Goal: Task Accomplishment & Management: Manage account settings

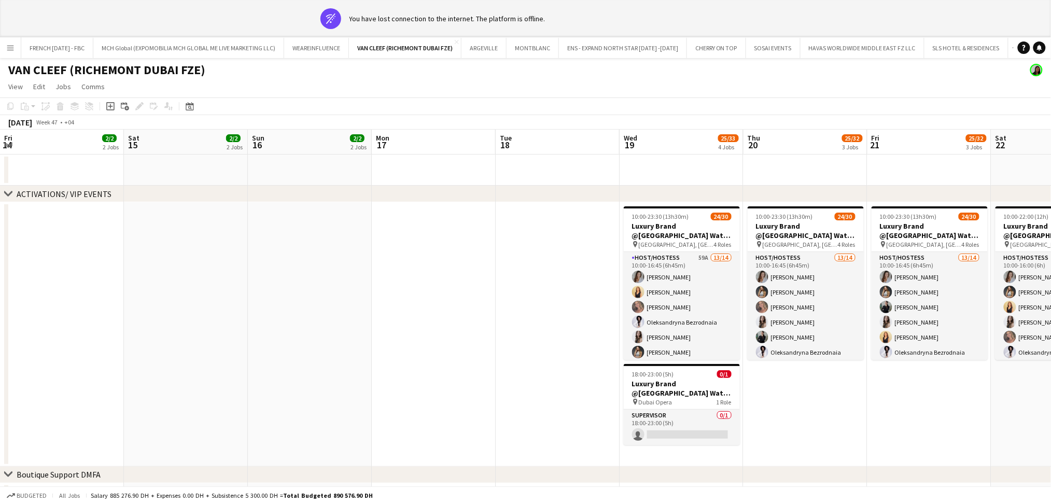
scroll to position [0, 387]
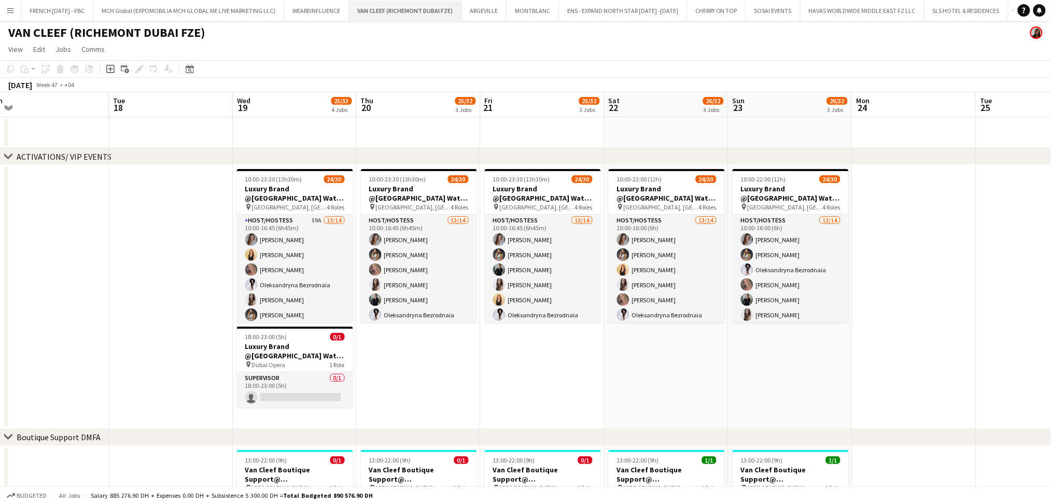
click at [381, 12] on button "VAN CLEEF (RICHEMONT DUBAI FZE) Close" at bounding box center [405, 11] width 113 height 20
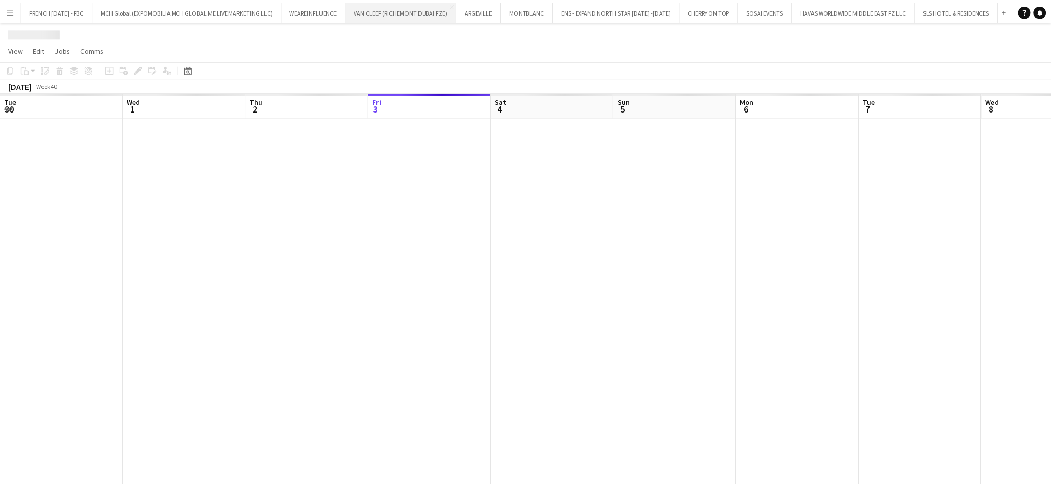
scroll to position [0, 247]
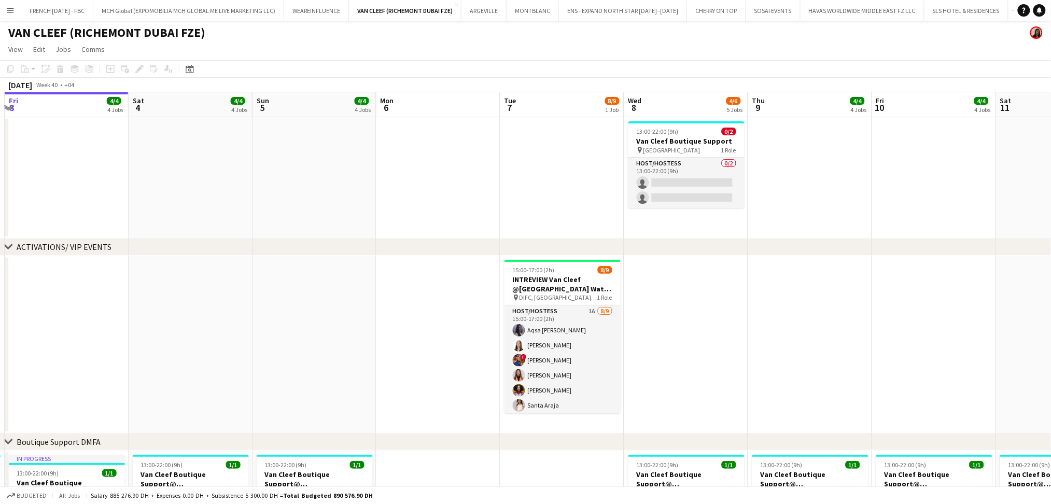
drag, startPoint x: 864, startPoint y: 320, endPoint x: 731, endPoint y: 302, distance: 135.0
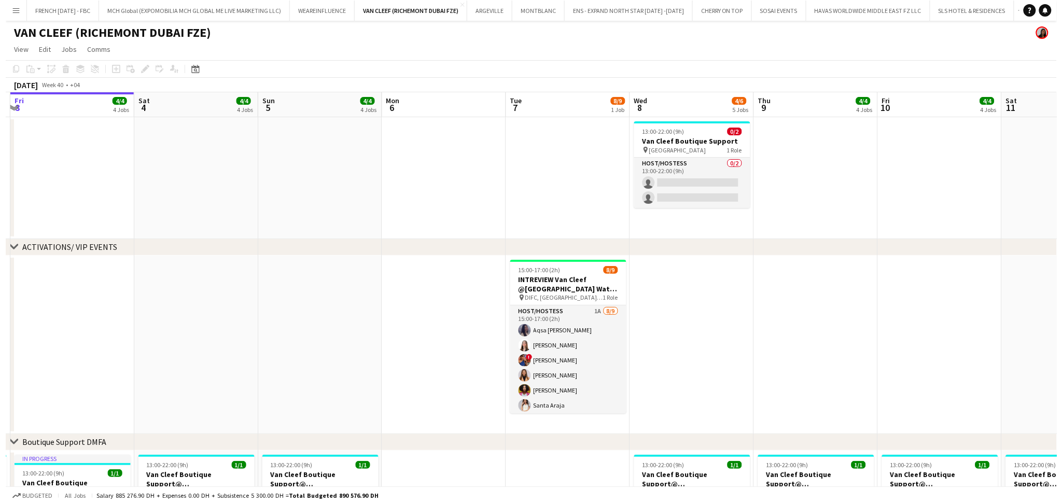
scroll to position [0, 369]
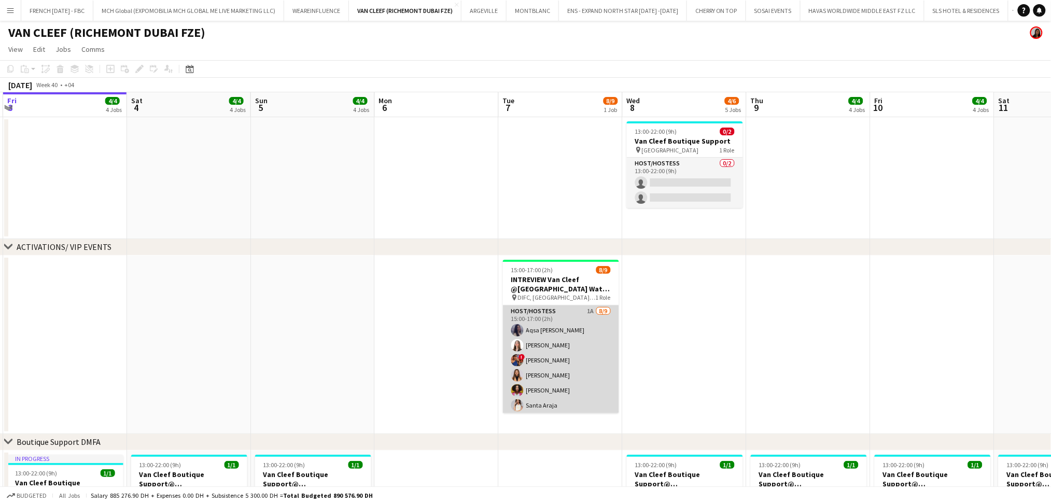
click at [578, 341] on app-card-role "Host/Hostess 1A [DATE] 15:00-17:00 (2h) Aqsa Urooj [PERSON_NAME] Nehawi ! [PERS…" at bounding box center [561, 383] width 116 height 156
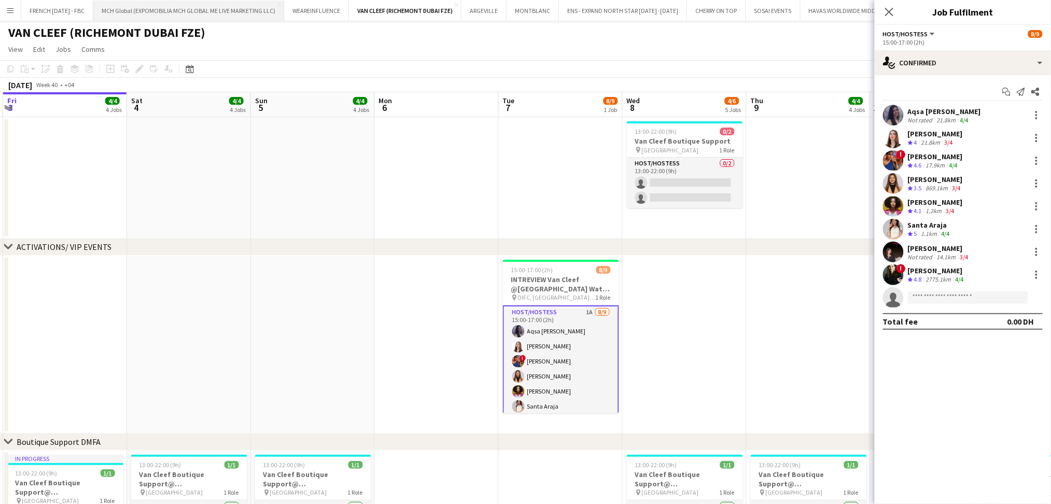
click at [134, 12] on button "MCH Global (EXPOMOBILIA MCH GLOBAL ME LIVE MARKETING LLC) Close" at bounding box center [188, 11] width 191 height 20
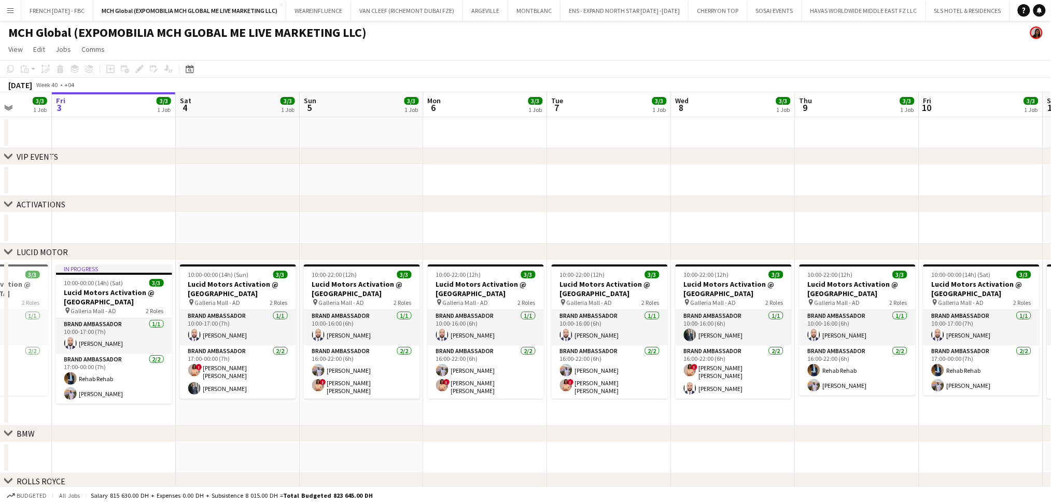
scroll to position [0, 408]
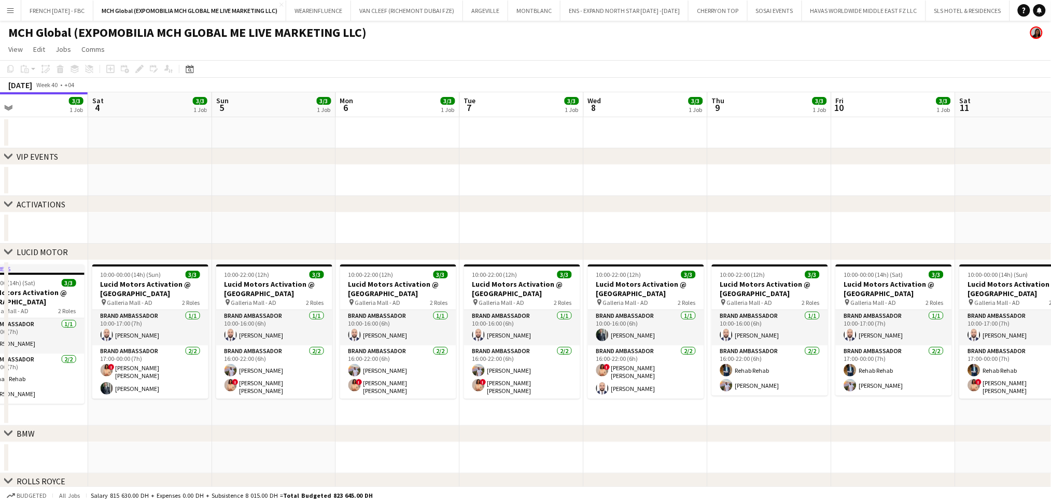
drag, startPoint x: 701, startPoint y: 423, endPoint x: 541, endPoint y: 418, distance: 159.8
click at [541, 418] on app-calendar-viewport "Tue 30 3/3 1 Job Wed 1 3/3 1 Job Thu 2 3/3 1 Job Fri 3 3/3 1 Job Sat 4 3/3 1 Jo…" at bounding box center [525, 354] width 1051 height 524
click at [531, 334] on app-card-role "Brand Ambassador [DATE] 10:00-16:00 (6h) [PERSON_NAME]" at bounding box center [522, 327] width 116 height 35
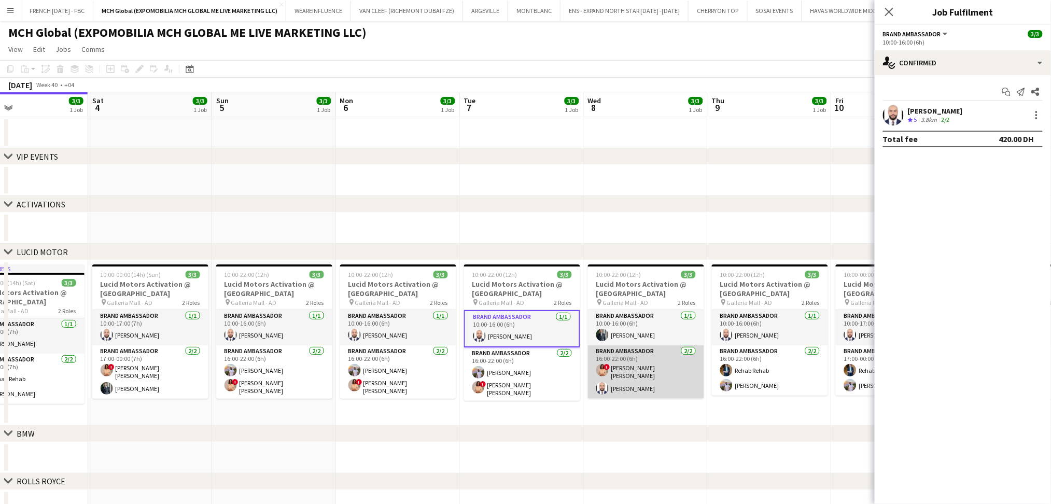
click at [666, 366] on app-card-role "Brand Ambassador [DATE] 16:00-22:00 (6h) ! [PERSON_NAME] [PERSON_NAME] [PERSON_…" at bounding box center [646, 371] width 116 height 53
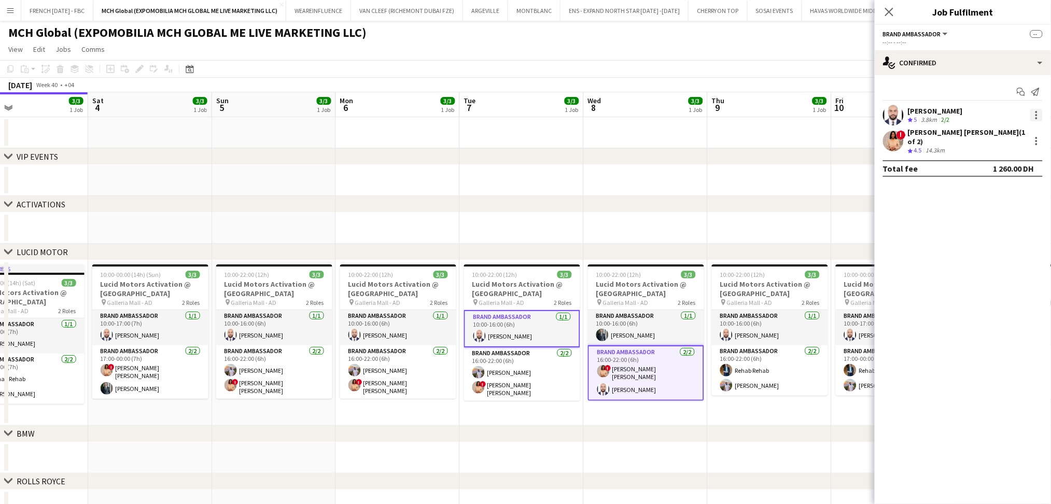
click at [1039, 116] on div at bounding box center [1036, 115] width 12 height 12
click at [1011, 211] on span "Remove" at bounding box center [1003, 208] width 64 height 9
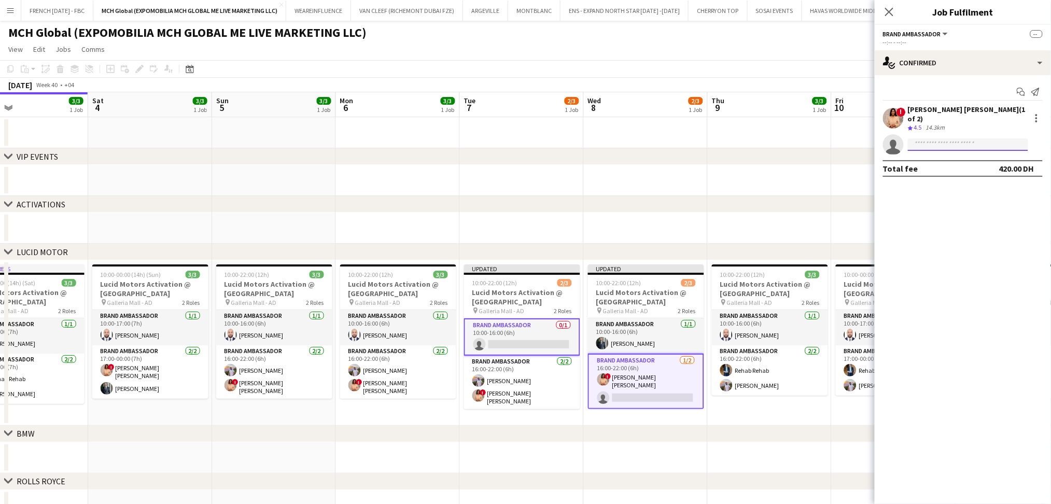
click at [995, 138] on input at bounding box center [968, 144] width 120 height 12
type input "*****"
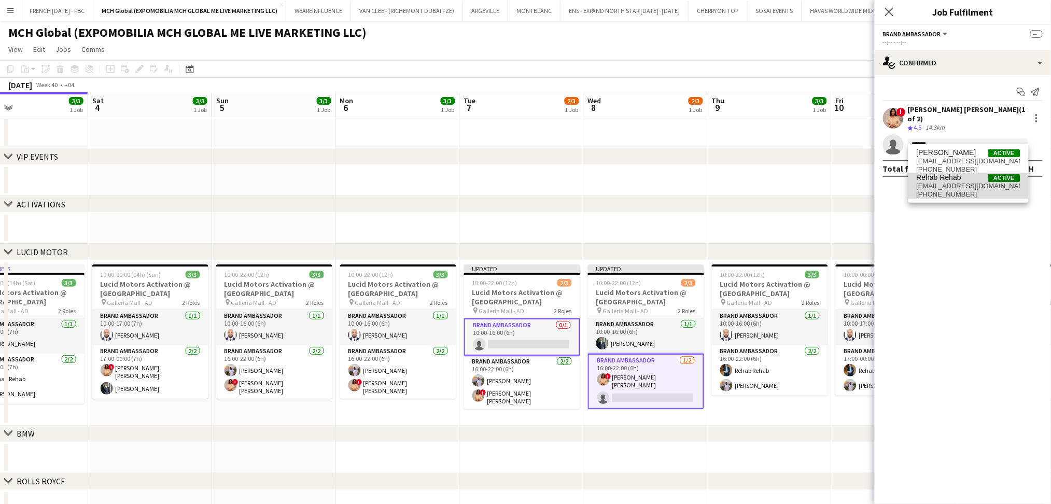
click at [951, 177] on span "Rehab Rehab" at bounding box center [939, 177] width 45 height 9
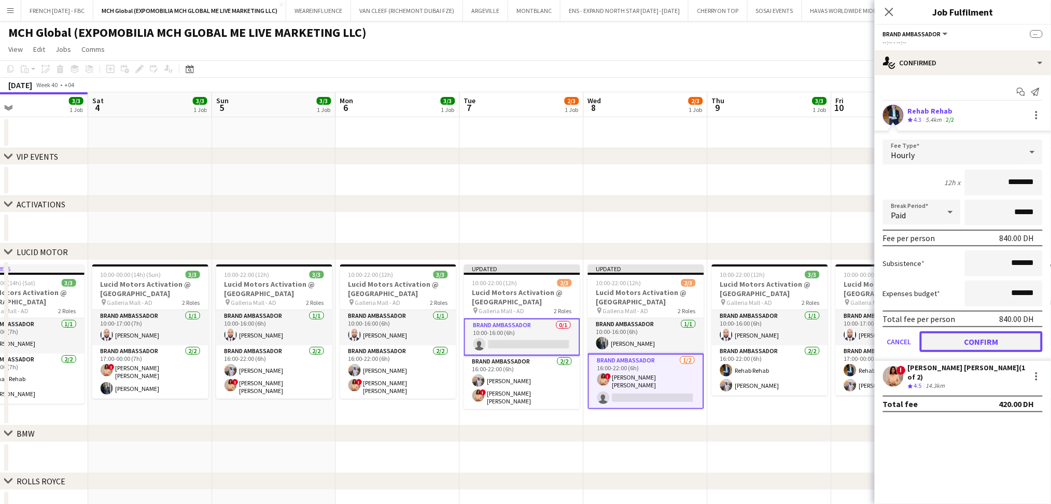
click at [956, 336] on button "Confirm" at bounding box center [981, 341] width 123 height 21
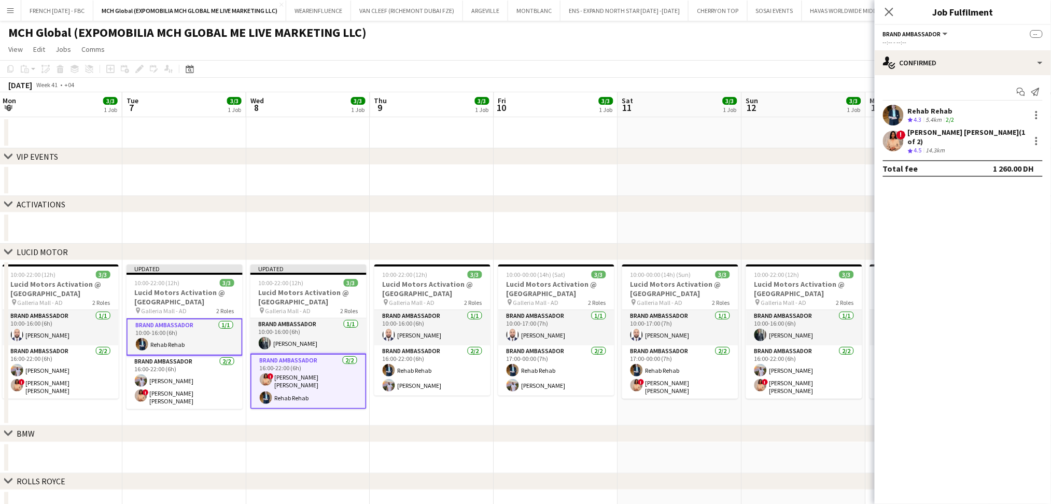
scroll to position [0, 389]
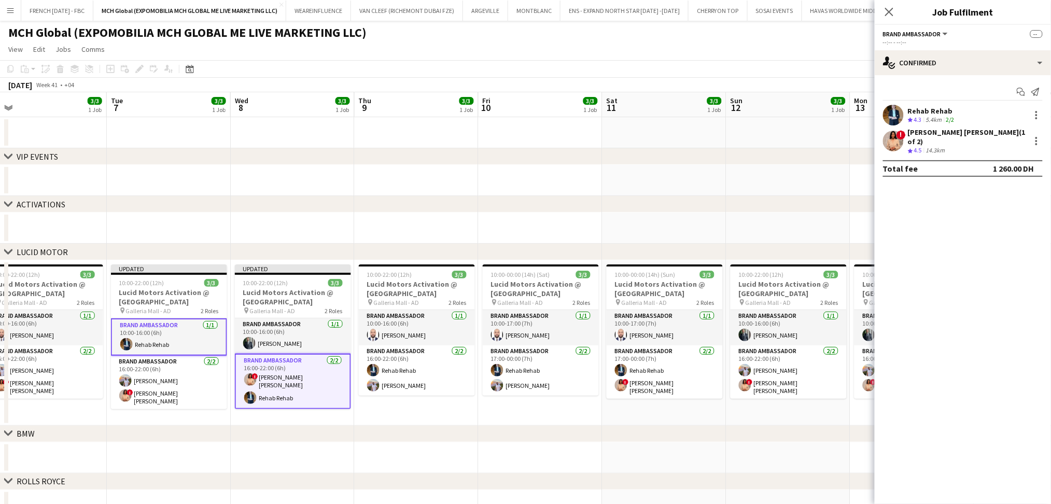
drag, startPoint x: 861, startPoint y: 229, endPoint x: 12, endPoint y: 236, distance: 848.9
click at [12, 236] on app-calendar-viewport "Fri 3 3/3 1 Job Sat 4 3/3 1 Job Sun 5 3/3 1 Job Mon 6 3/3 1 Job Tue 7 3/3 1 Job…" at bounding box center [525, 354] width 1051 height 524
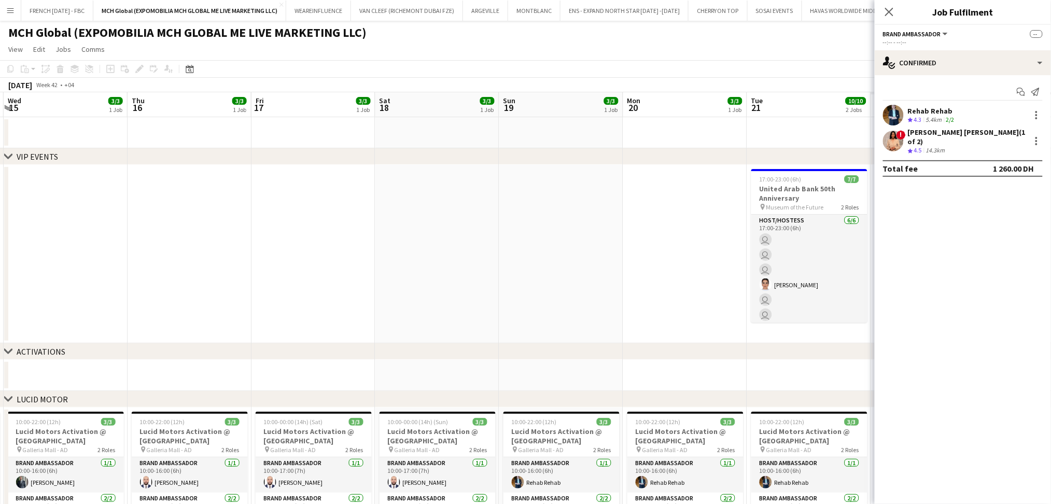
scroll to position [0, 390]
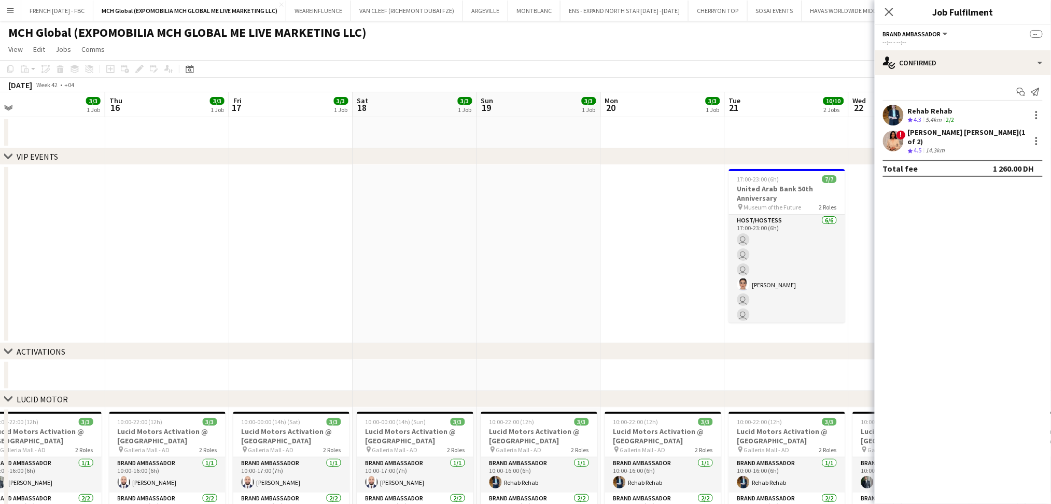
drag, startPoint x: 747, startPoint y: 228, endPoint x: 126, endPoint y: 233, distance: 620.7
click at [126, 233] on app-calendar-viewport "Sun 12 3/3 1 Job Mon 13 3/3 1 Job Tue 14 3/3 1 Job Wed 15 3/3 1 Job Thu 16 3/3 …" at bounding box center [525, 428] width 1051 height 672
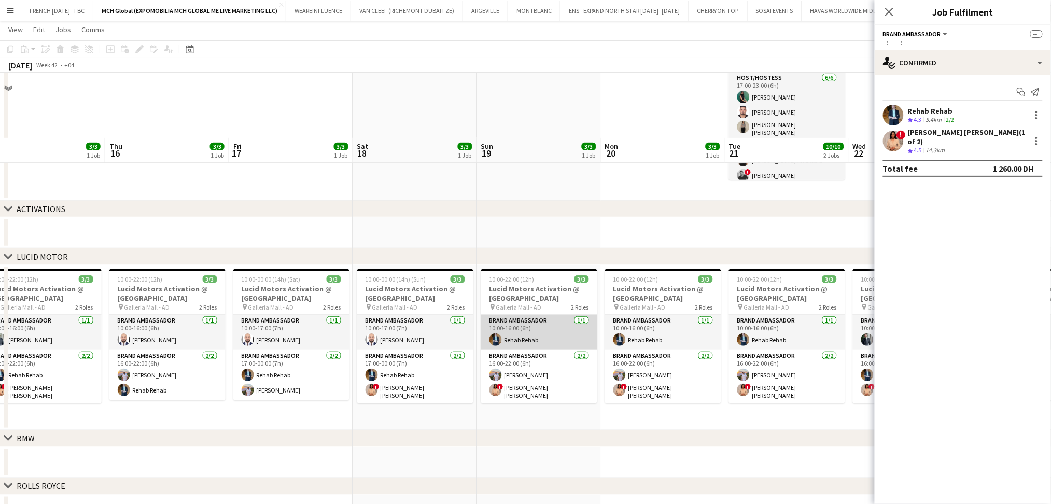
scroll to position [207, 0]
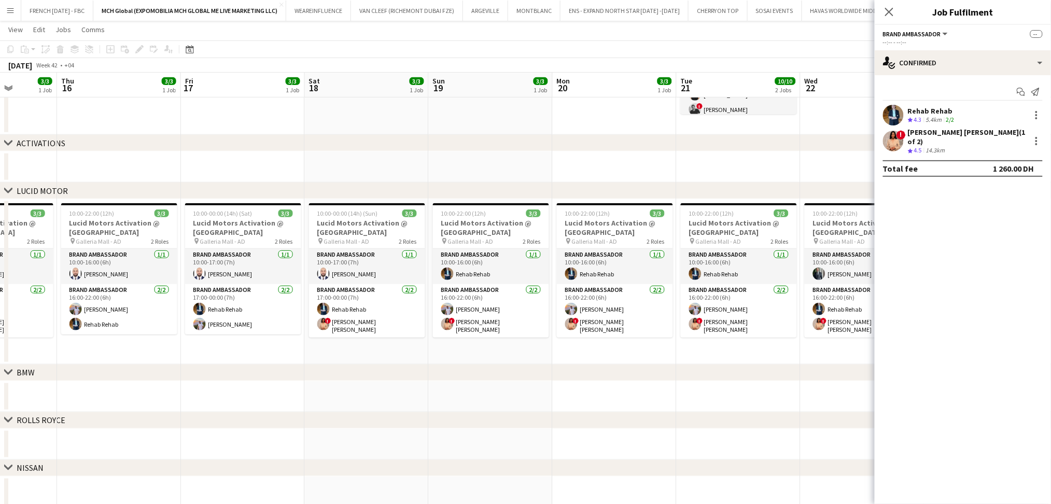
drag, startPoint x: 635, startPoint y: 350, endPoint x: 603, endPoint y: 353, distance: 32.3
click at [603, 353] on app-calendar-viewport "Sun 12 3/3 1 Job Mon 13 3/3 1 Job Tue 14 3/3 1 Job Wed 15 3/3 1 Job Thu 16 3/3 …" at bounding box center [525, 194] width 1051 height 722
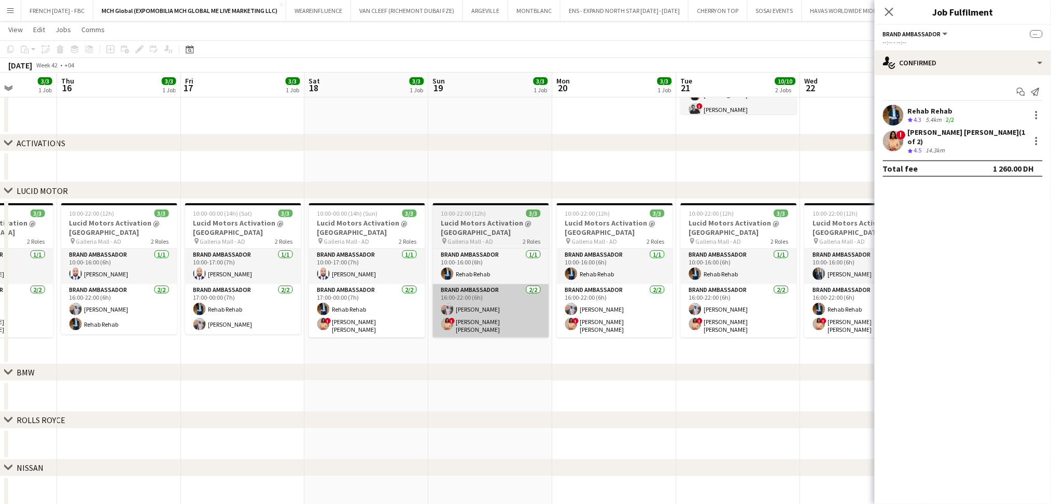
scroll to position [0, 441]
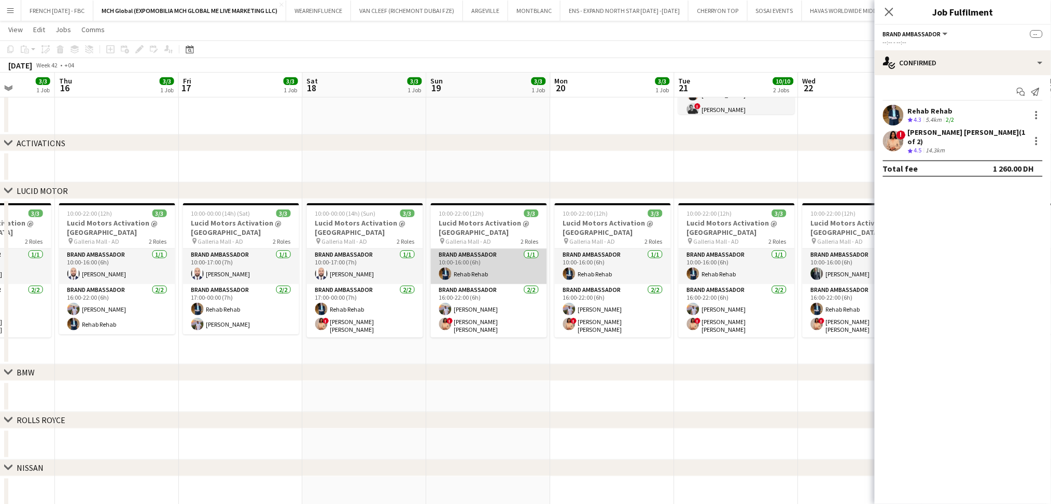
click at [476, 270] on app-card-role "Brand Ambassador [DATE] 10:00-16:00 (6h) Rehab Rehab" at bounding box center [489, 266] width 116 height 35
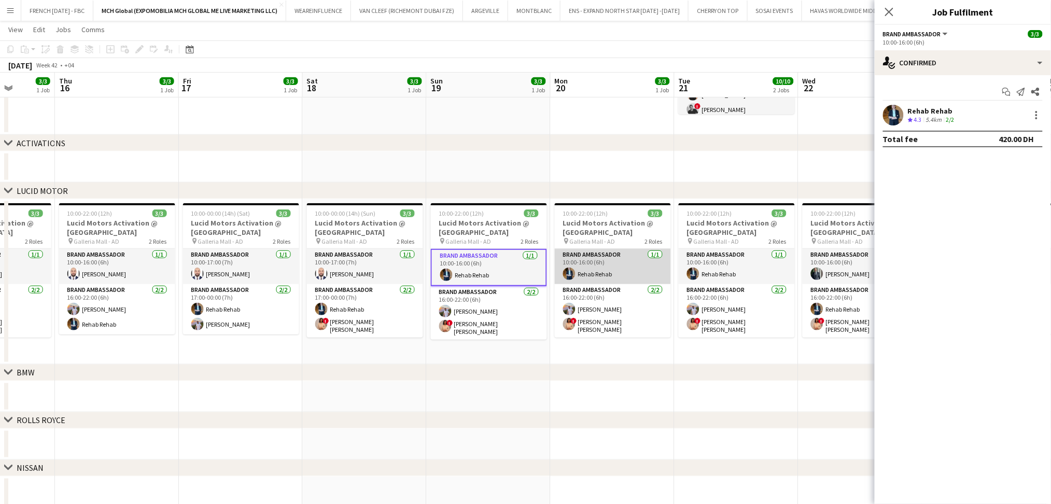
click at [619, 267] on app-card-role "Brand Ambassador [DATE] 10:00-16:00 (6h) Rehab Rehab" at bounding box center [613, 266] width 116 height 35
click at [1036, 116] on div at bounding box center [1037, 115] width 2 height 2
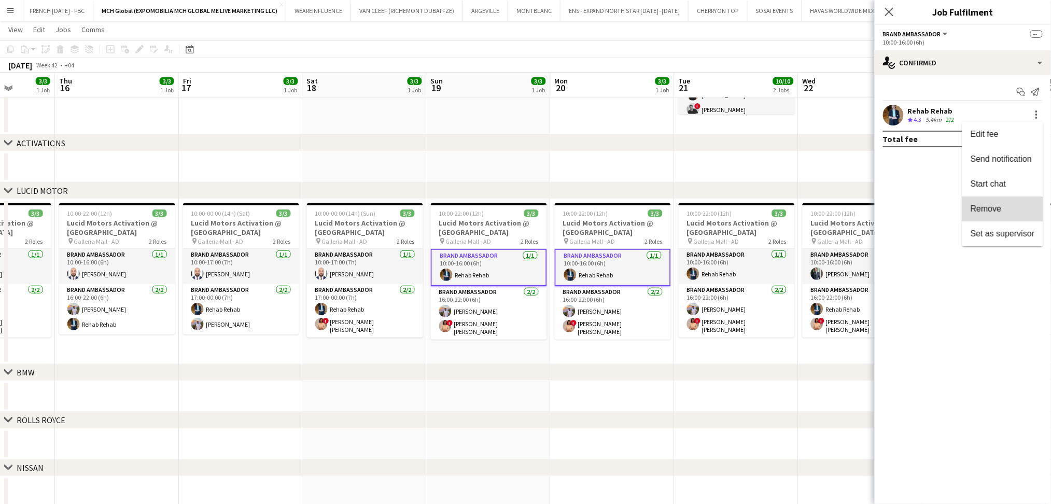
click at [997, 211] on span "Remove" at bounding box center [986, 208] width 31 height 9
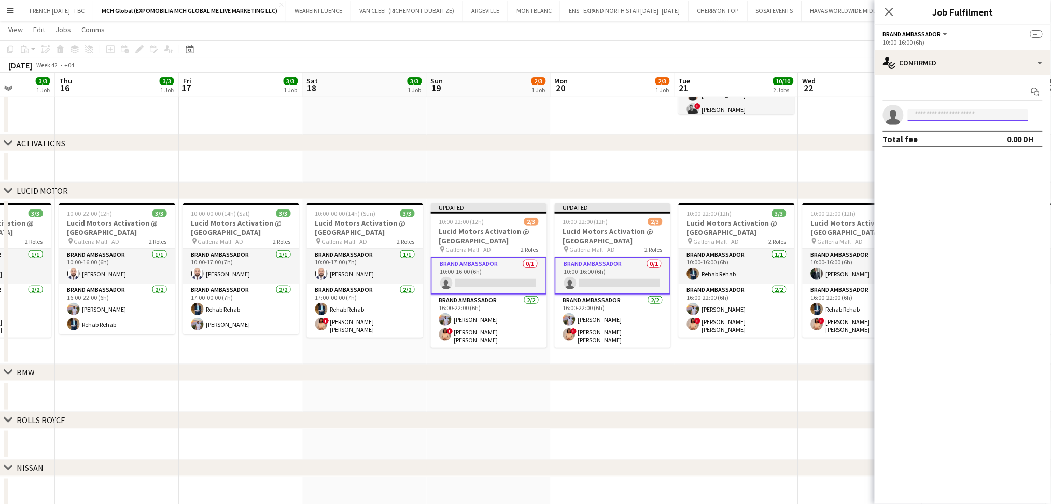
click at [969, 119] on input at bounding box center [968, 115] width 120 height 12
type input "*"
type input "**********"
click at [942, 141] on span "[PERSON_NAME][EMAIL_ADDRESS][DOMAIN_NAME]" at bounding box center [969, 138] width 104 height 8
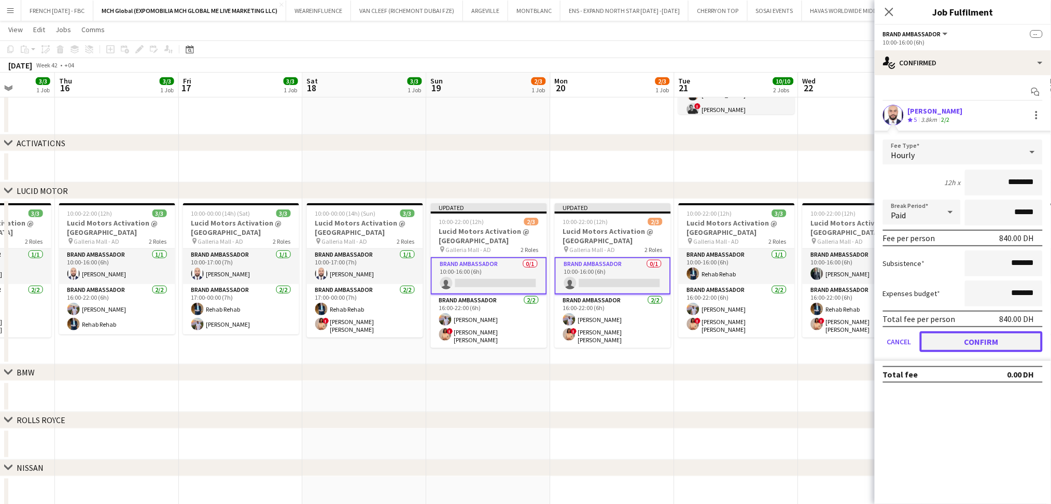
click at [933, 341] on button "Confirm" at bounding box center [981, 341] width 123 height 21
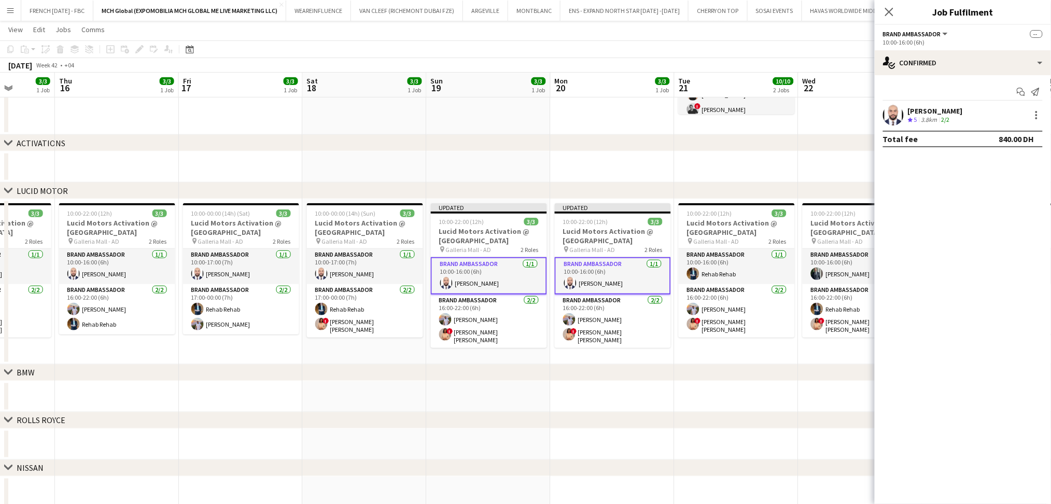
click at [760, 160] on app-date-cell at bounding box center [737, 166] width 124 height 31
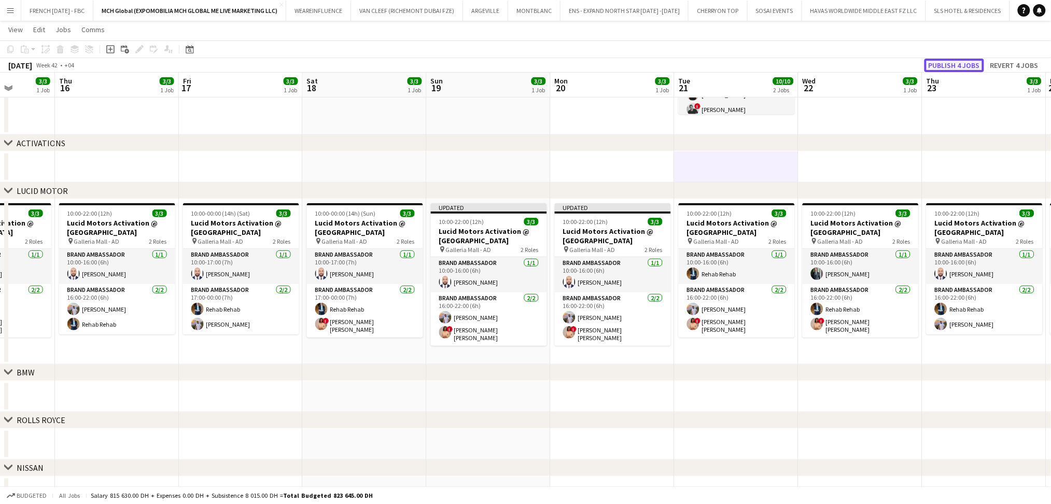
click at [958, 65] on button "Publish 4 jobs" at bounding box center [955, 65] width 60 height 13
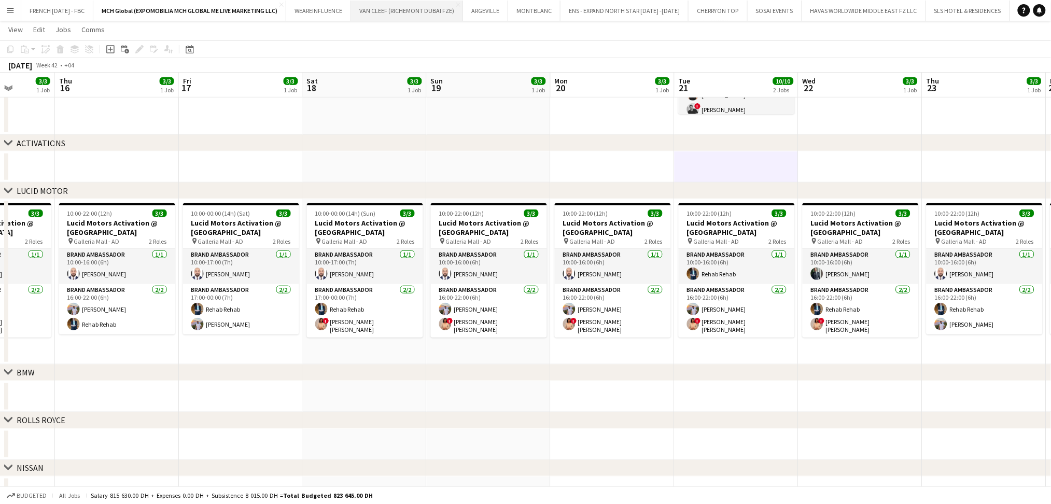
click at [404, 8] on button "VAN CLEEF (RICHEMONT DUBAI FZE) Close" at bounding box center [407, 11] width 112 height 20
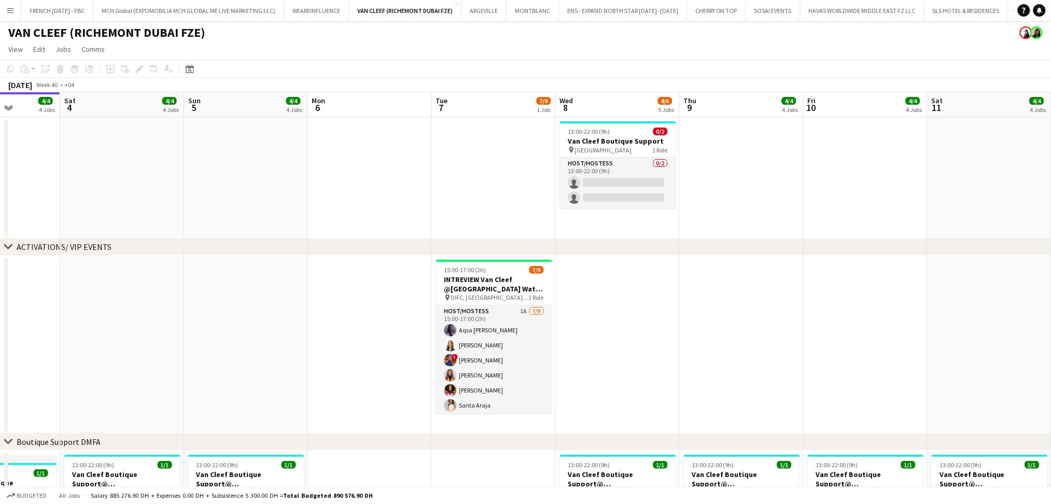
scroll to position [0, 436]
drag, startPoint x: 864, startPoint y: 349, endPoint x: 751, endPoint y: 353, distance: 112.6
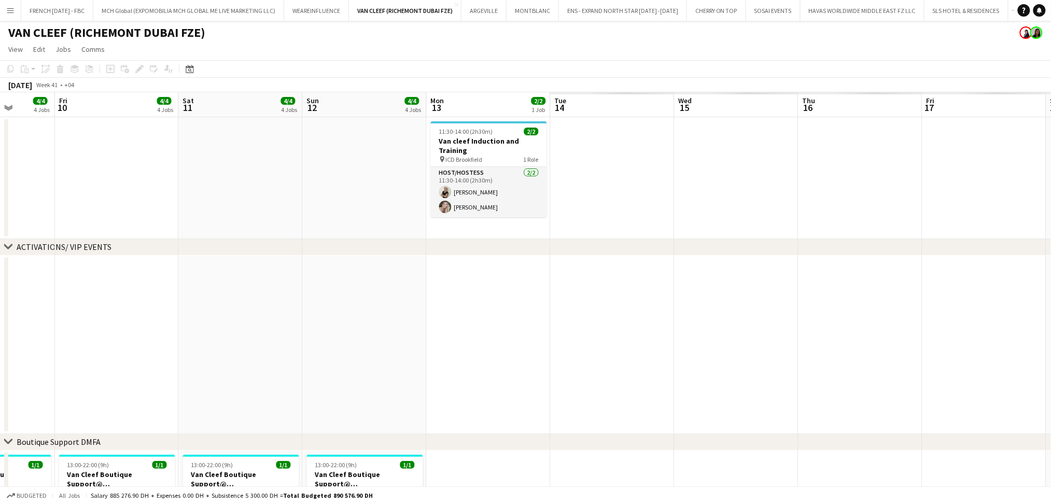
drag, startPoint x: 760, startPoint y: 363, endPoint x: 662, endPoint y: 352, distance: 98.2
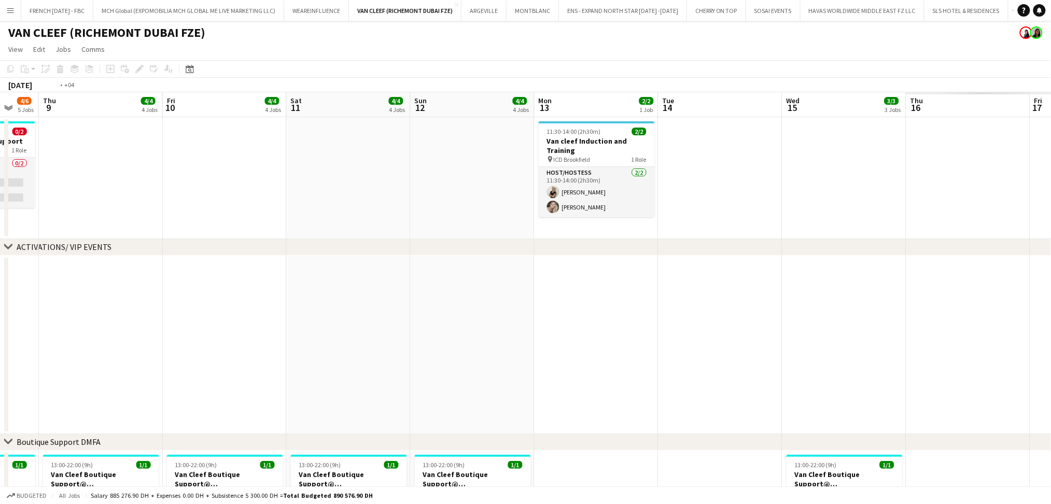
drag, startPoint x: 364, startPoint y: 334, endPoint x: 2, endPoint y: 307, distance: 363.0
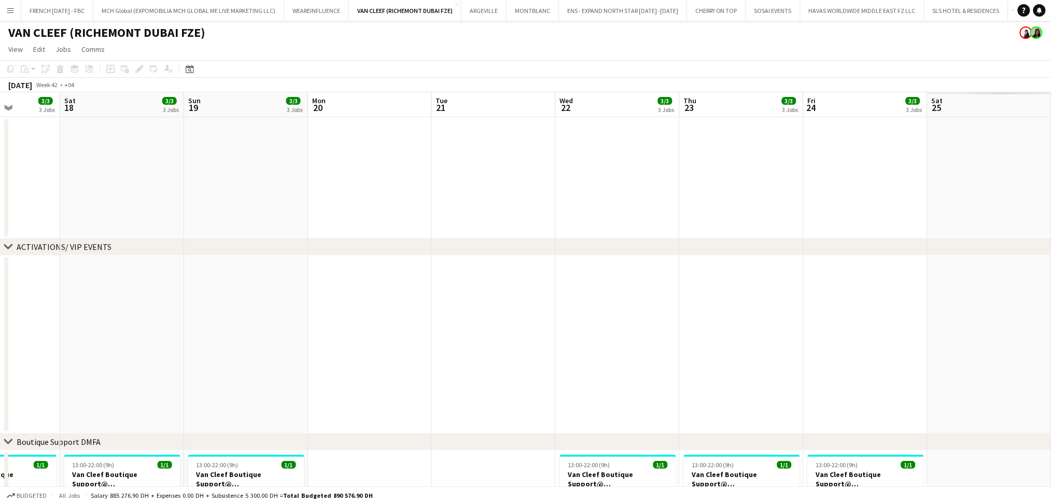
drag, startPoint x: 260, startPoint y: 300, endPoint x: 741, endPoint y: 345, distance: 482.8
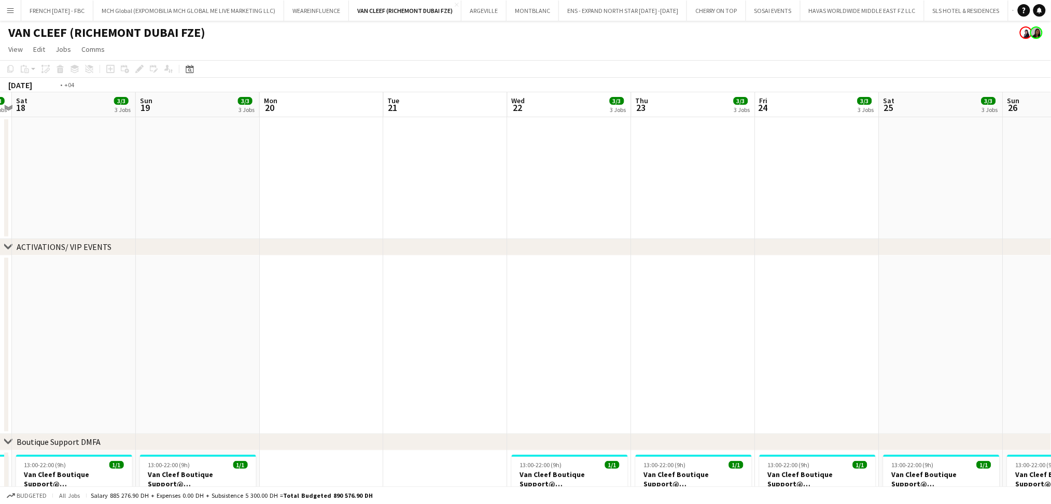
drag, startPoint x: 646, startPoint y: 336, endPoint x: 440, endPoint y: 331, distance: 205.9
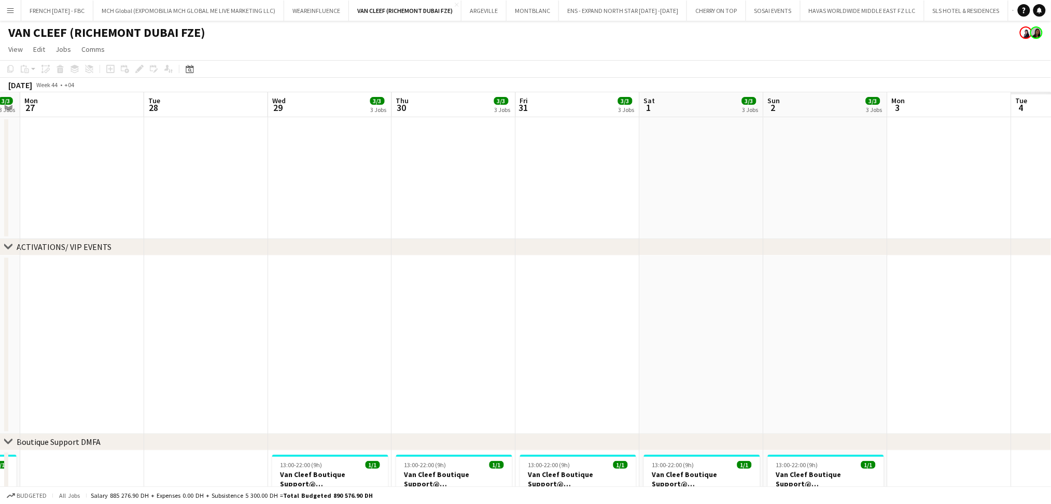
drag, startPoint x: 736, startPoint y: 332, endPoint x: 212, endPoint y: 320, distance: 524.4
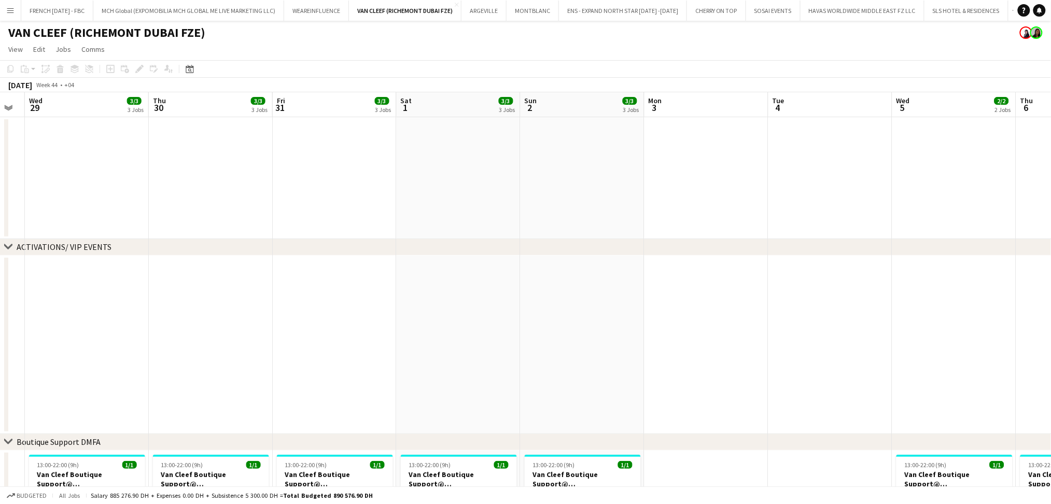
drag, startPoint x: 243, startPoint y: 303, endPoint x: 173, endPoint y: 298, distance: 70.2
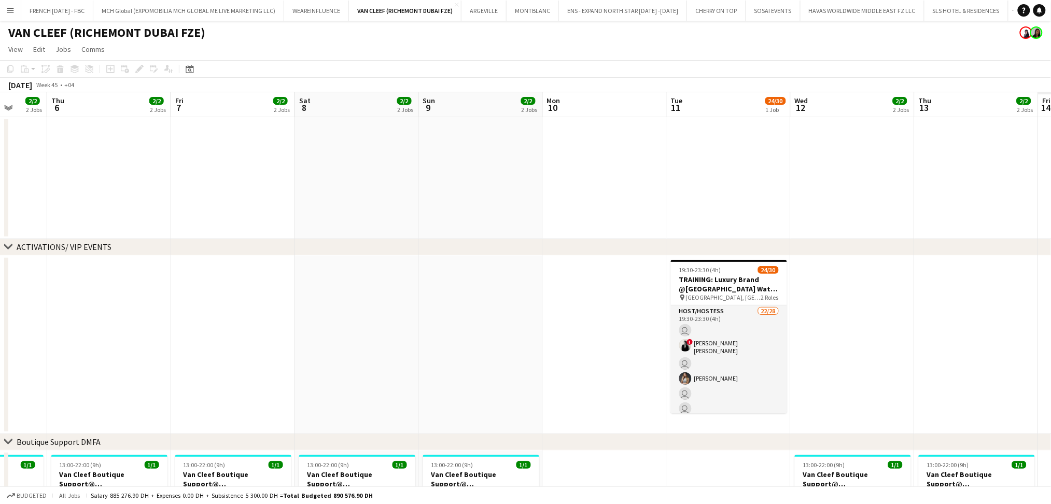
drag, startPoint x: 669, startPoint y: 309, endPoint x: 259, endPoint y: 286, distance: 411.3
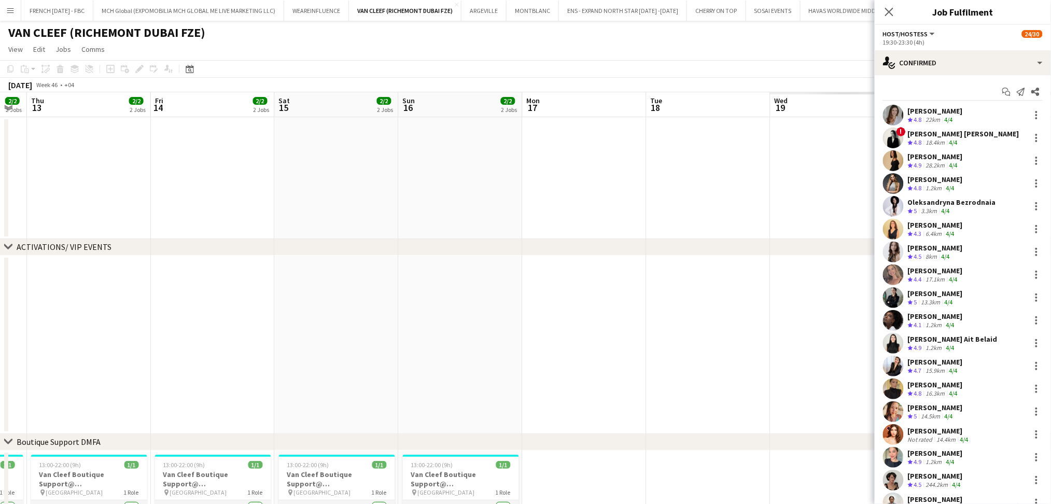
drag, startPoint x: 635, startPoint y: 290, endPoint x: 264, endPoint y: 263, distance: 371.2
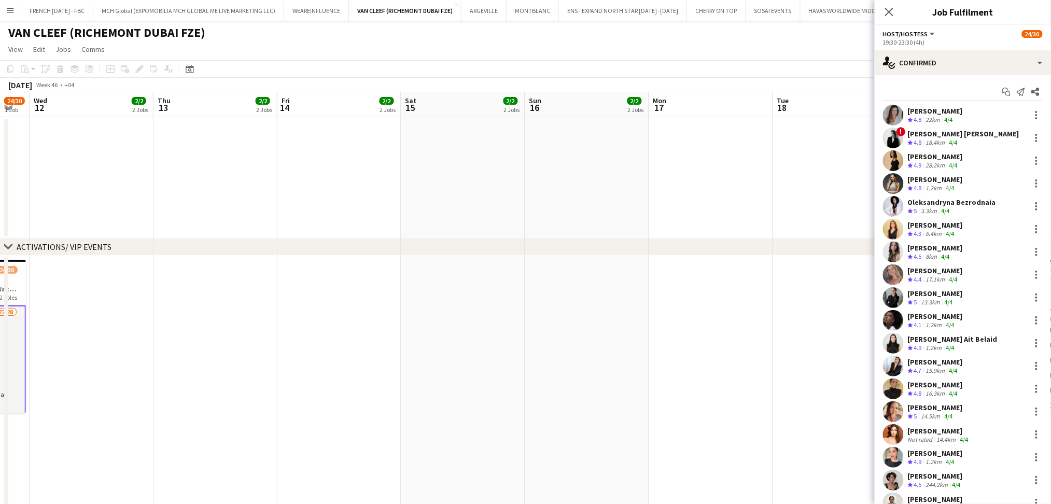
drag, startPoint x: 483, startPoint y: 306, endPoint x: 261, endPoint y: 312, distance: 222.0
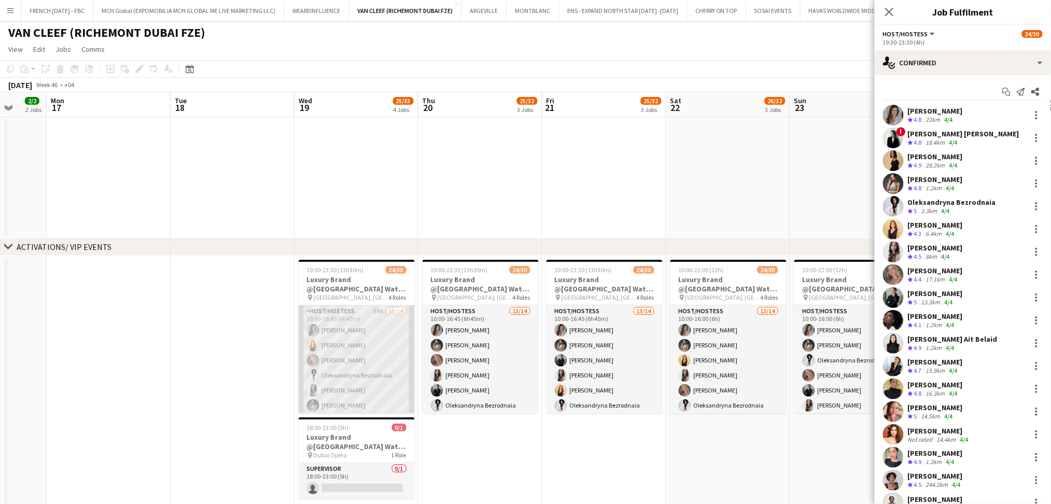
click at [362, 340] on app-card-role "Host/Hostess 59A 13/14 10:00-16:45 (6h45m) [PERSON_NAME] [PERSON_NAME] Pishkouh…" at bounding box center [357, 420] width 116 height 231
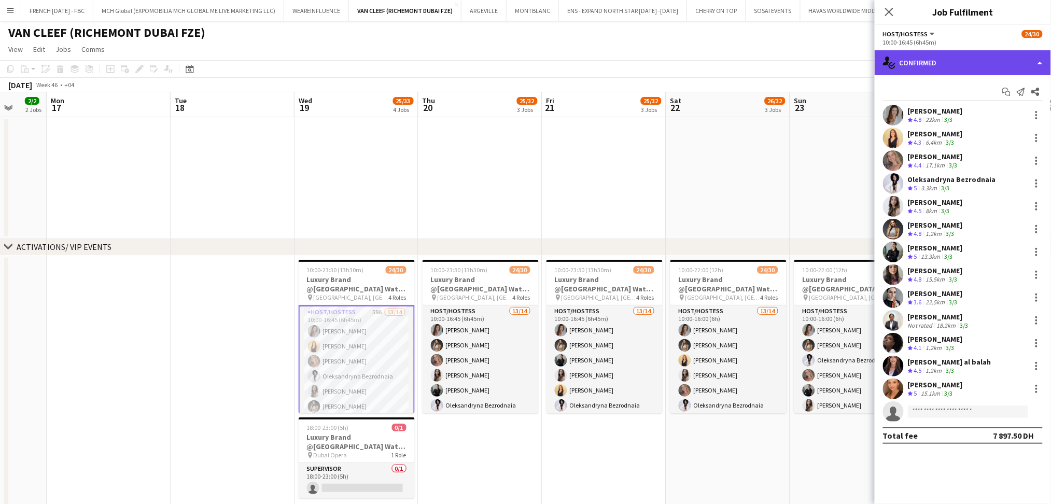
click at [963, 63] on div "single-neutral-actions-check-2 Confirmed" at bounding box center [963, 62] width 176 height 25
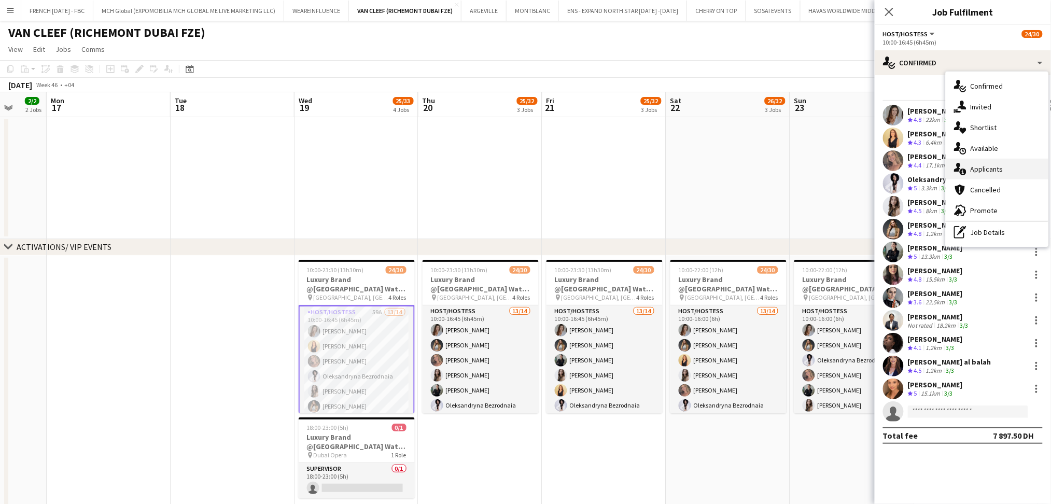
click at [984, 159] on div "single-neutral-actions-information Applicants" at bounding box center [997, 169] width 103 height 21
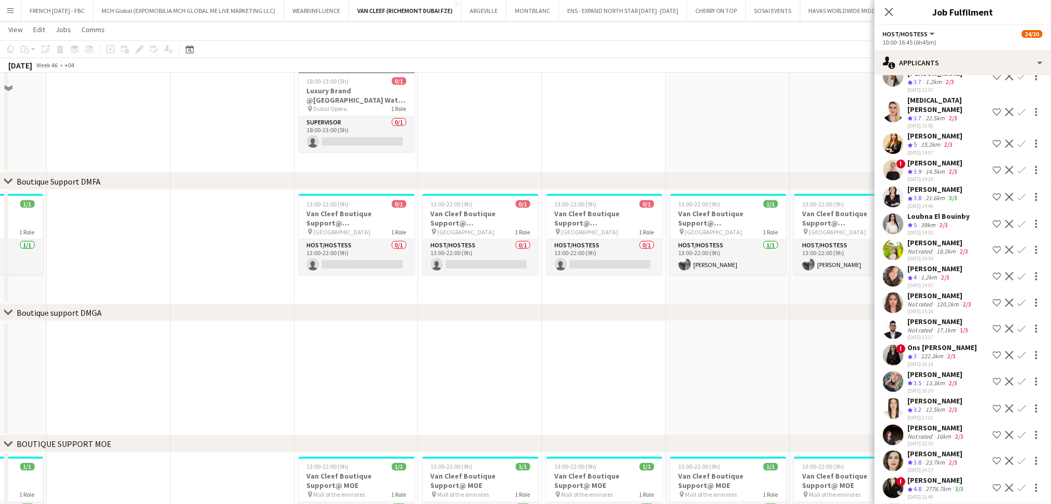
scroll to position [0, 0]
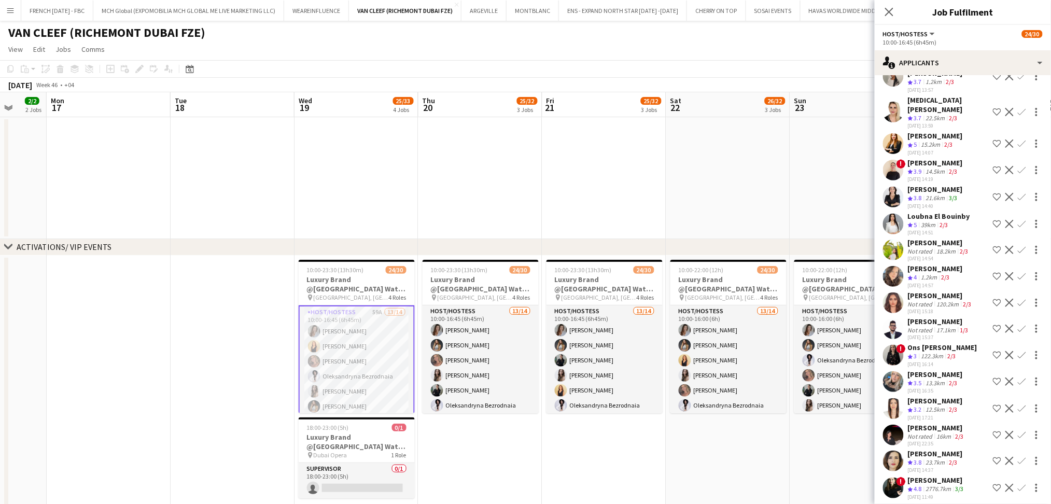
click at [1005, 431] on app-icon "Decline" at bounding box center [1009, 435] width 8 height 8
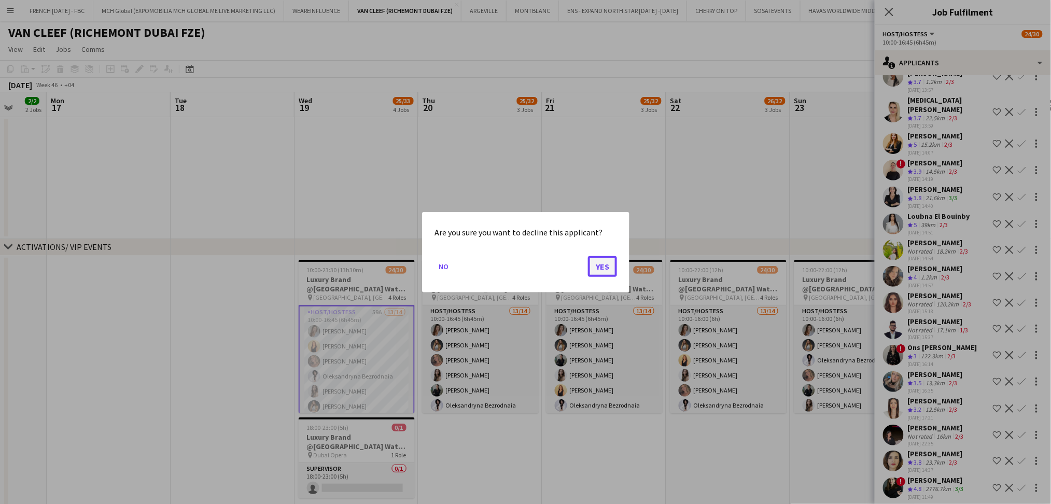
click at [608, 266] on button "Yes" at bounding box center [602, 266] width 29 height 21
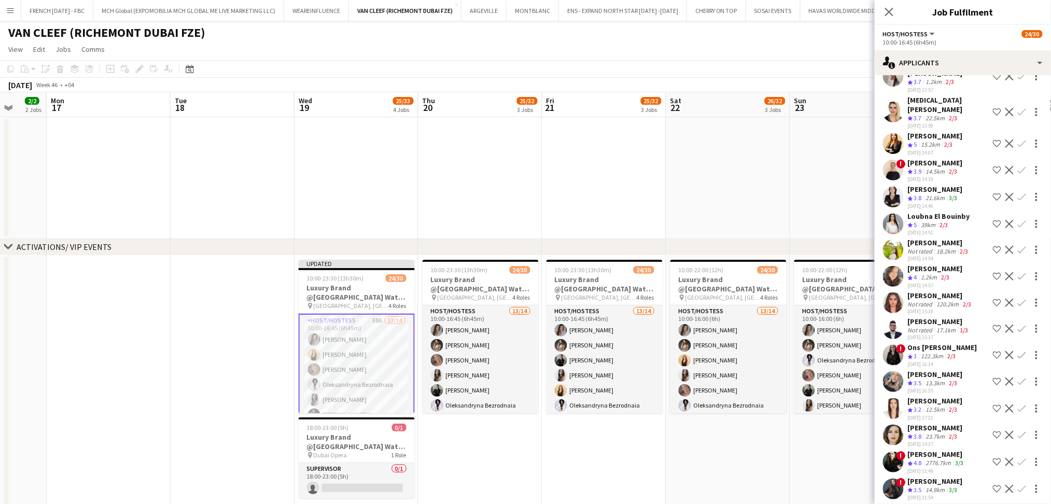
scroll to position [1097, 0]
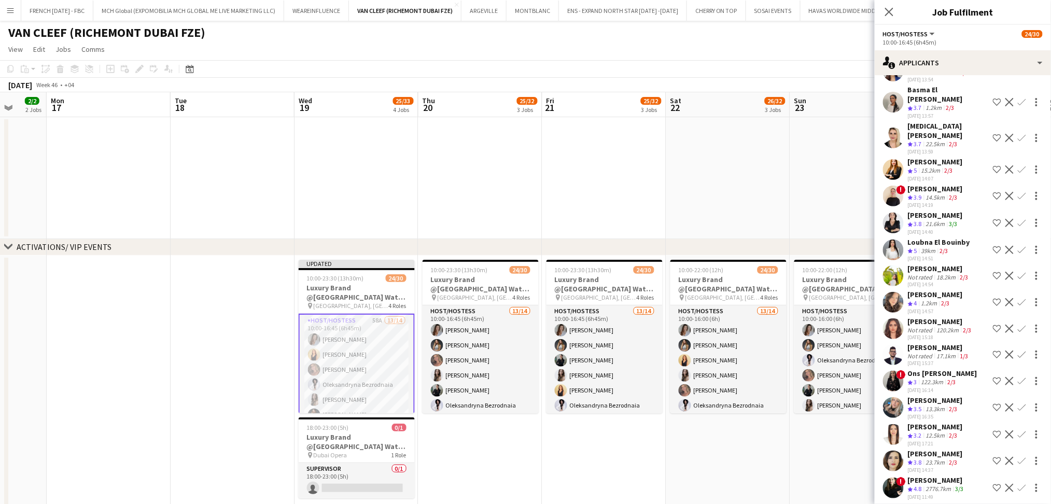
click at [928, 422] on div "[PERSON_NAME]" at bounding box center [935, 426] width 55 height 9
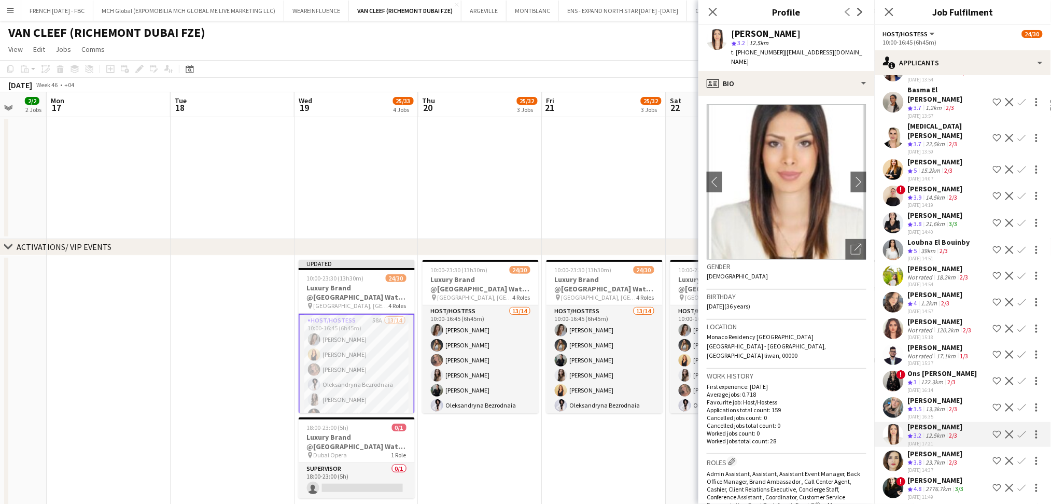
click at [926, 405] on div "13.3km" at bounding box center [935, 409] width 23 height 9
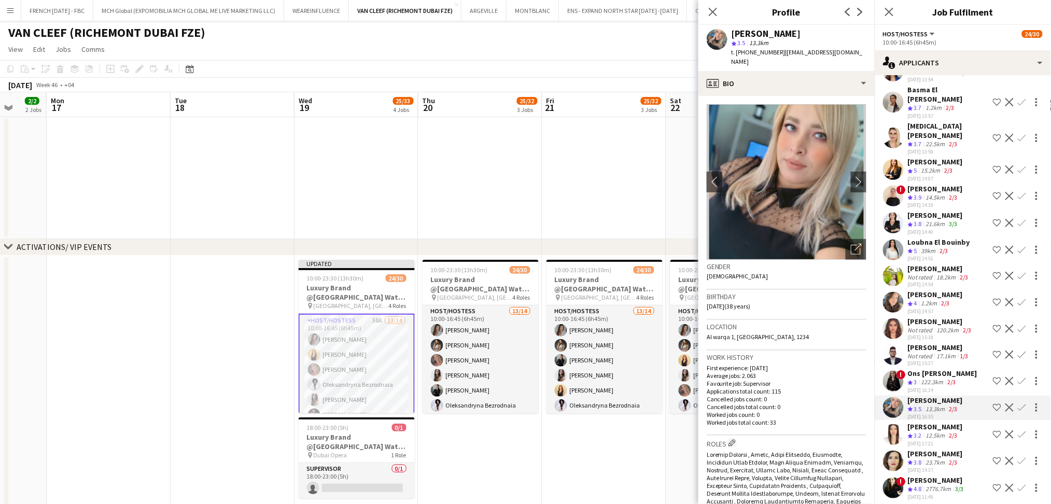
click at [935, 184] on div "[PERSON_NAME]" at bounding box center [935, 188] width 55 height 9
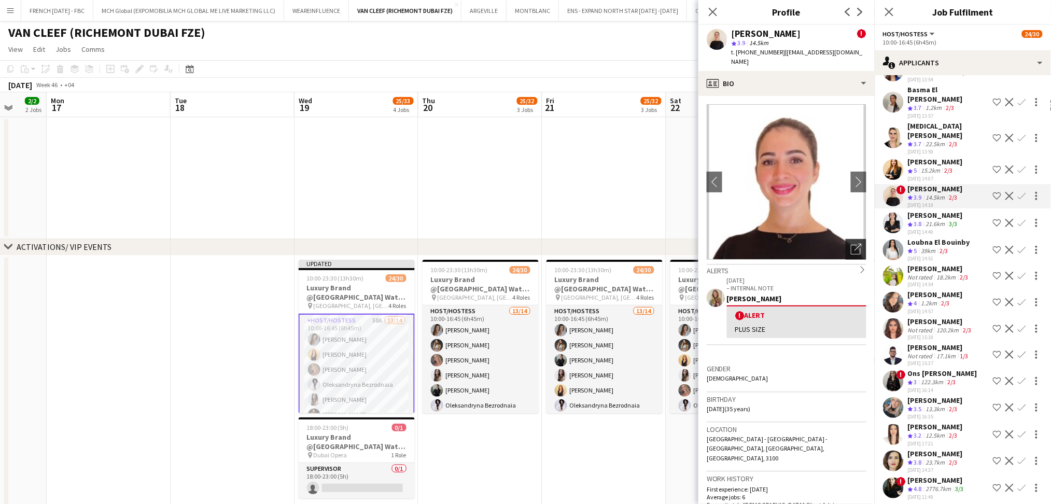
click at [851, 244] on icon "Open photos pop-in" at bounding box center [856, 249] width 11 height 11
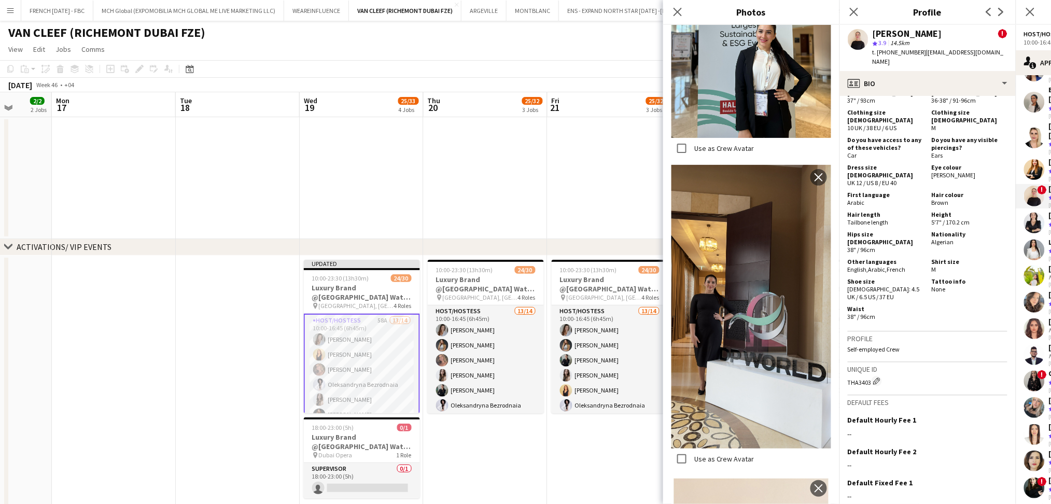
scroll to position [793, 0]
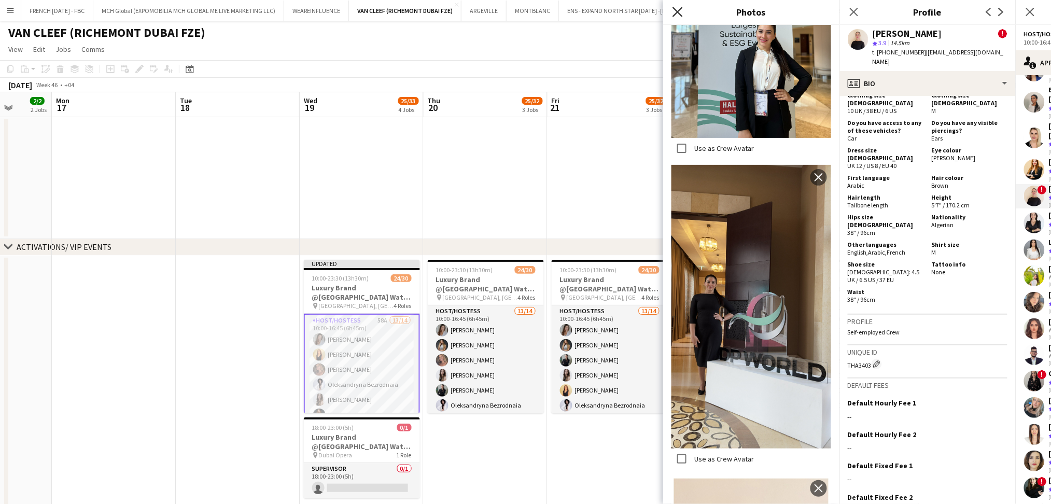
click at [676, 10] on icon at bounding box center [678, 12] width 10 height 10
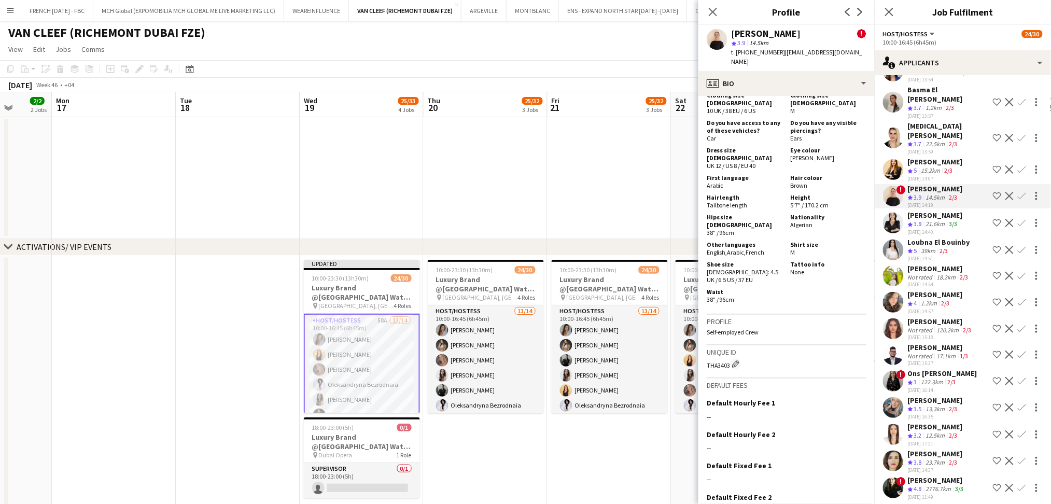
click at [993, 192] on app-icon "Shortlist crew" at bounding box center [997, 196] width 8 height 8
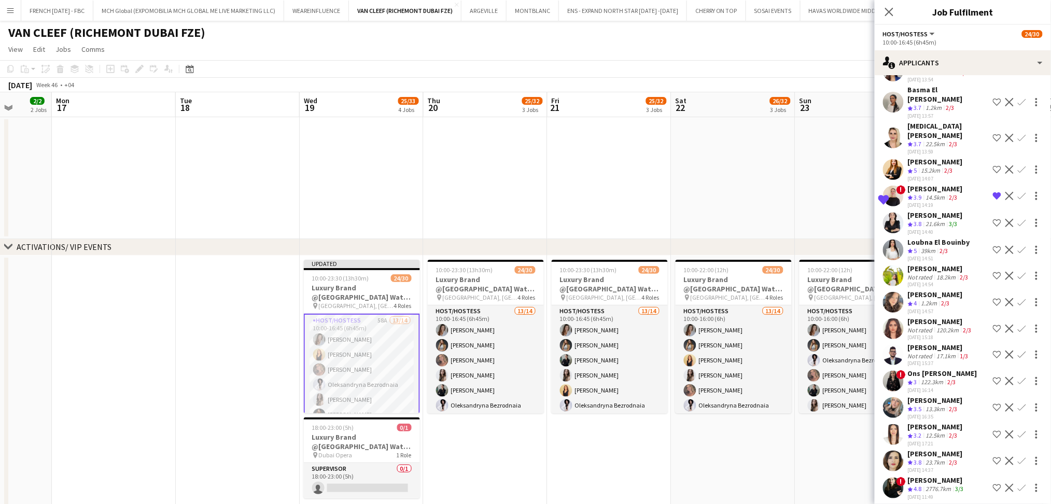
scroll to position [1028, 0]
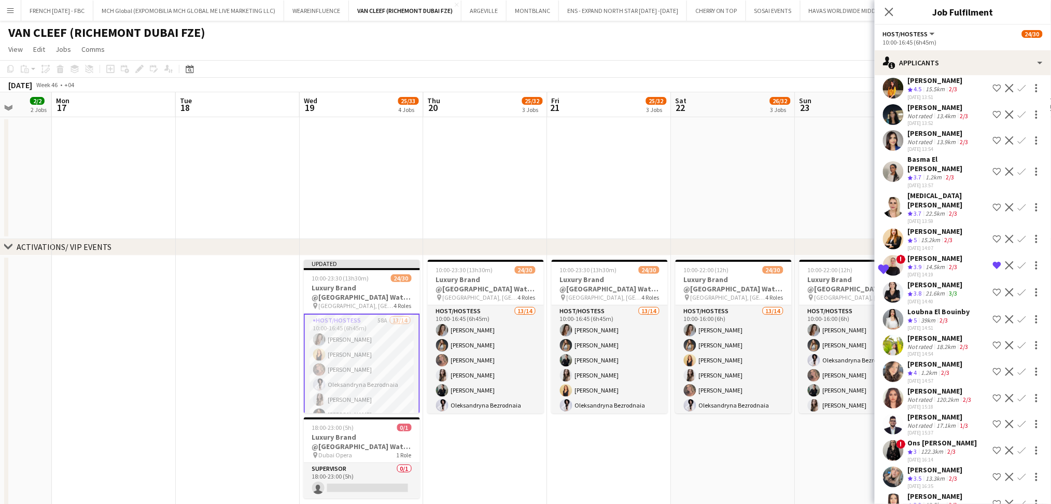
click at [934, 227] on div "[PERSON_NAME]" at bounding box center [935, 231] width 55 height 9
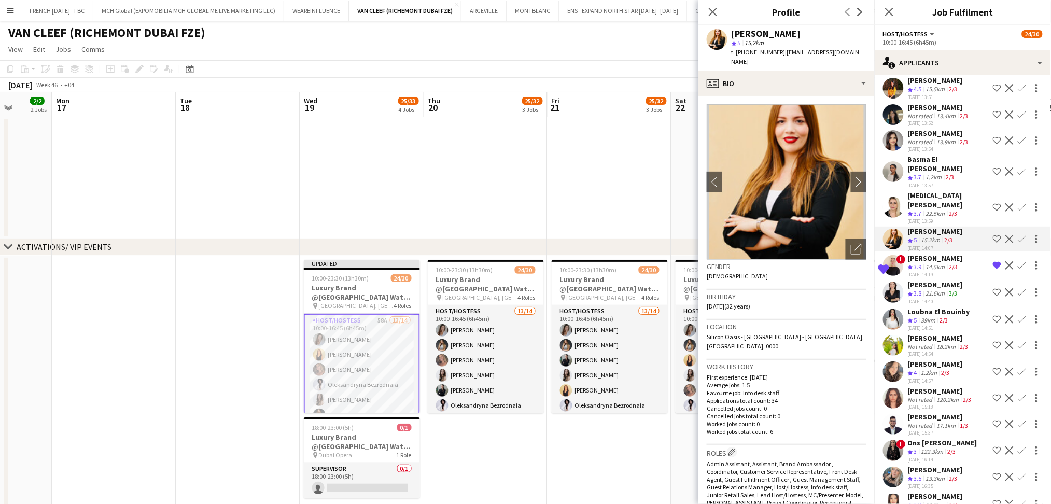
click at [942, 191] on div "[MEDICAL_DATA][PERSON_NAME]" at bounding box center [948, 200] width 81 height 19
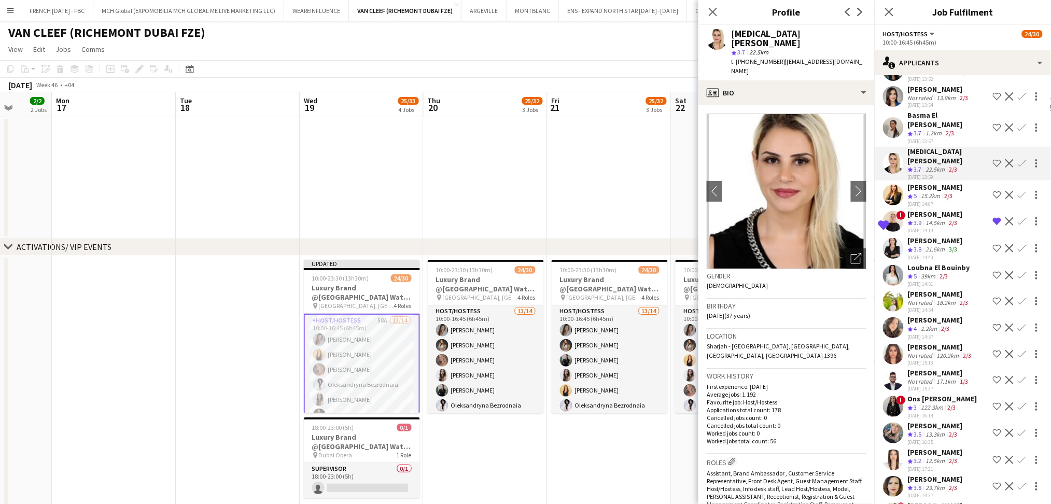
scroll to position [1097, 0]
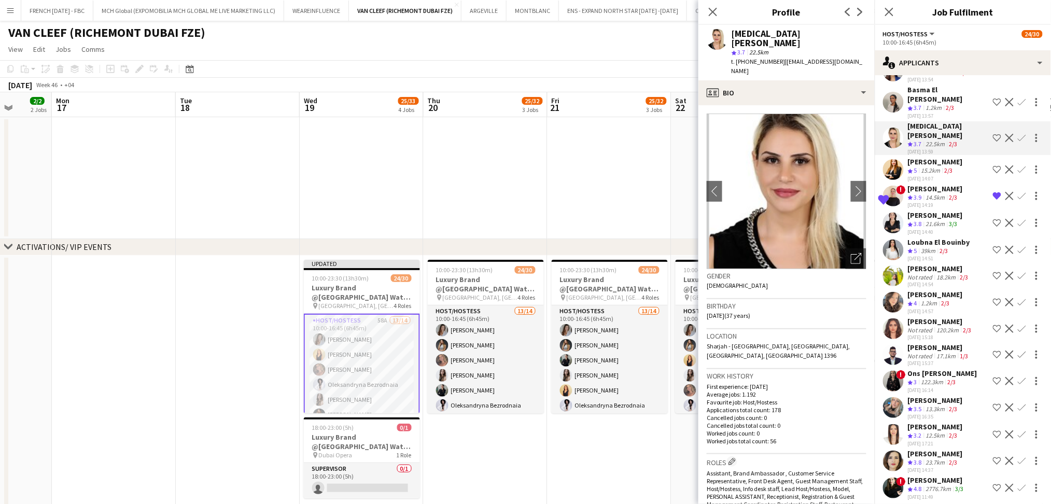
click at [937, 405] on div "13.3km" at bounding box center [935, 409] width 23 height 9
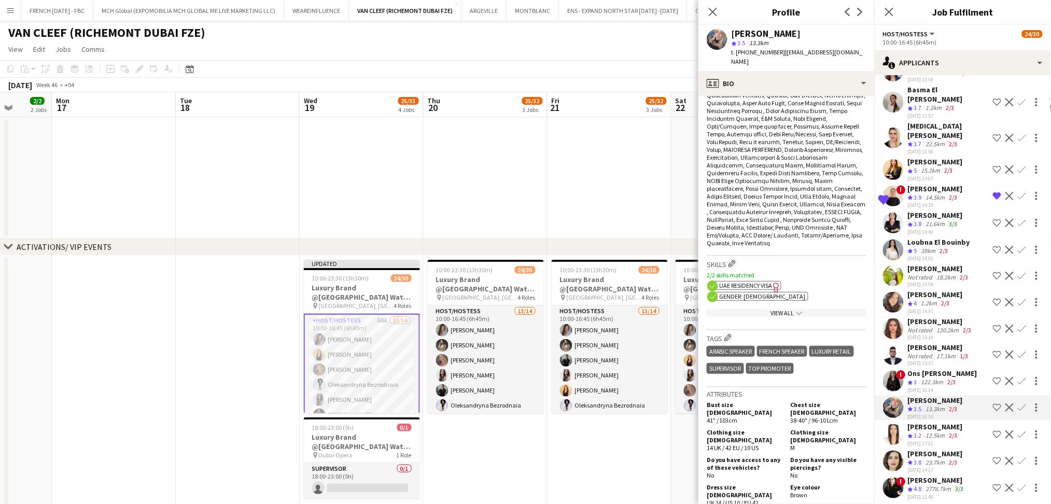
scroll to position [553, 0]
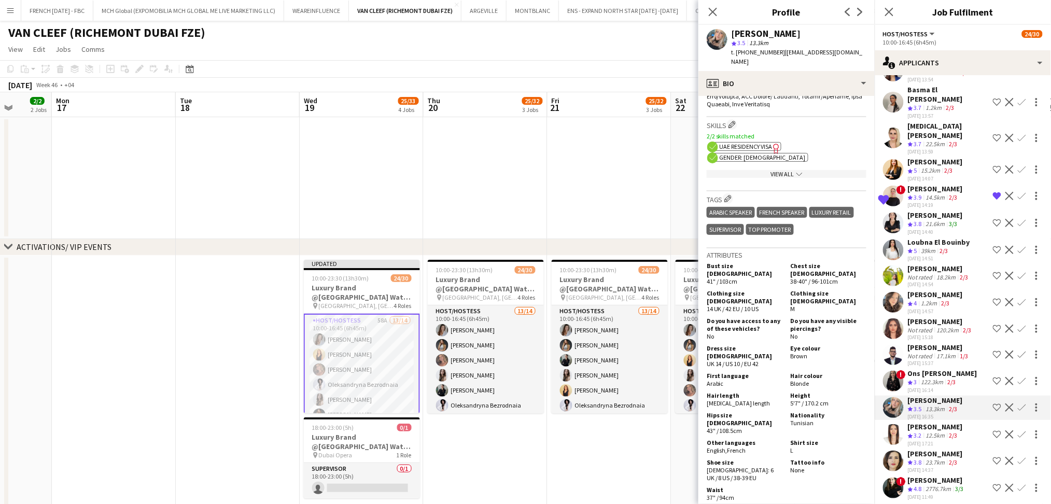
click at [939, 184] on div "[PERSON_NAME]" at bounding box center [935, 188] width 55 height 9
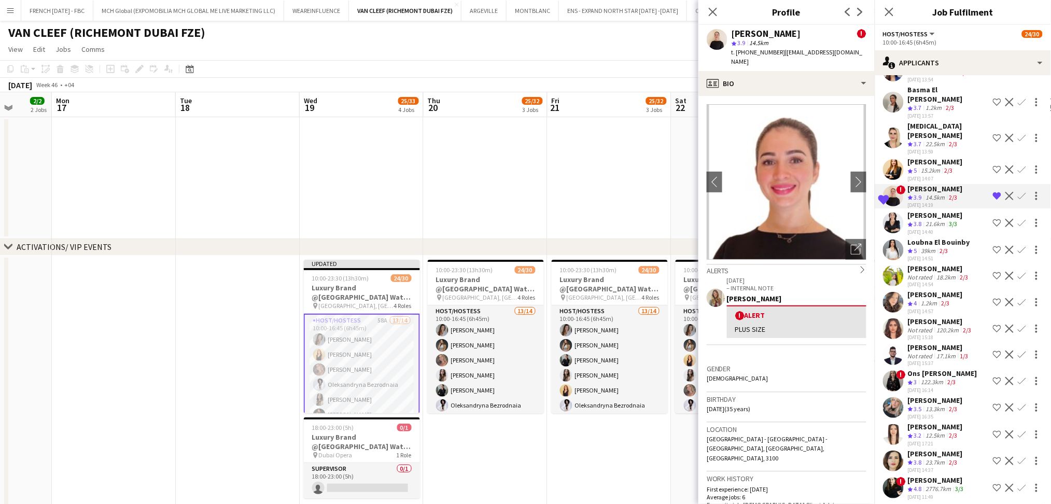
click at [942, 148] on div "[DATE] 13:59" at bounding box center [948, 151] width 81 height 7
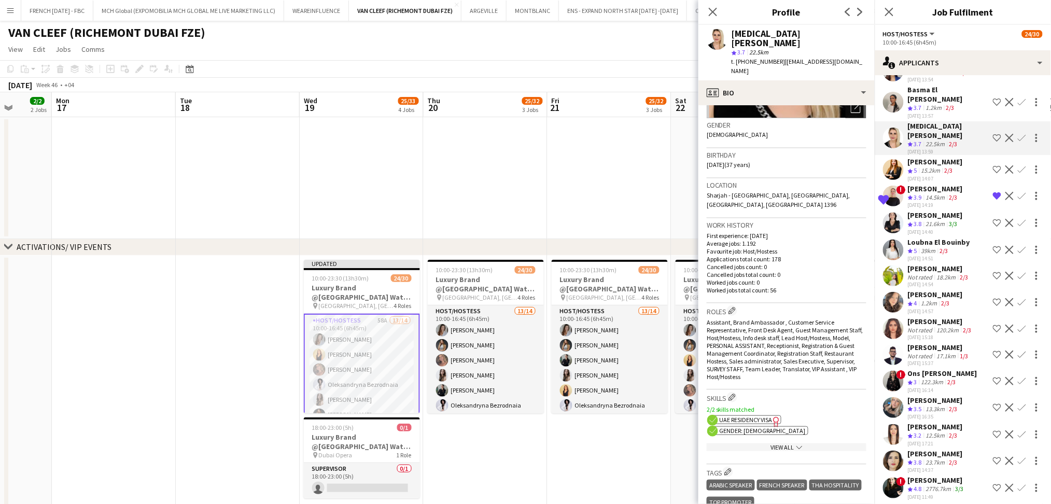
scroll to position [138, 0]
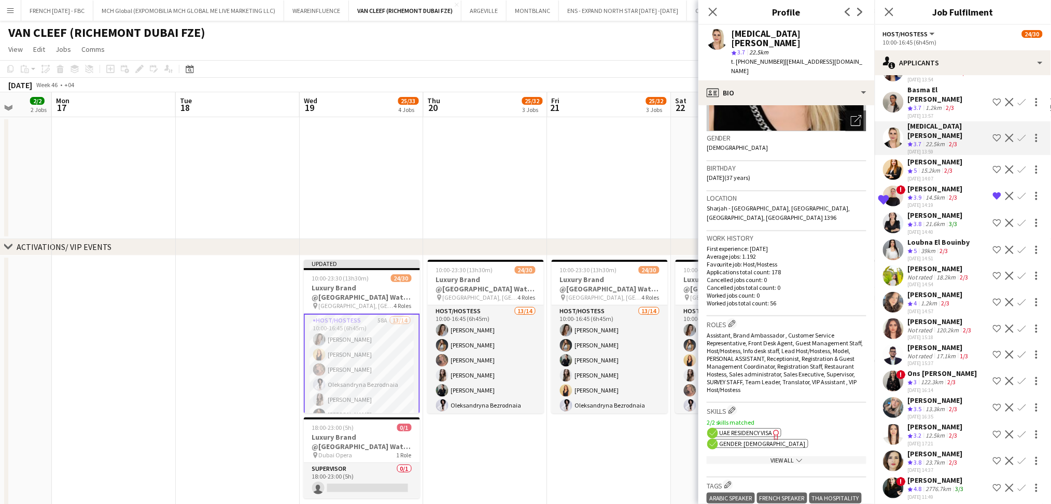
click at [939, 193] on div "14.5km" at bounding box center [935, 197] width 23 height 9
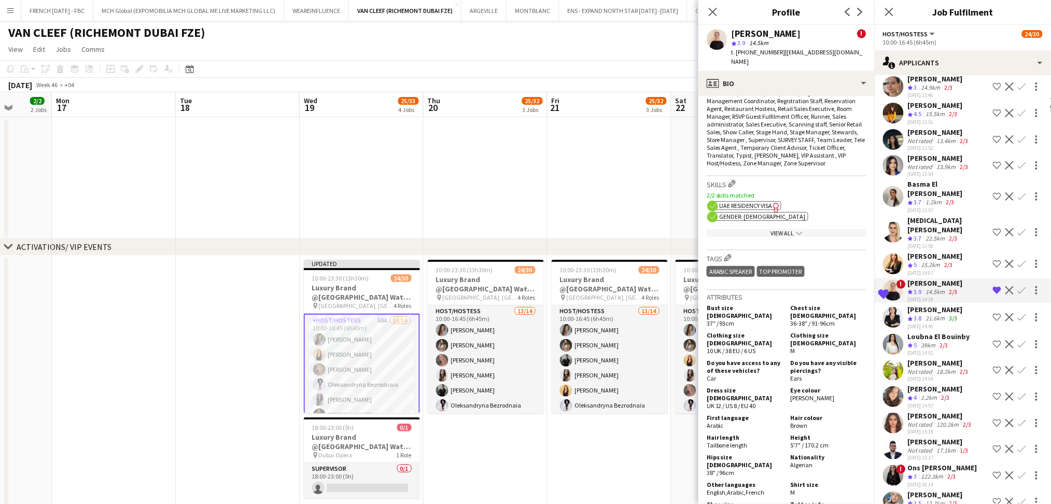
scroll to position [959, 0]
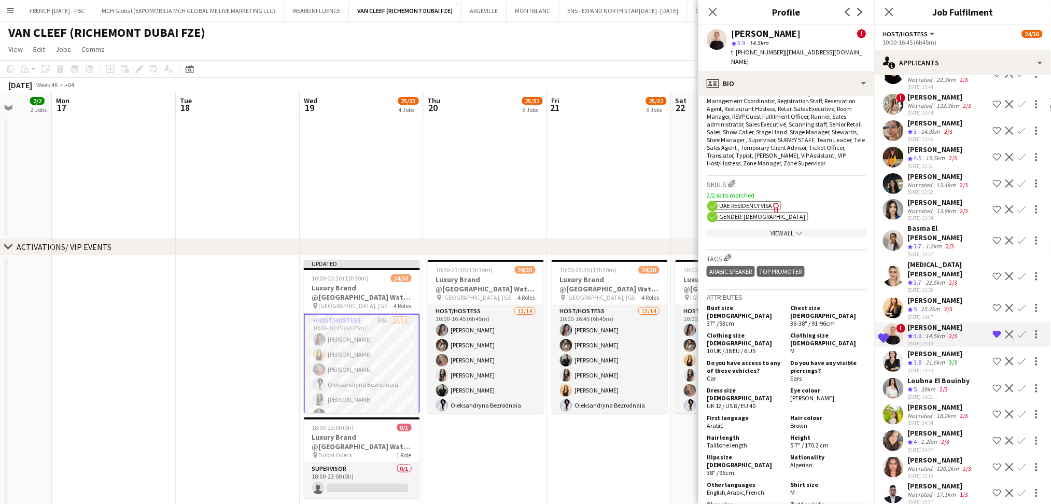
click at [946, 242] on div "2/3" at bounding box center [950, 246] width 12 height 9
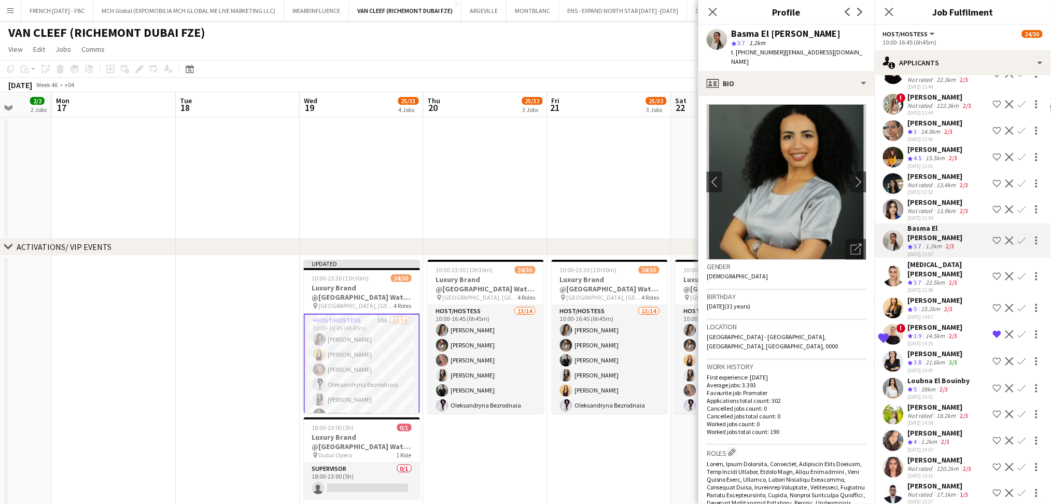
click at [951, 207] on div "13.9km" at bounding box center [946, 211] width 23 height 8
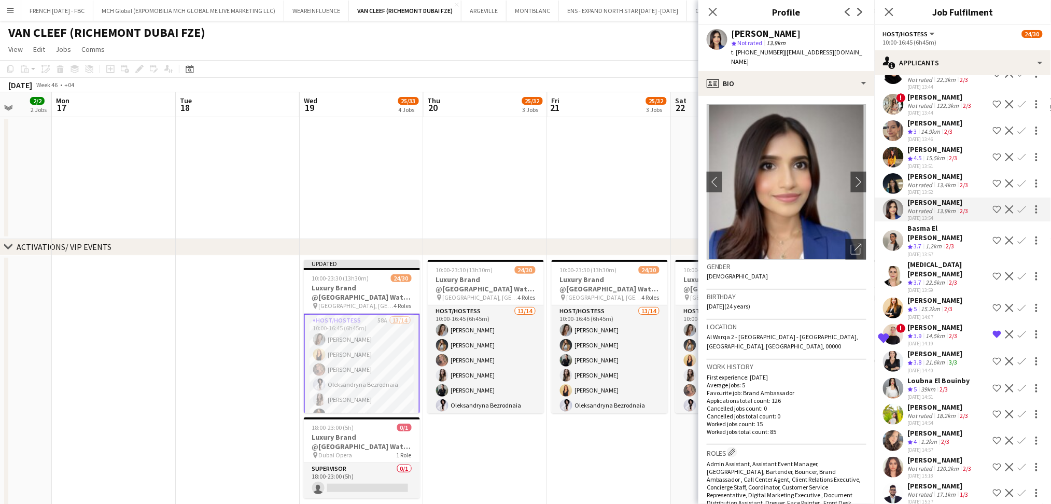
click at [943, 242] on div "1.2km" at bounding box center [934, 246] width 20 height 9
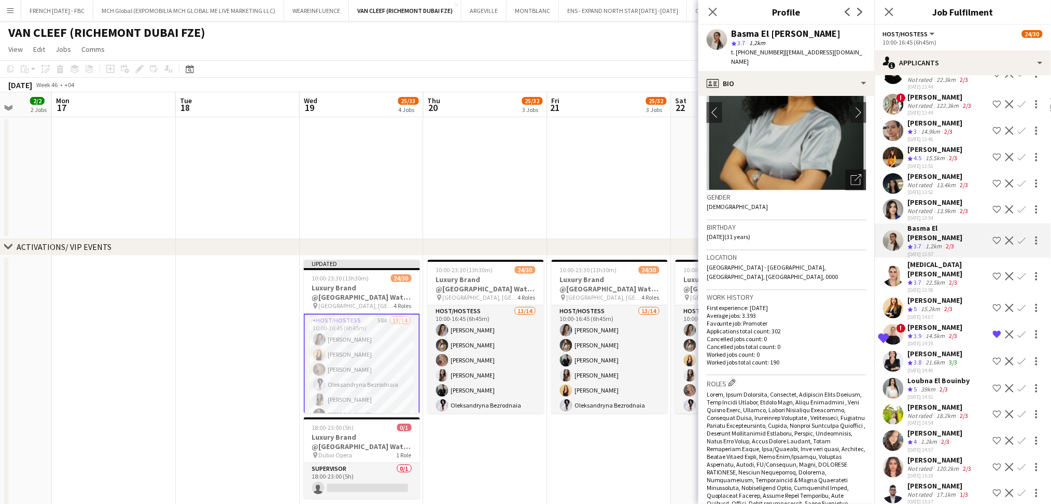
scroll to position [69, 0]
click at [846, 174] on div "Open photos pop-in" at bounding box center [856, 180] width 21 height 21
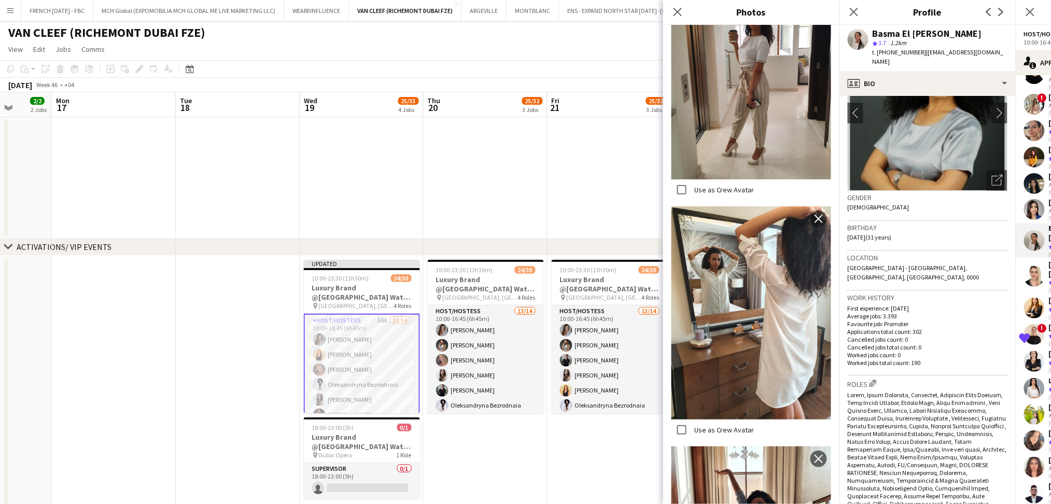
scroll to position [5324, 0]
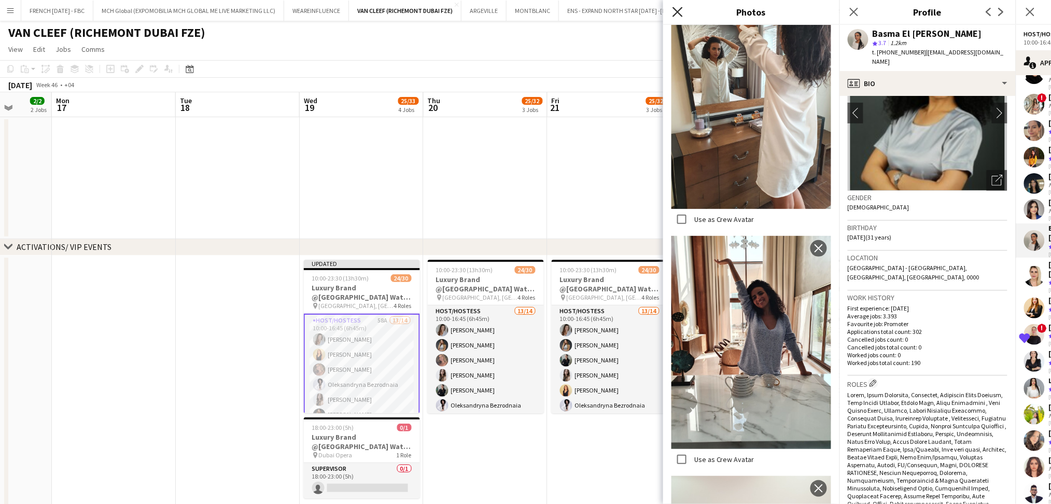
click at [680, 12] on icon "Close pop-in" at bounding box center [678, 12] width 10 height 10
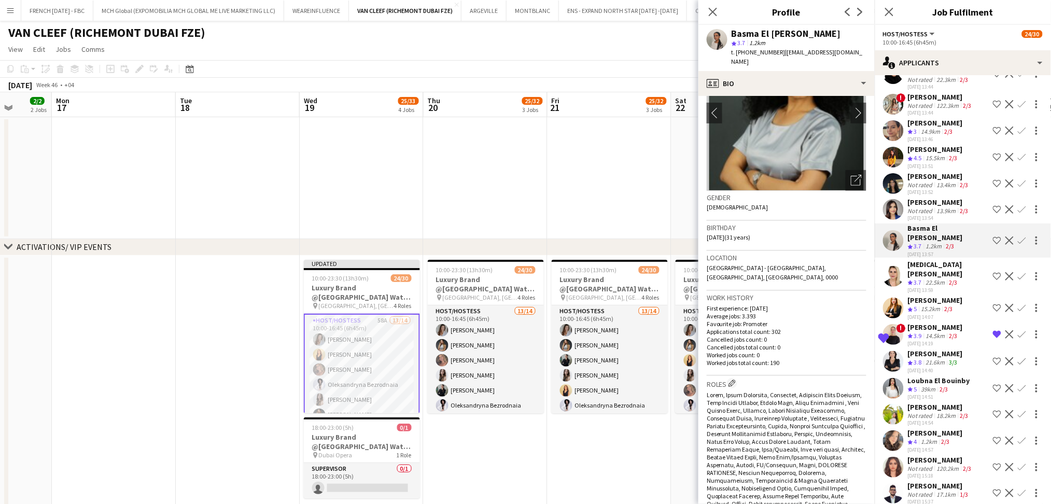
click at [934, 145] on div "[PERSON_NAME]" at bounding box center [935, 149] width 55 height 9
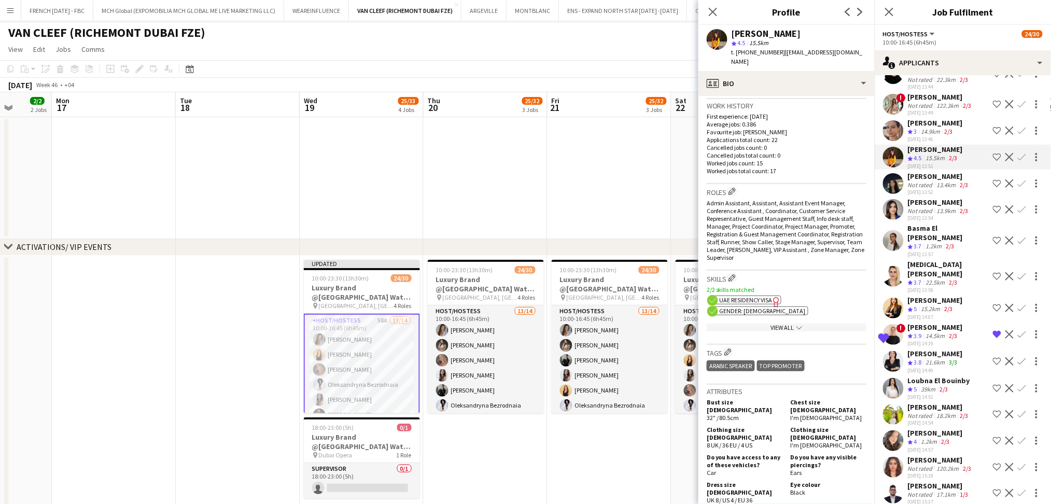
scroll to position [0, 0]
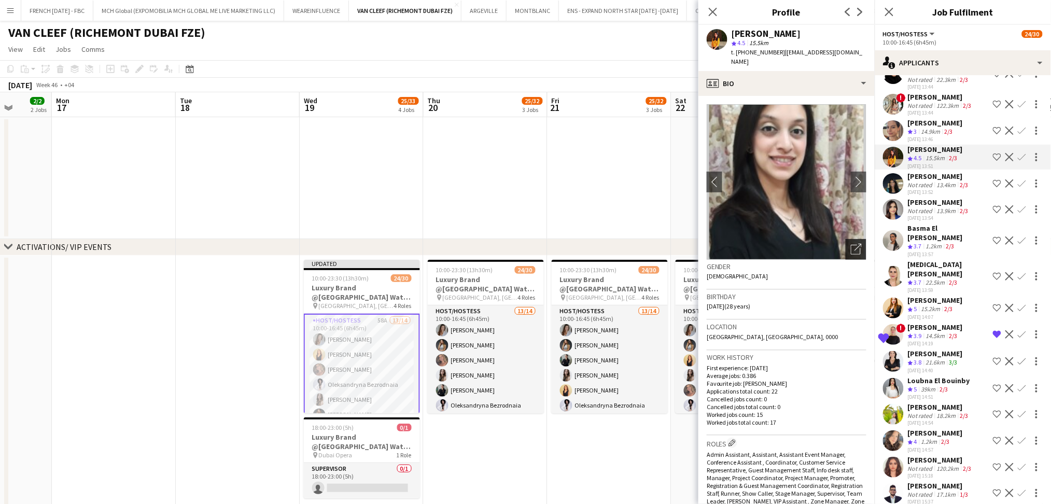
click at [851, 244] on icon "Open photos pop-in" at bounding box center [856, 249] width 11 height 11
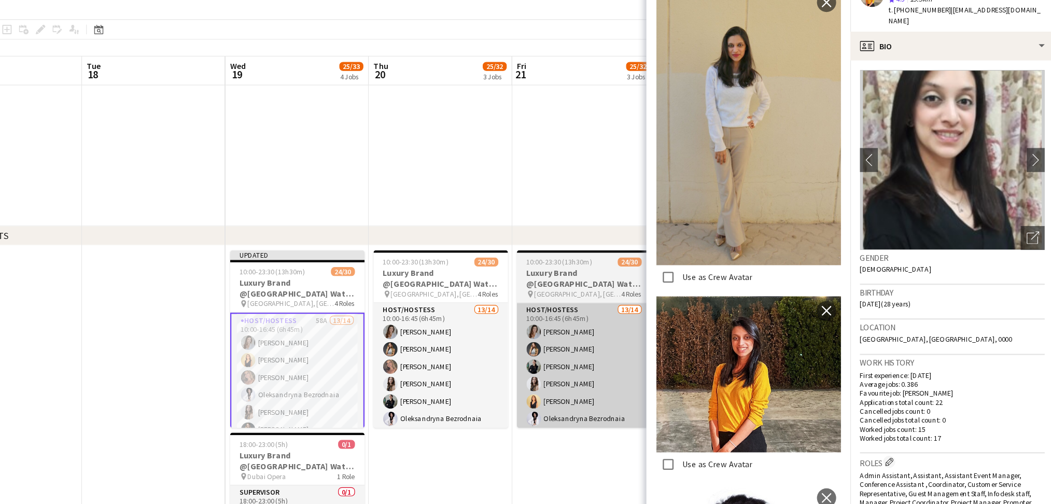
scroll to position [333, 0]
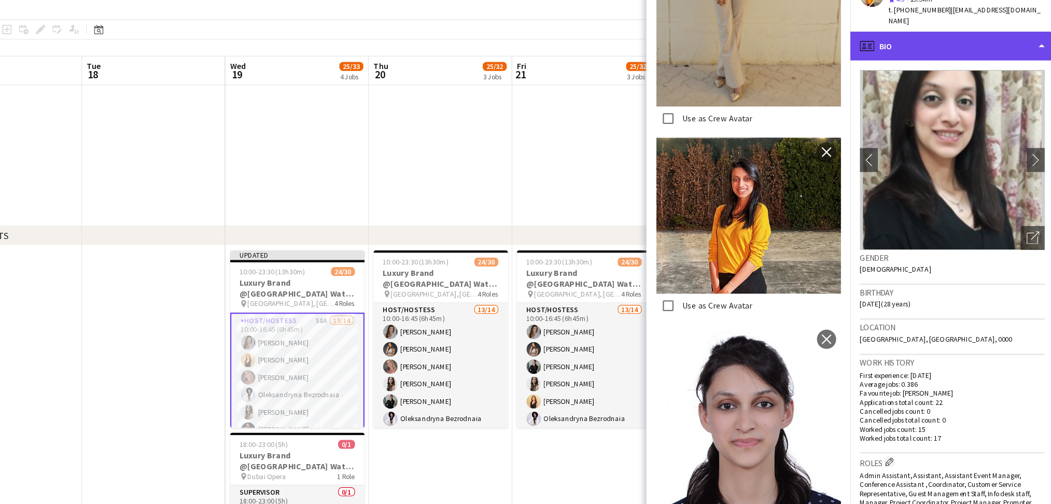
click at [932, 81] on div "profile Bio" at bounding box center [928, 83] width 176 height 25
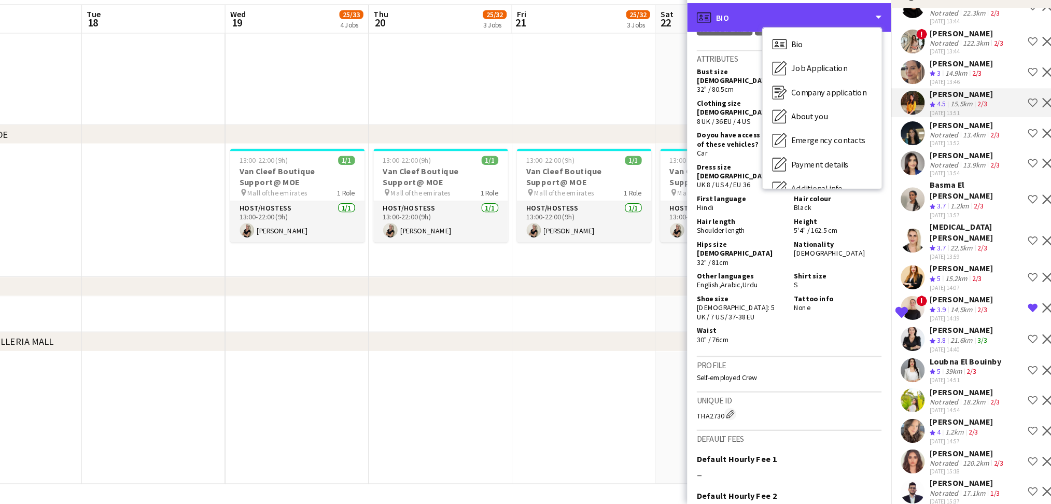
scroll to position [77, 0]
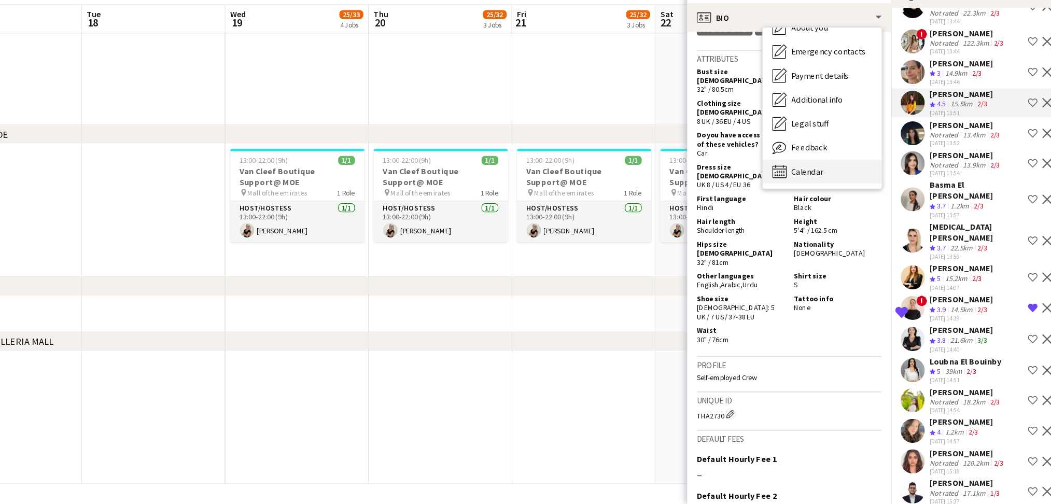
click at [835, 217] on div "Calendar Calendar" at bounding box center [815, 216] width 103 height 21
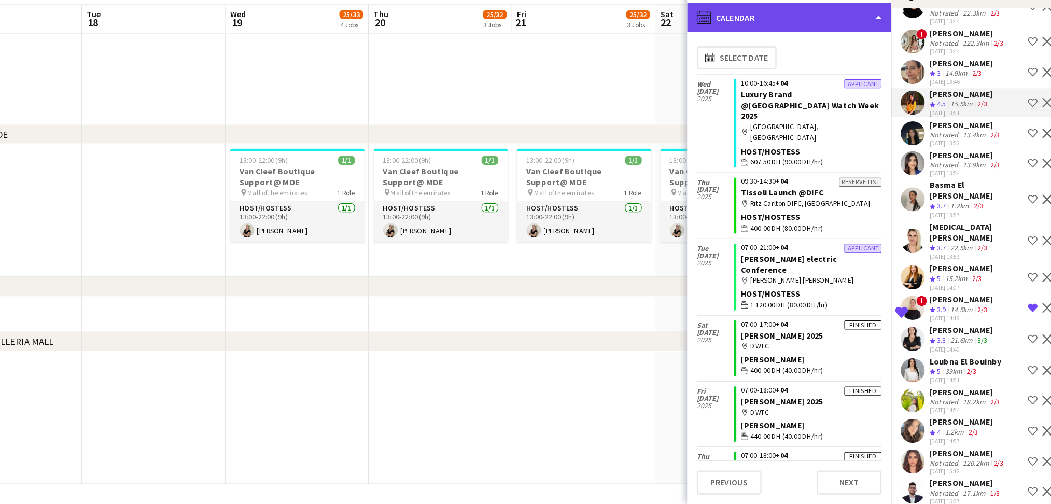
click at [839, 83] on div "calendar-full Calendar" at bounding box center [786, 83] width 176 height 25
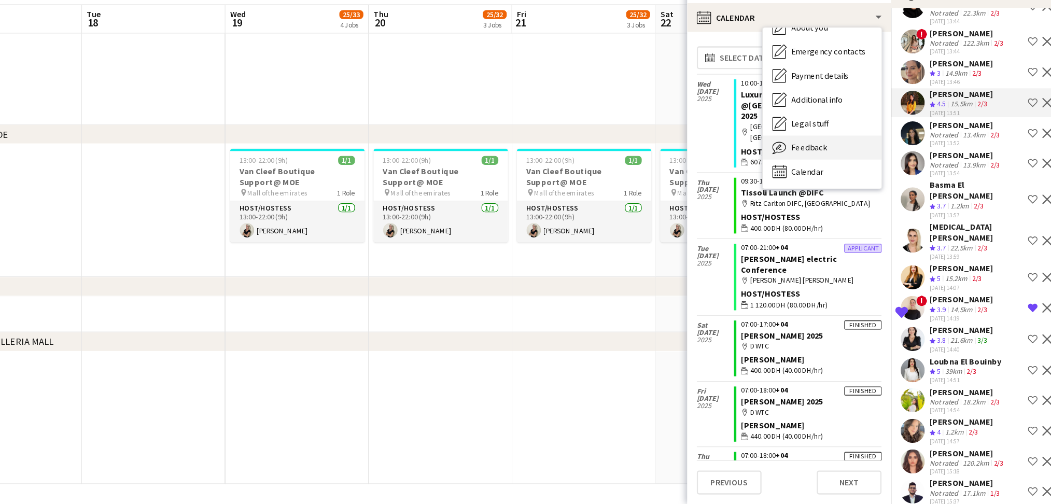
click at [833, 186] on div "Feedback Feedback" at bounding box center [815, 196] width 103 height 21
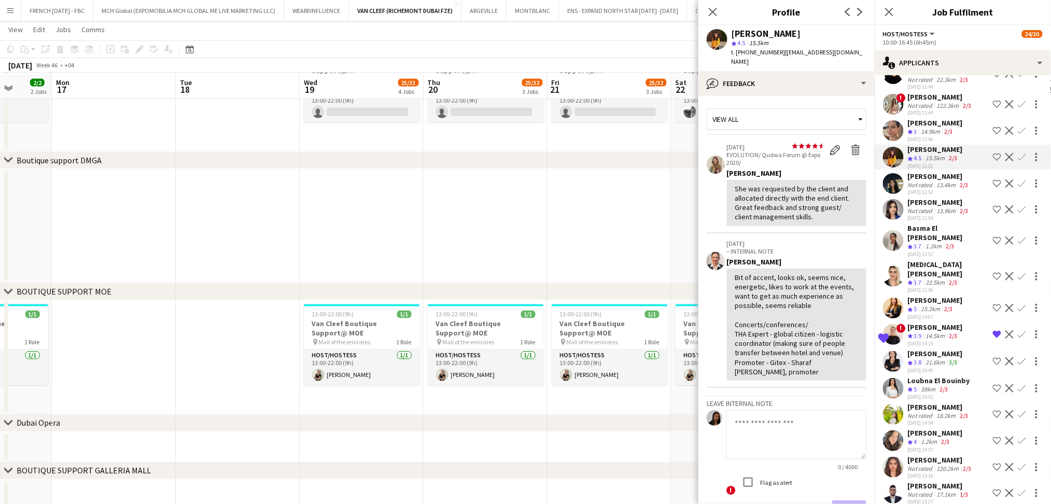
scroll to position [495, 0]
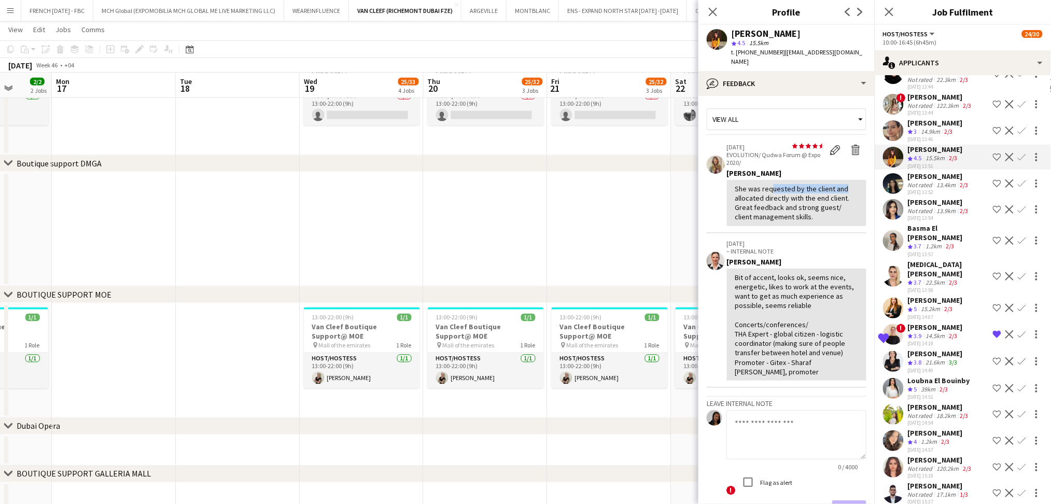
drag, startPoint x: 766, startPoint y: 178, endPoint x: 839, endPoint y: 177, distance: 72.6
click at [839, 184] on div "She was requested by the client and allocated directly with the end client. Gre…" at bounding box center [796, 203] width 123 height 38
drag, startPoint x: 742, startPoint y: 199, endPoint x: 823, endPoint y: 199, distance: 81.9
click at [823, 199] on div "She was requested by the client and allocated directly with the end client. Gre…" at bounding box center [796, 203] width 123 height 38
drag, startPoint x: 743, startPoint y: 269, endPoint x: 806, endPoint y: 281, distance: 64.3
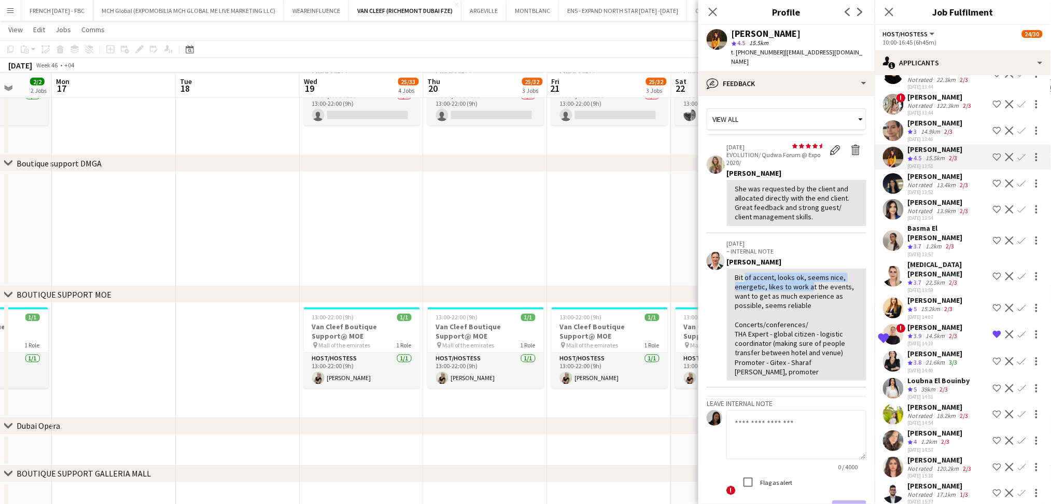
click at [806, 281] on div "Bit of accent, looks ok, seems nice, energetic, likes to work at the events, wa…" at bounding box center [796, 325] width 123 height 104
click at [836, 294] on div "Bit of accent, looks ok, seems nice, energetic, likes to work at the events, wa…" at bounding box center [796, 325] width 123 height 104
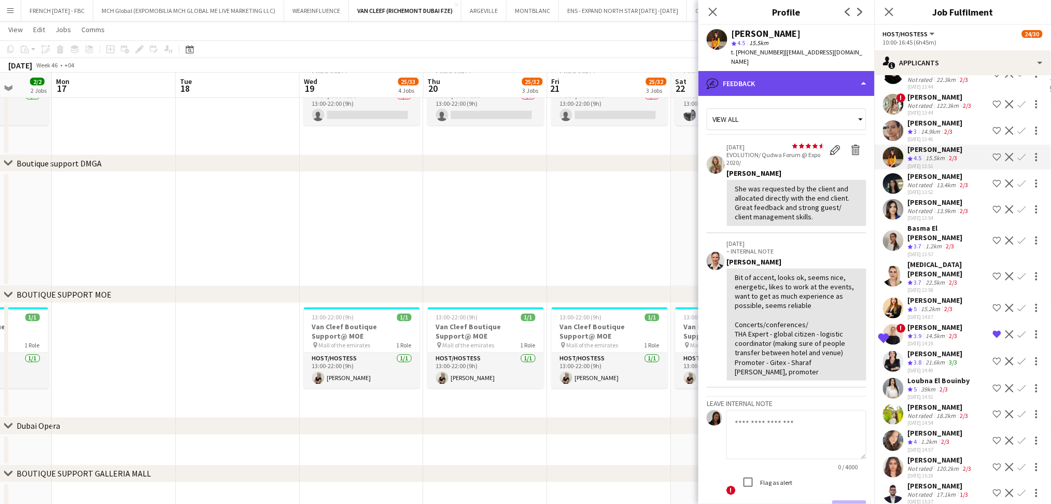
click at [858, 79] on div "bubble-pencil Feedback" at bounding box center [786, 83] width 176 height 25
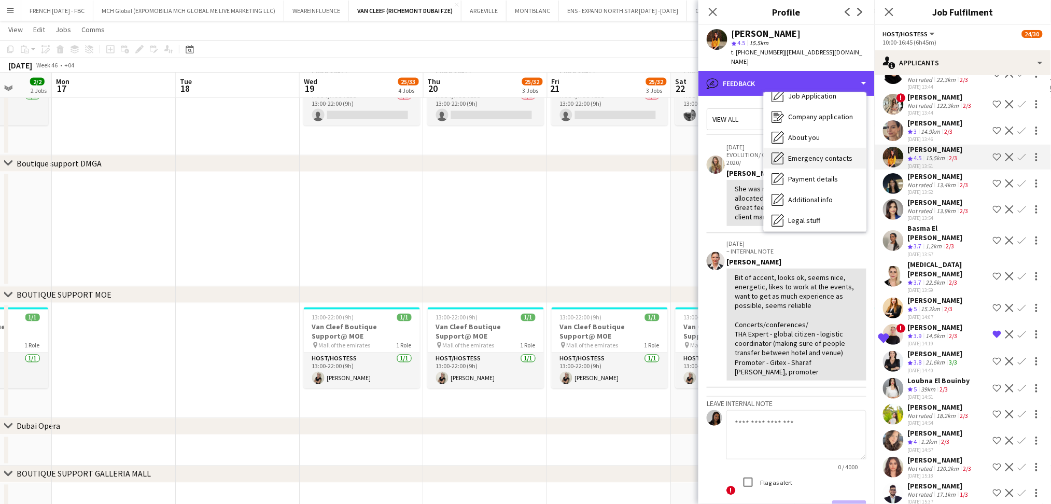
scroll to position [0, 0]
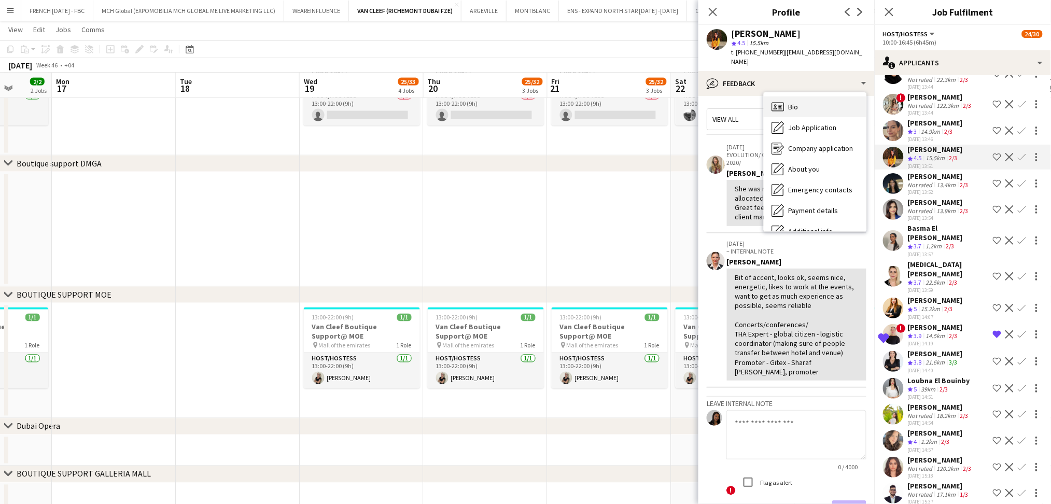
click at [825, 96] on div "Bio Bio" at bounding box center [815, 106] width 103 height 21
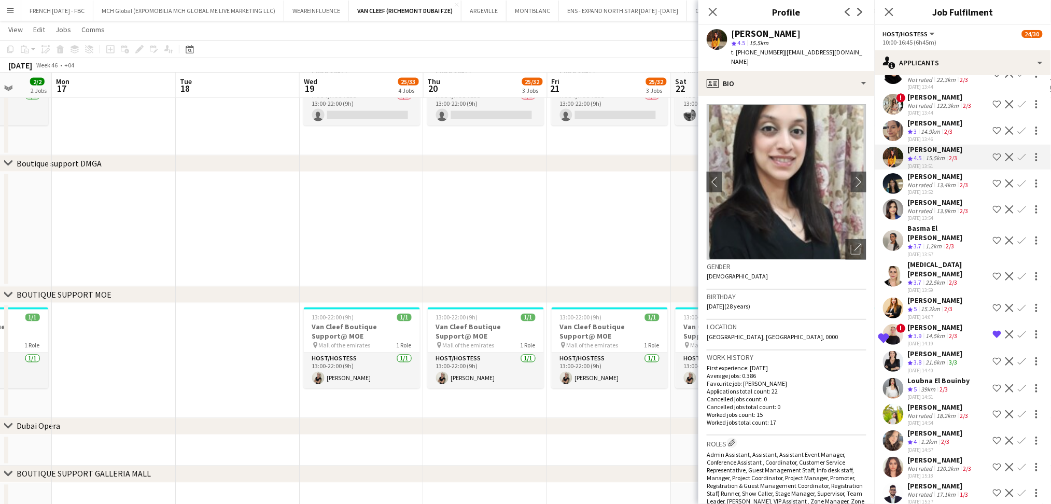
click at [941, 172] on div "[PERSON_NAME]" at bounding box center [939, 176] width 63 height 9
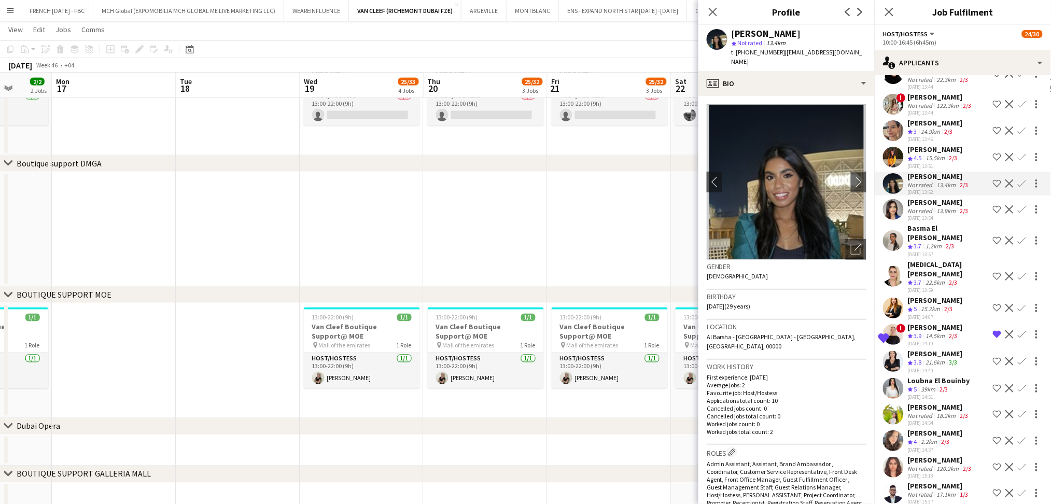
click at [935, 128] on div "14.9km" at bounding box center [930, 132] width 23 height 9
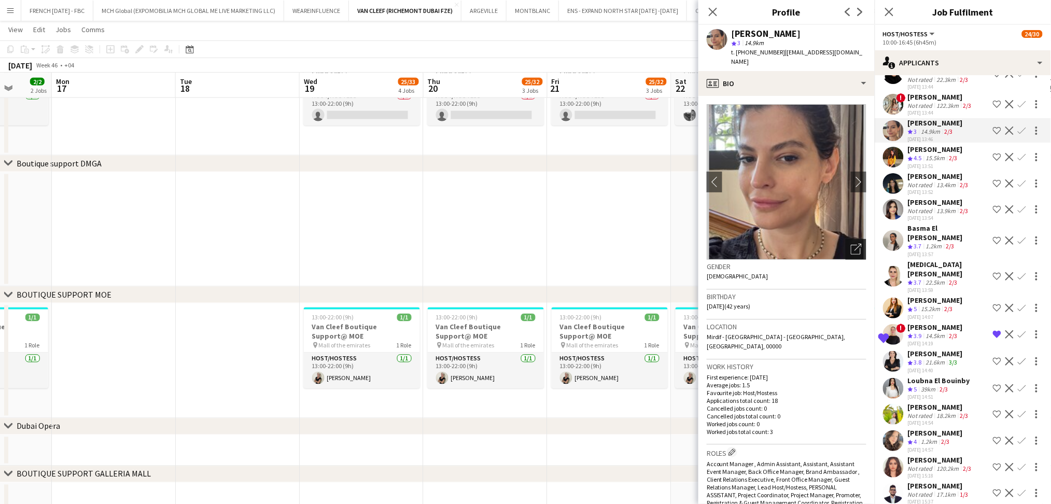
click at [851, 244] on icon "Open photos pop-in" at bounding box center [856, 249] width 11 height 11
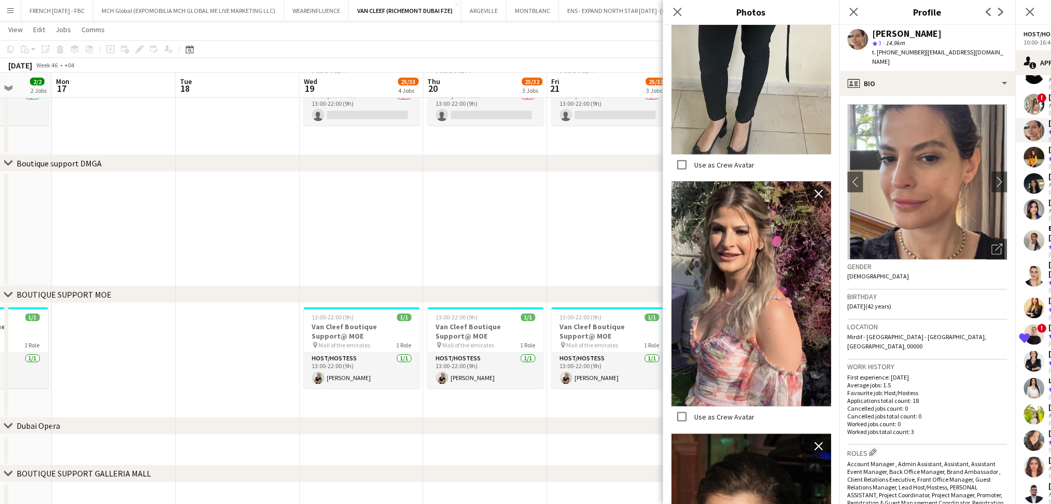
scroll to position [1777, 0]
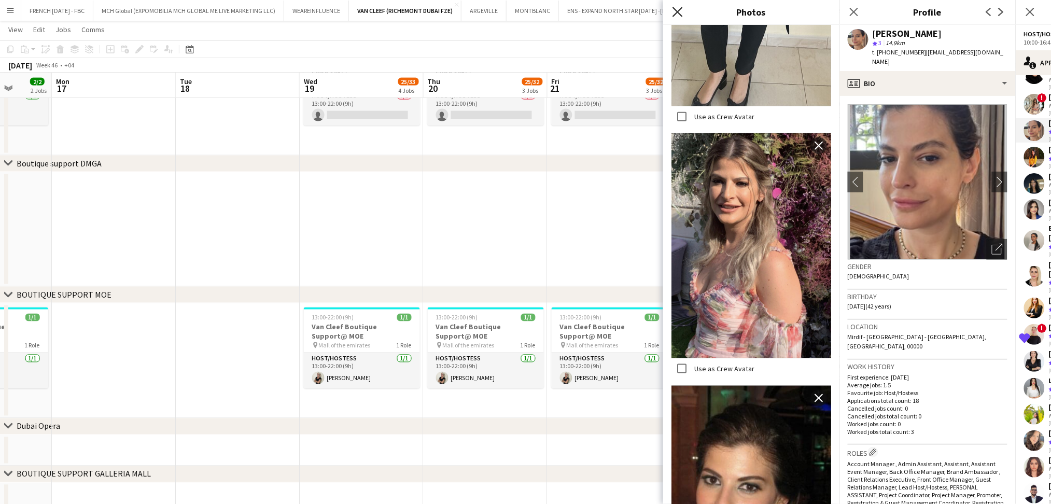
click at [678, 9] on icon "Close pop-in" at bounding box center [678, 12] width 10 height 10
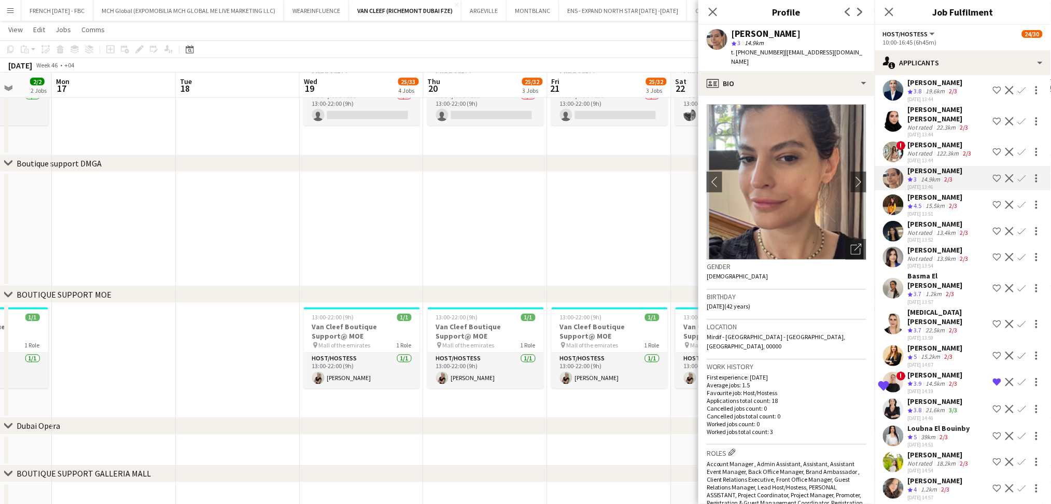
scroll to position [820, 0]
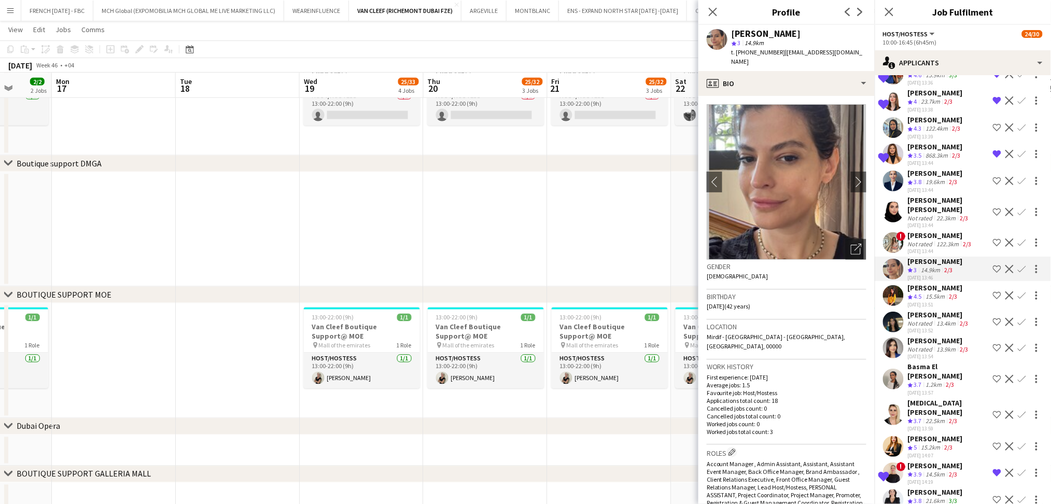
click at [961, 240] on div "2/3" at bounding box center [967, 244] width 12 height 8
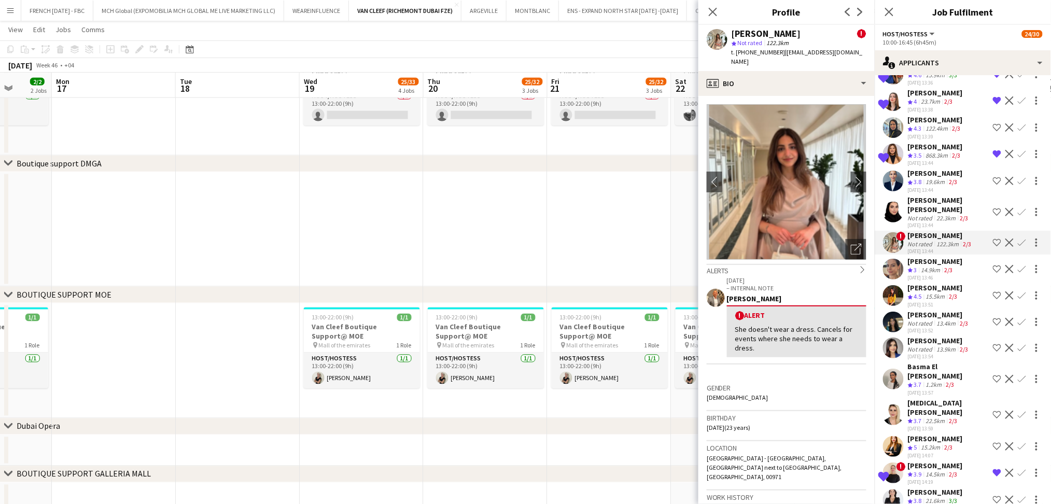
click at [949, 178] on div "2/3" at bounding box center [953, 182] width 12 height 9
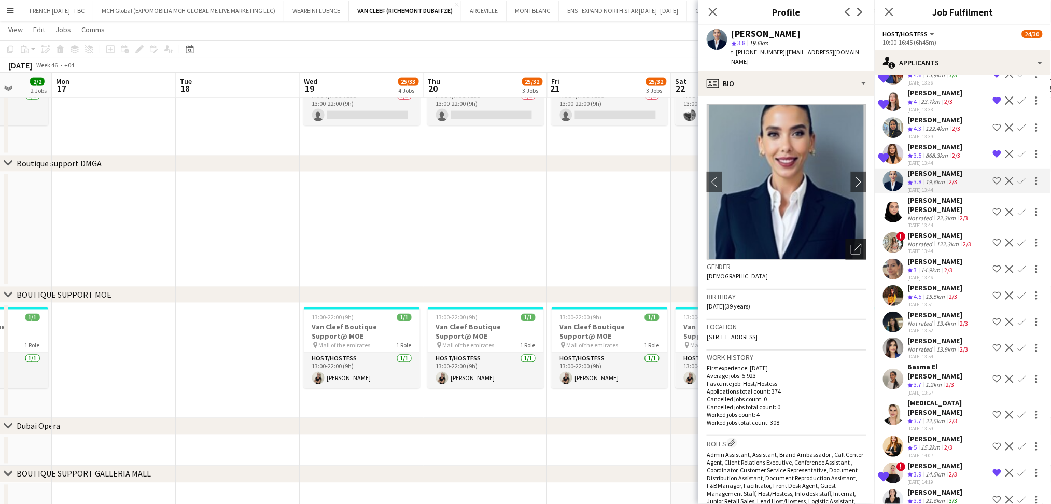
click at [855, 245] on div "Open photos pop-in" at bounding box center [856, 249] width 21 height 21
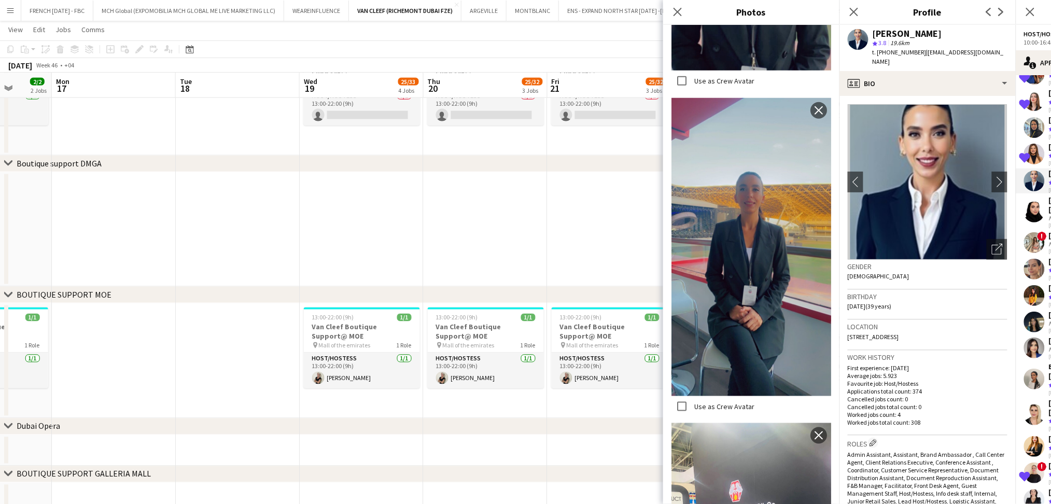
scroll to position [1782, 0]
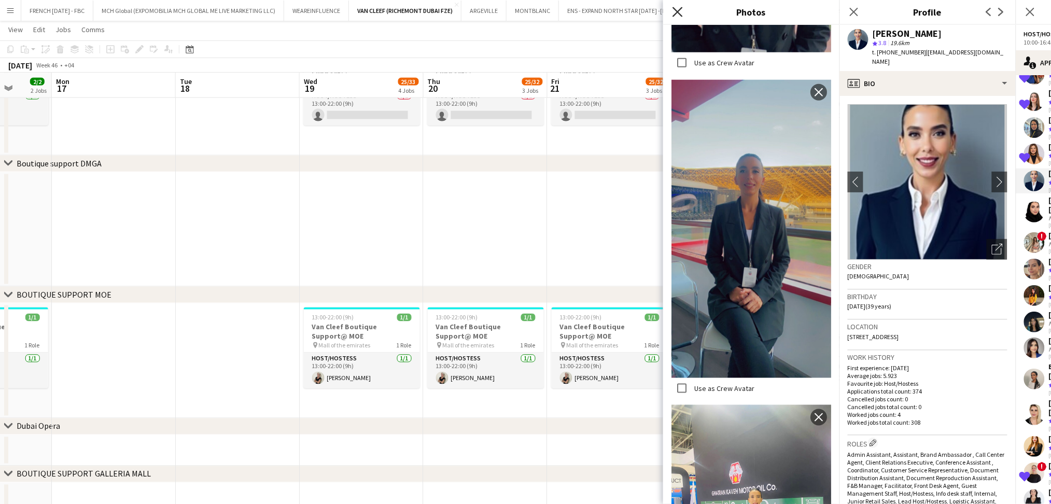
click at [681, 16] on icon at bounding box center [678, 12] width 10 height 10
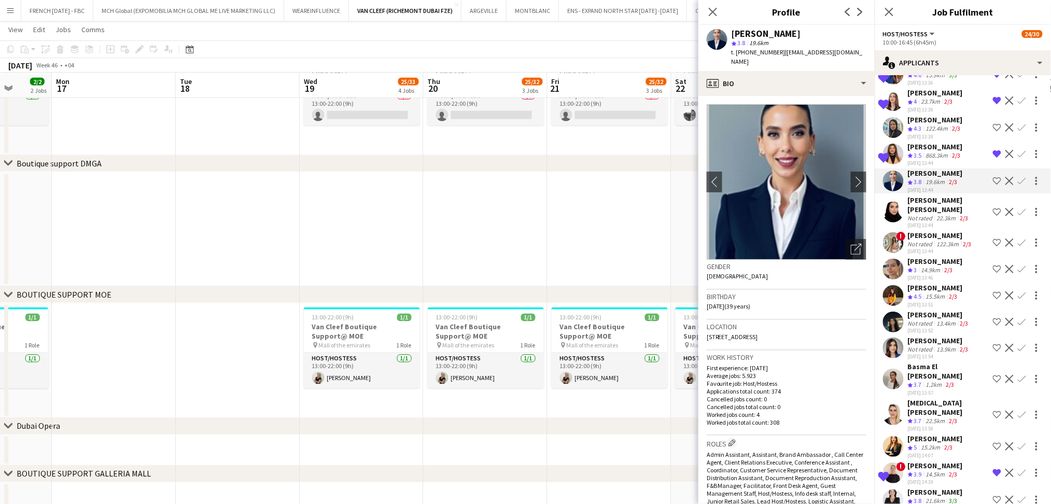
click at [993, 177] on app-icon "Shortlist crew" at bounding box center [997, 181] width 8 height 8
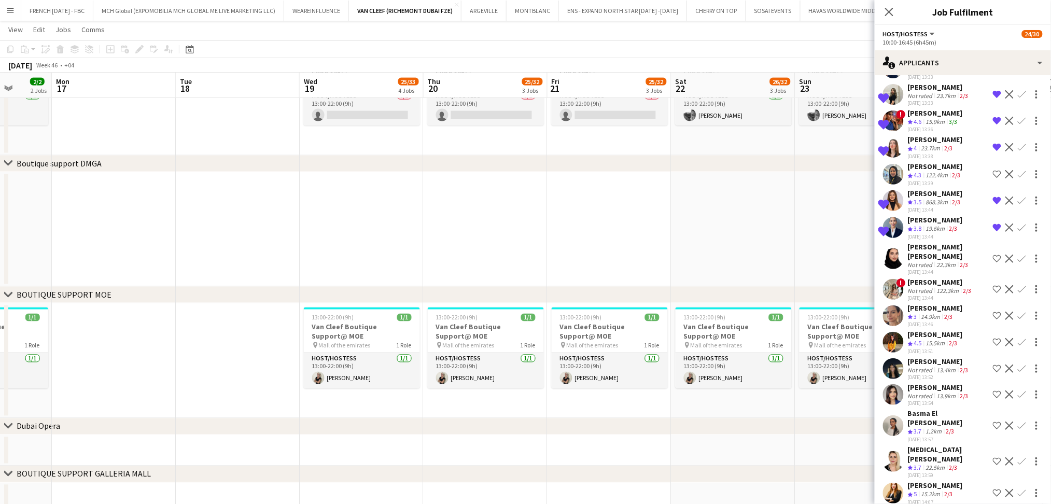
scroll to position [751, 0]
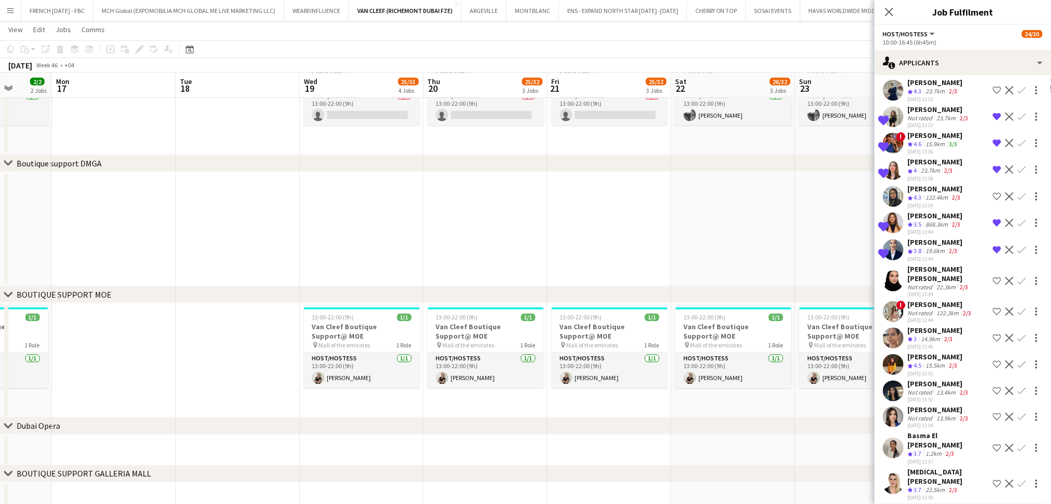
click at [949, 195] on div "122.4km" at bounding box center [937, 197] width 26 height 9
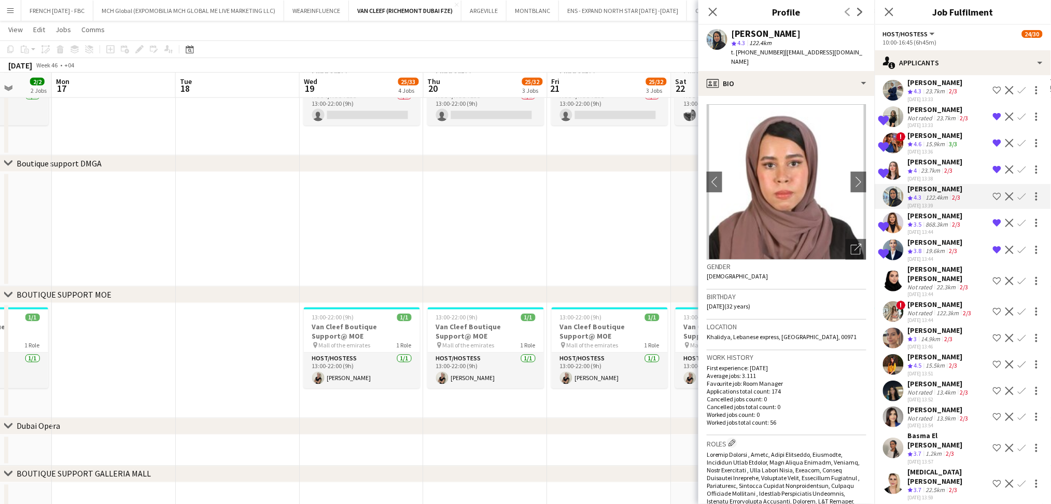
drag, startPoint x: 740, startPoint y: 43, endPoint x: 747, endPoint y: 43, distance: 6.7
click at [746, 43] on span "4.3" at bounding box center [742, 43] width 8 height 8
click at [791, 39] on div "star 4.3 122.4km" at bounding box center [799, 42] width 135 height 9
click at [1005, 194] on app-icon "Decline" at bounding box center [1009, 196] width 8 height 8
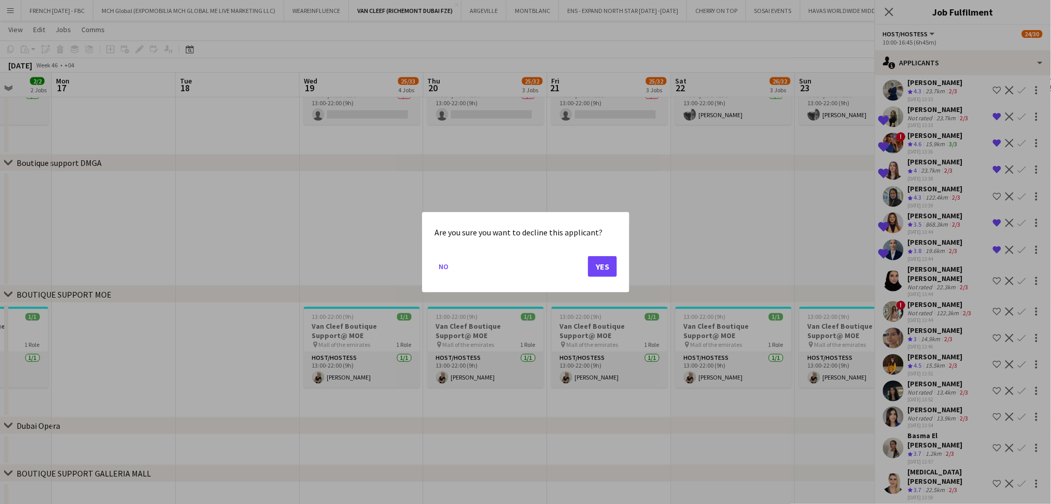
scroll to position [0, 0]
click at [593, 261] on button "Yes" at bounding box center [602, 266] width 29 height 21
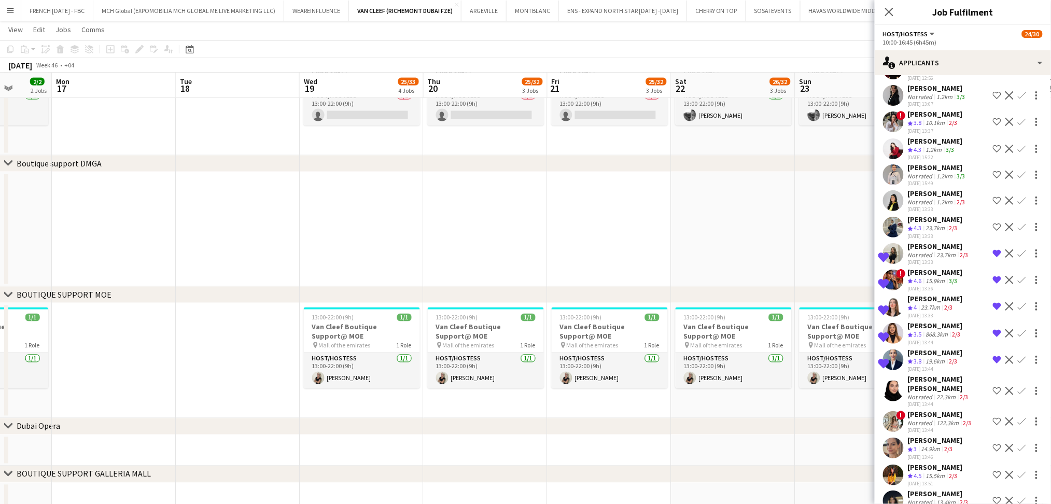
scroll to position [613, 0]
click at [926, 216] on div "[PERSON_NAME]" at bounding box center [935, 220] width 55 height 9
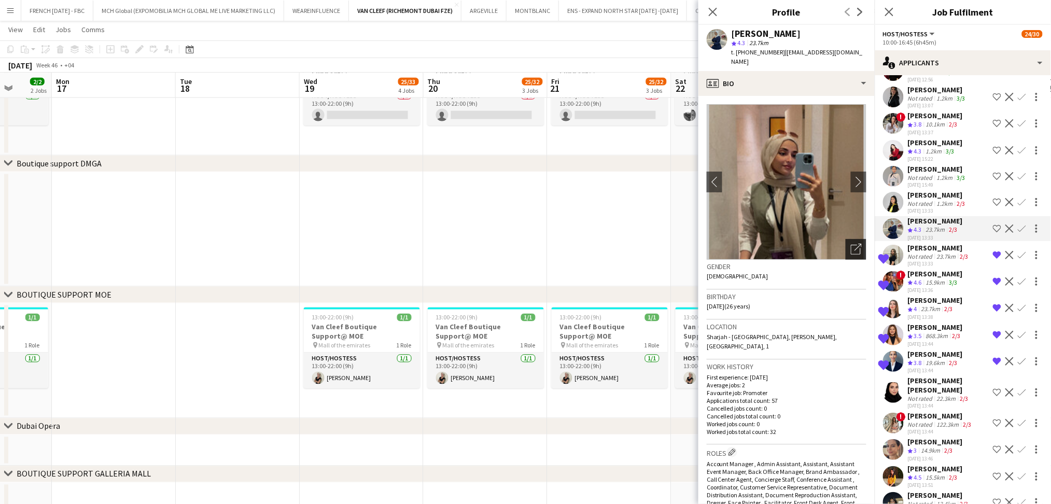
click at [851, 244] on icon "Open photos pop-in" at bounding box center [856, 249] width 11 height 11
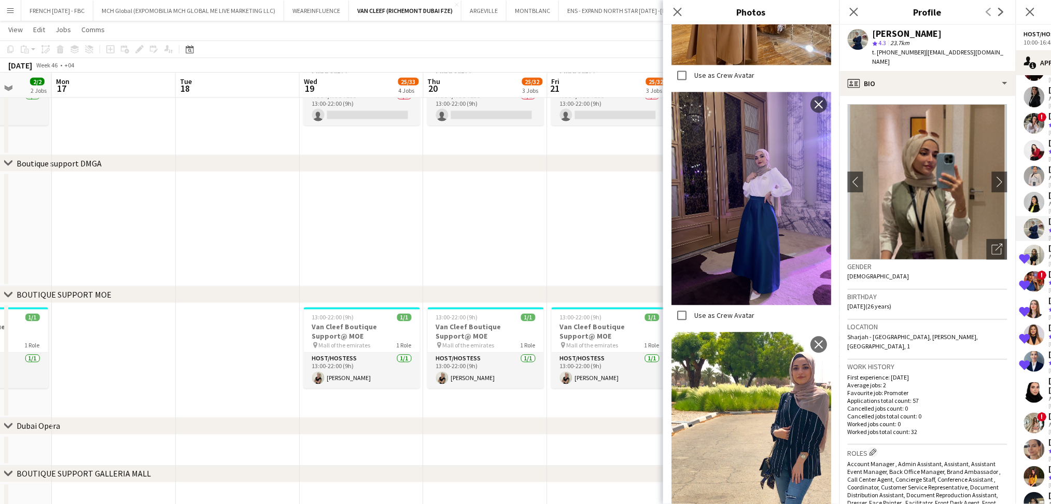
scroll to position [2489, 0]
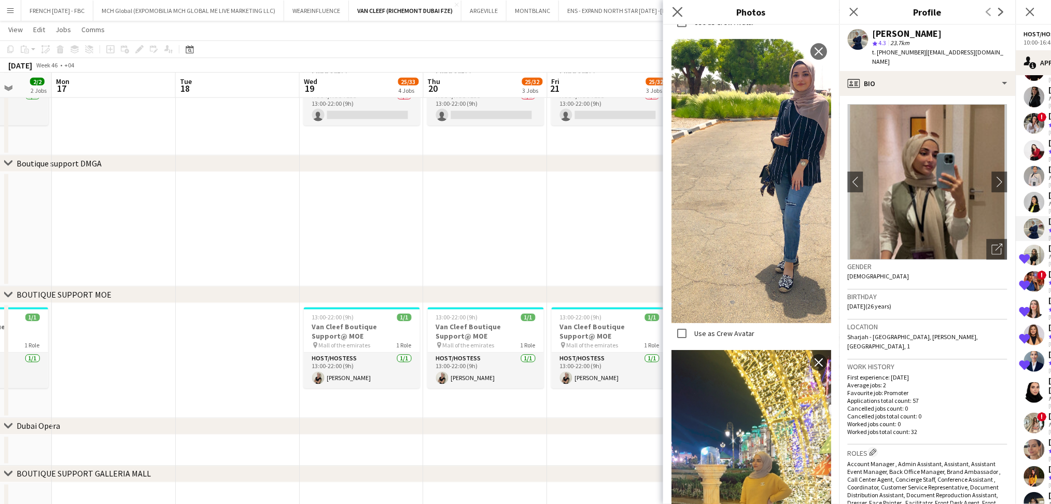
click at [673, 9] on icon "Close pop-in" at bounding box center [678, 12] width 10 height 10
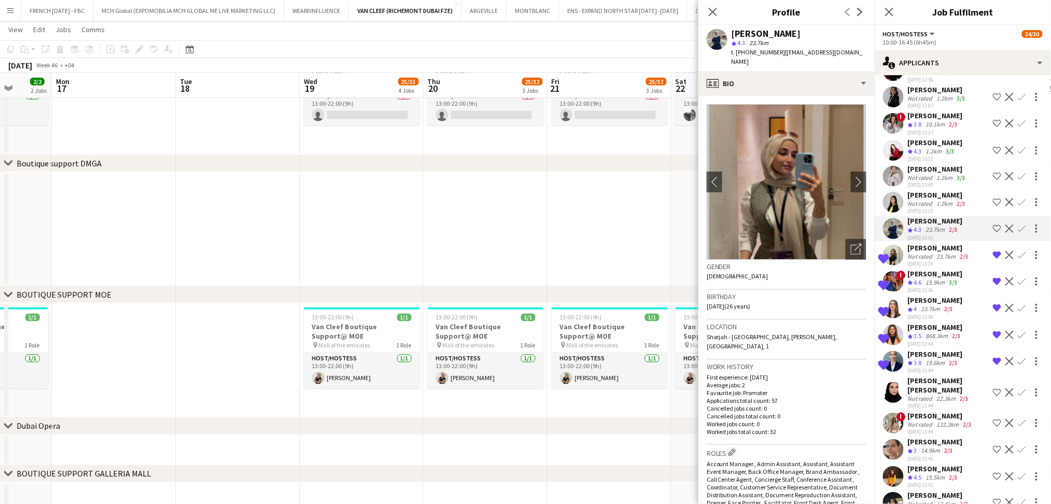
click at [947, 122] on div "10.1km" at bounding box center [935, 124] width 23 height 9
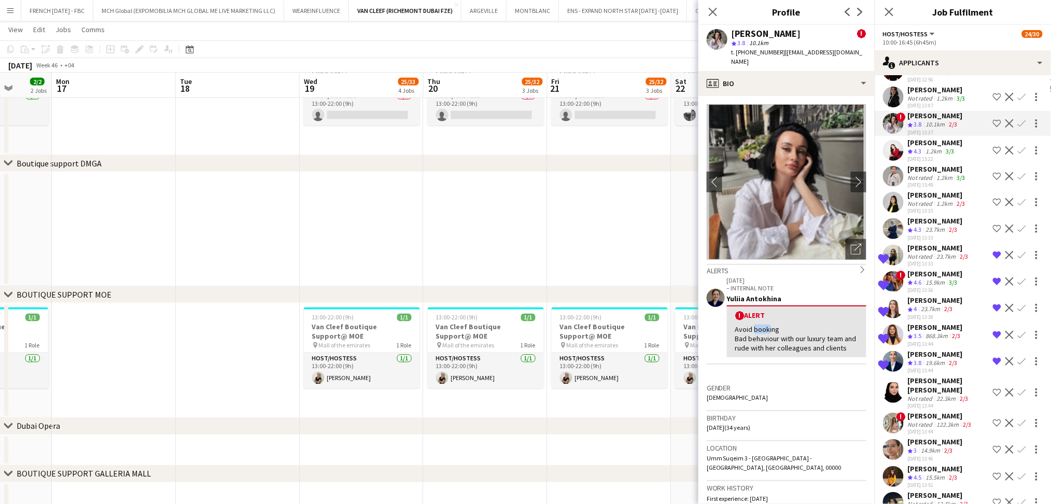
drag, startPoint x: 751, startPoint y: 317, endPoint x: 766, endPoint y: 320, distance: 15.9
click at [766, 325] on div "Avoid booking Bad behaviour with our luxury team and rude with her colleagues a…" at bounding box center [796, 339] width 123 height 29
drag, startPoint x: 766, startPoint y: 328, endPoint x: 808, endPoint y: 328, distance: 41.5
click at [808, 328] on div "Avoid booking Bad behaviour with our luxury team and rude with her colleagues a…" at bounding box center [796, 339] width 123 height 29
click at [843, 337] on div "Avoid booking Bad behaviour with our luxury team and rude with her colleagues a…" at bounding box center [796, 339] width 123 height 29
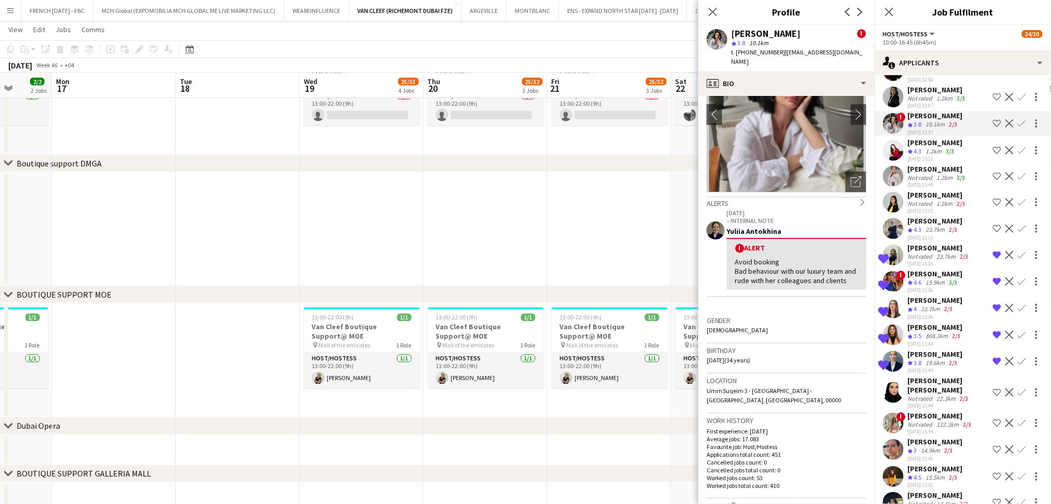
scroll to position [0, 0]
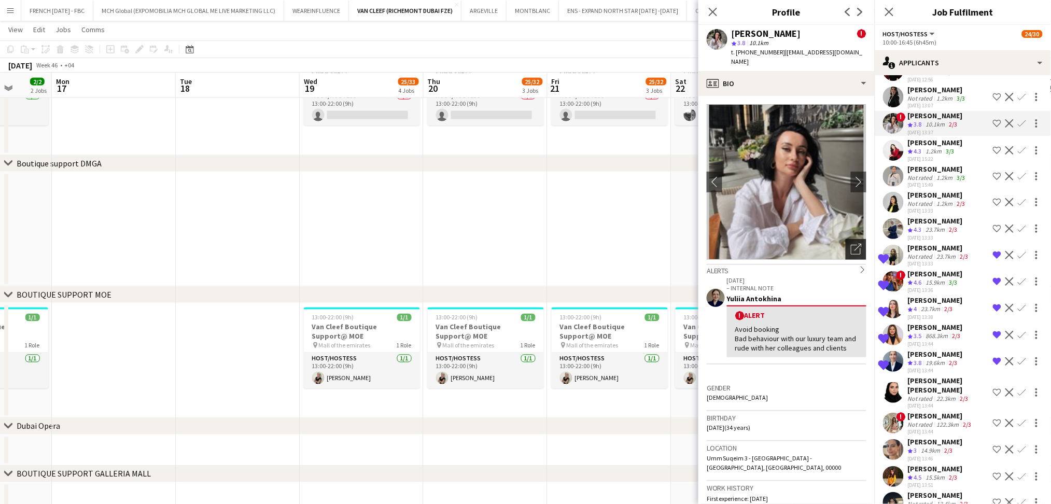
click at [855, 245] on div "Open photos pop-in" at bounding box center [856, 249] width 21 height 21
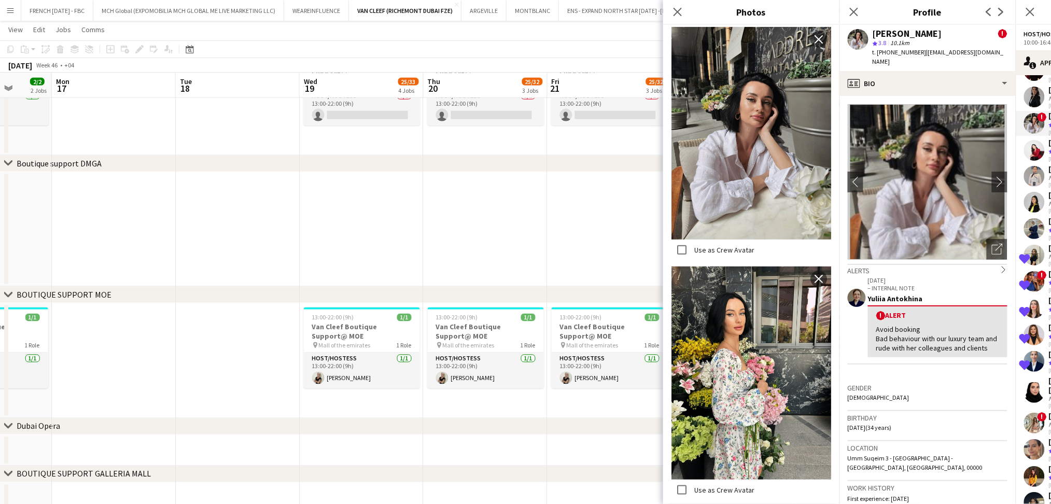
scroll to position [1633, 0]
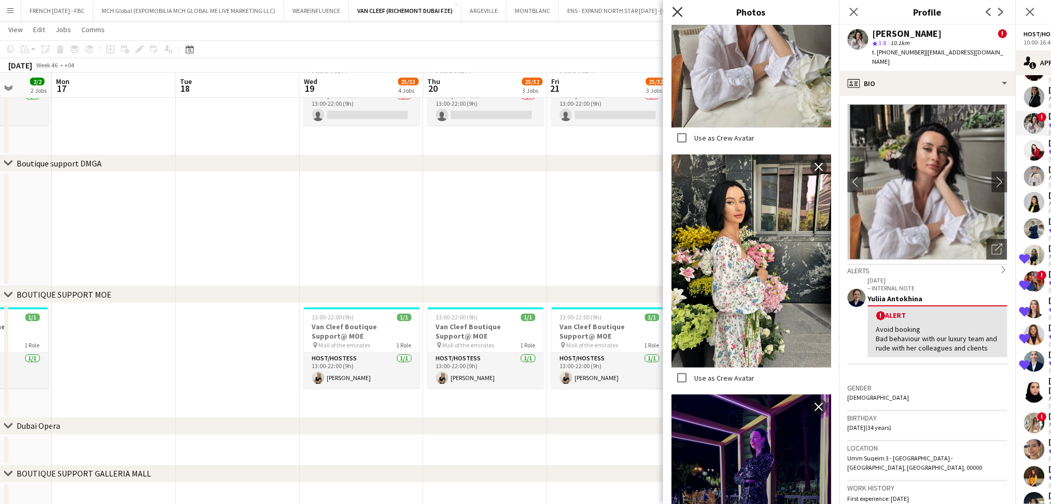
click at [674, 9] on icon "Close pop-in" at bounding box center [678, 12] width 10 height 10
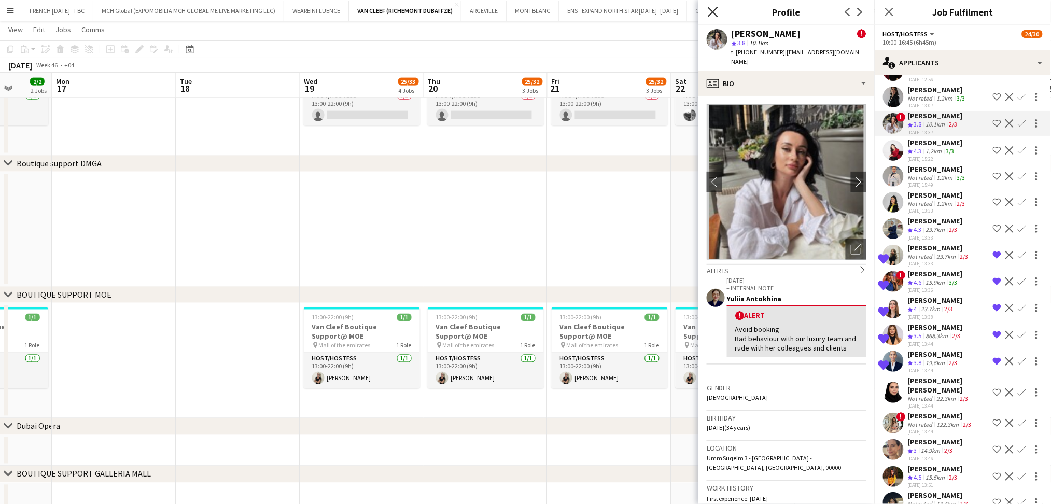
click at [711, 9] on icon at bounding box center [713, 12] width 10 height 10
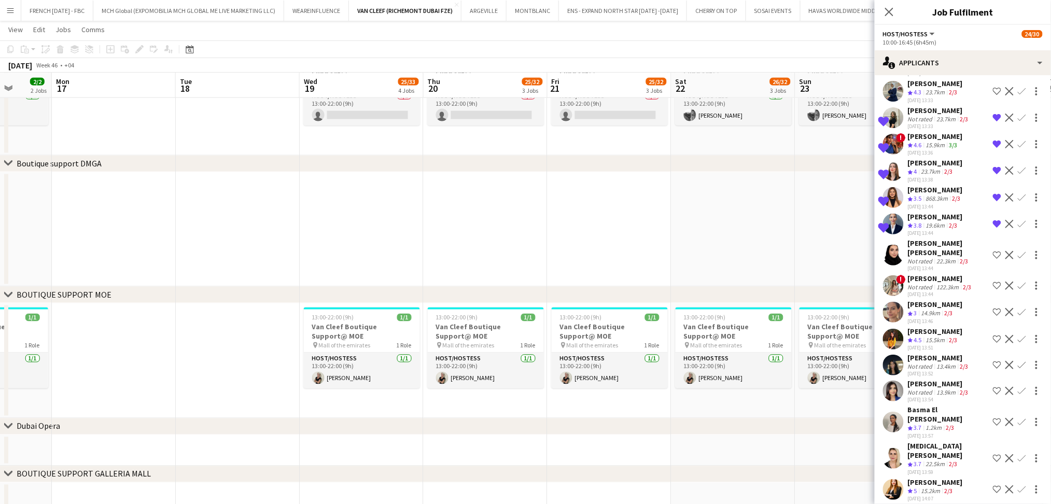
scroll to position [751, 0]
click at [955, 335] on app-skills-label "2/3" at bounding box center [953, 339] width 8 height 8
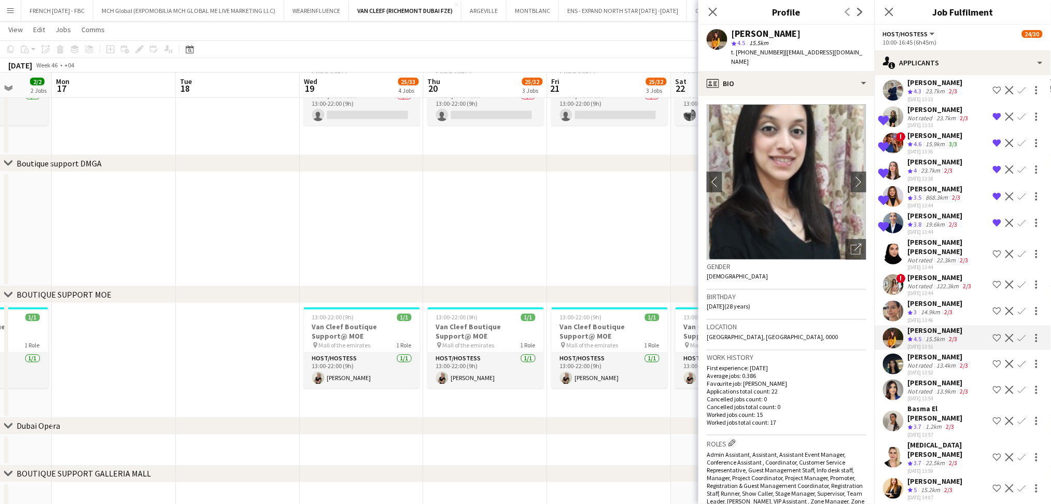
scroll to position [820, 0]
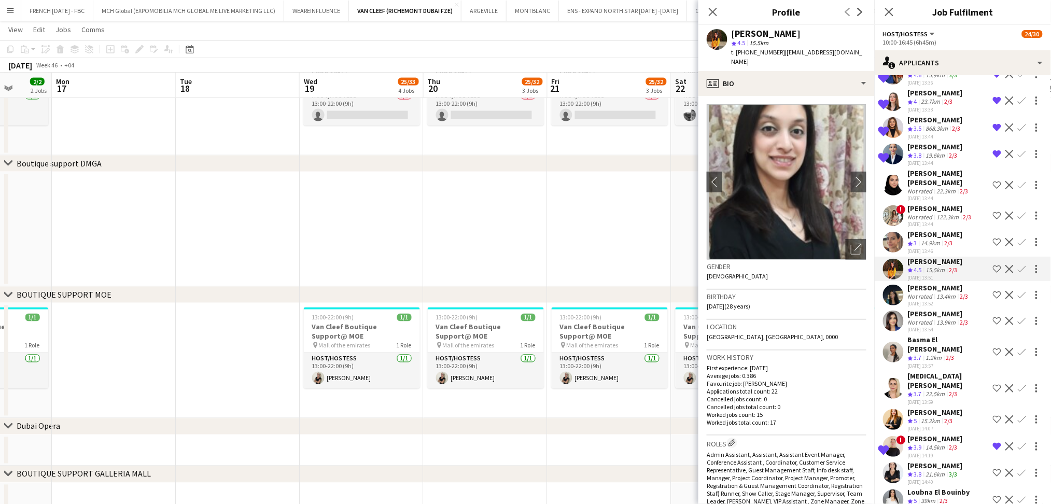
click at [946, 248] on div "[DATE] 13:46" at bounding box center [935, 251] width 55 height 7
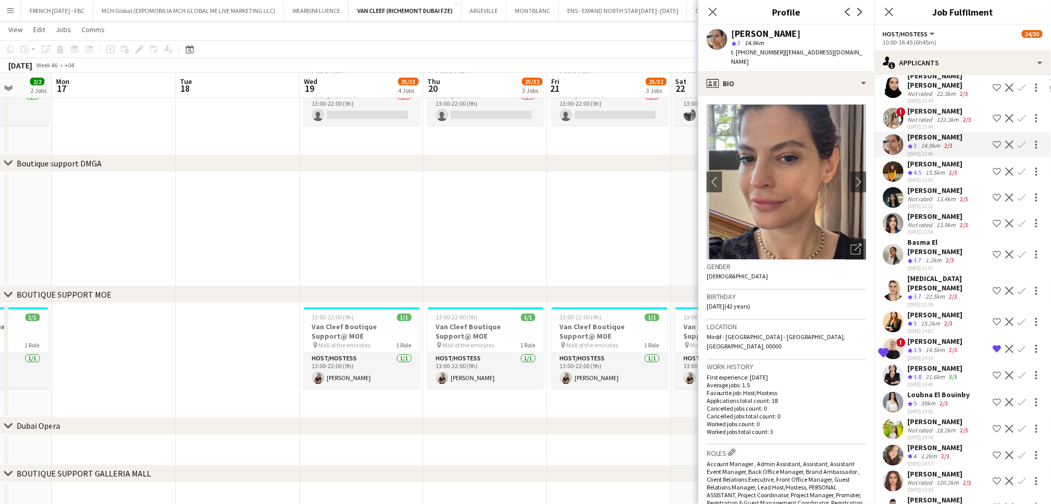
scroll to position [1028, 0]
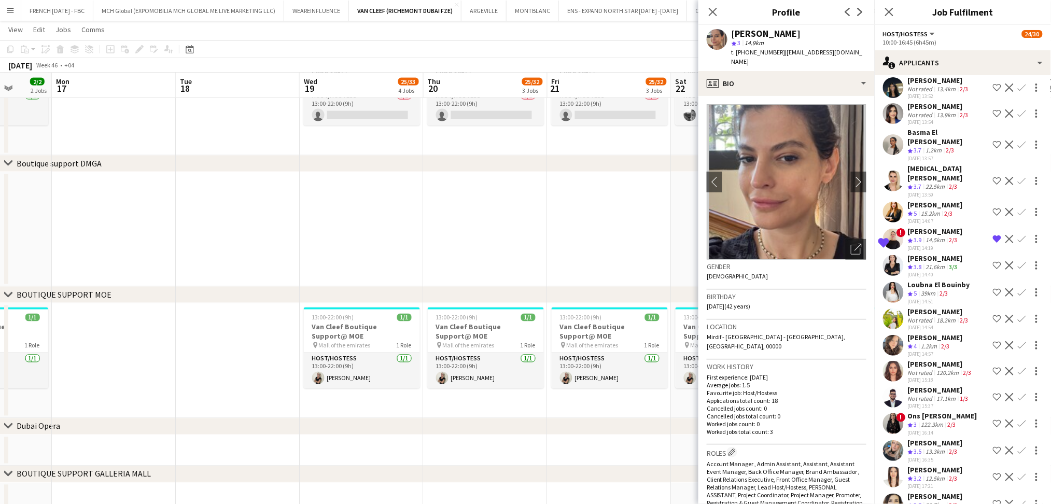
click at [955, 289] on div "Crew rating 5 39km 2/3" at bounding box center [939, 293] width 62 height 9
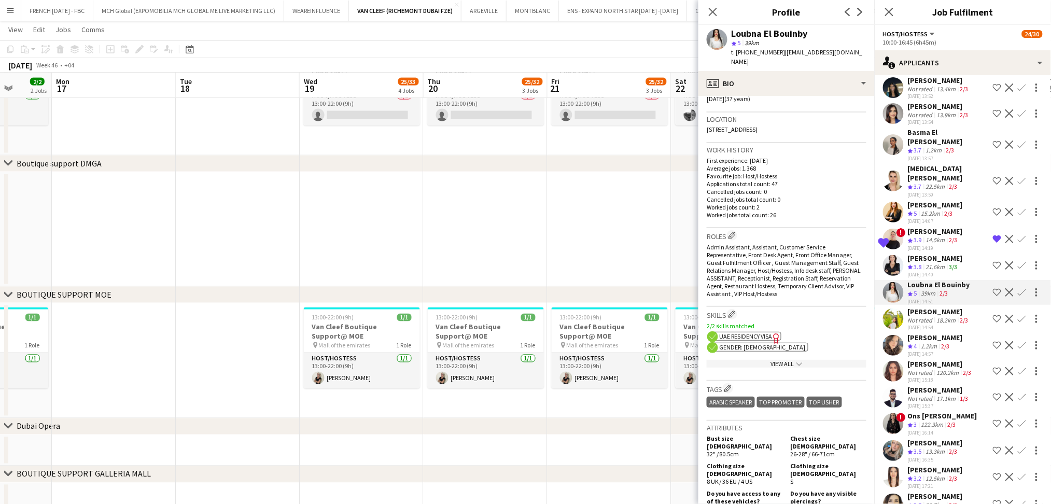
scroll to position [0, 0]
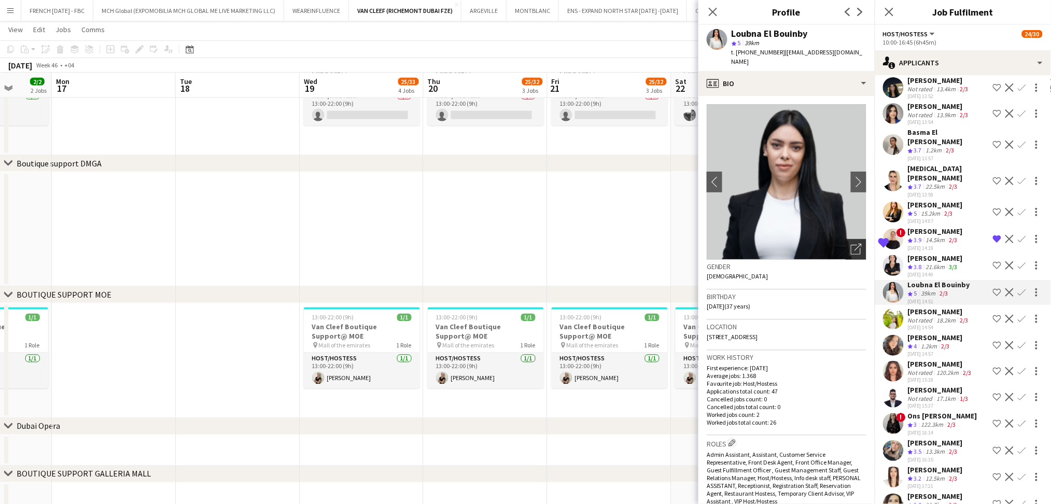
click at [851, 244] on icon "Open photos pop-in" at bounding box center [856, 249] width 11 height 11
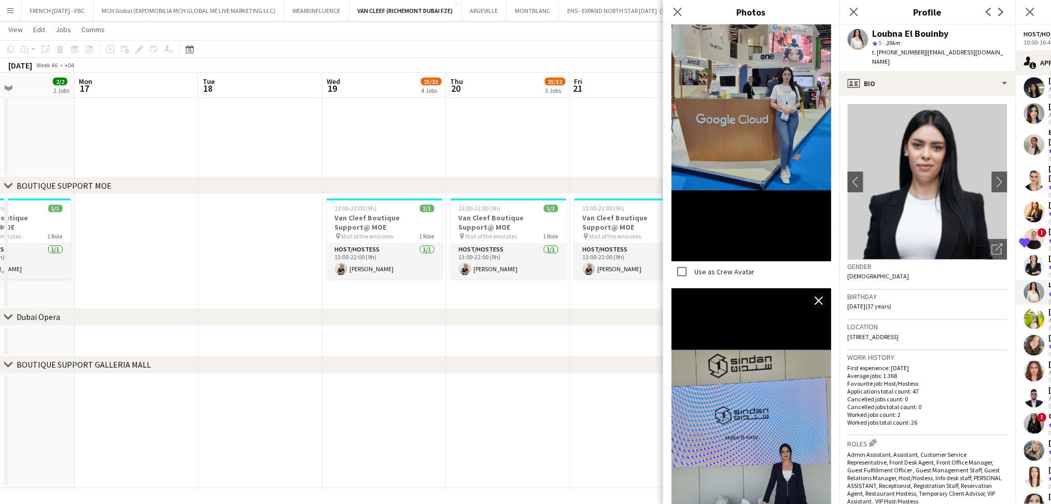
scroll to position [1363, 0]
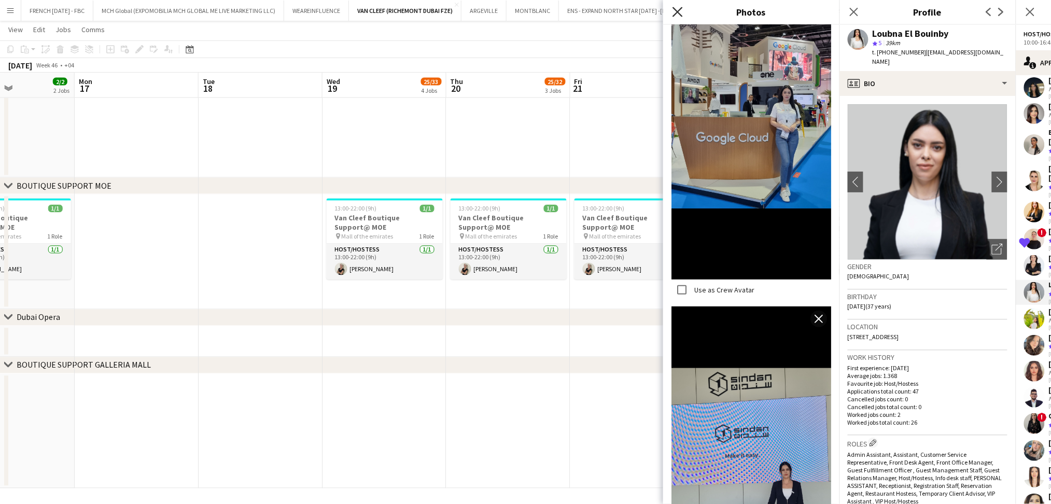
click at [680, 11] on icon "Close pop-in" at bounding box center [678, 12] width 10 height 10
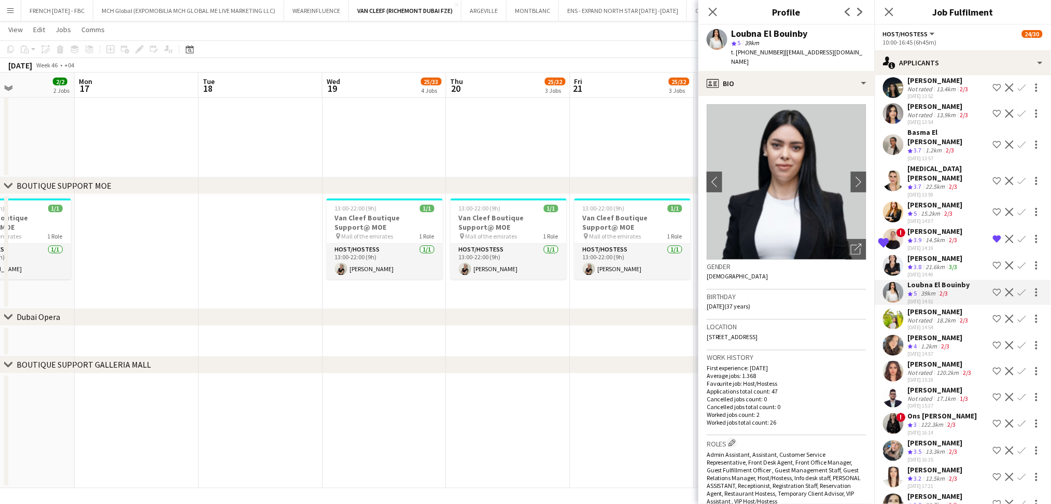
click at [563, 111] on app-date-cell at bounding box center [508, 120] width 124 height 115
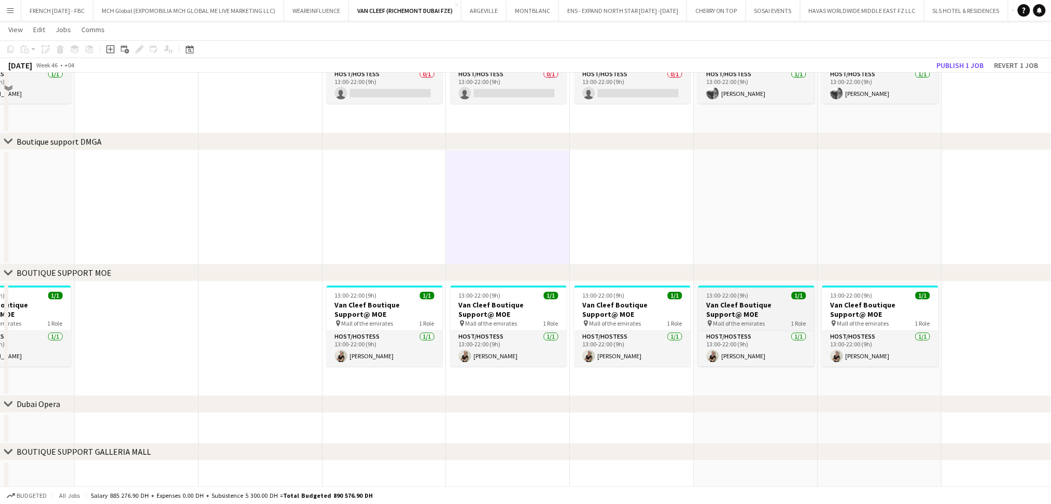
scroll to position [396, 0]
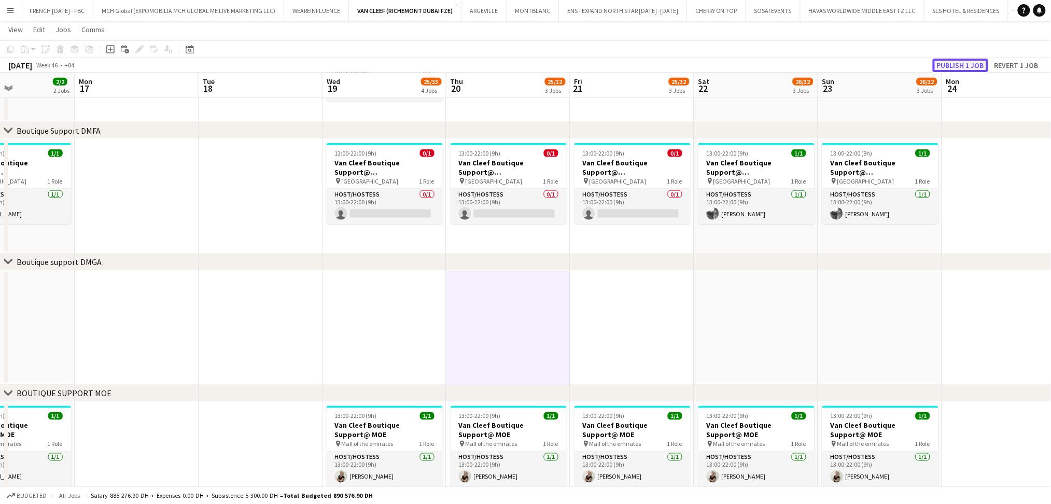
click at [961, 60] on button "Publish 1 job" at bounding box center [960, 65] width 55 height 13
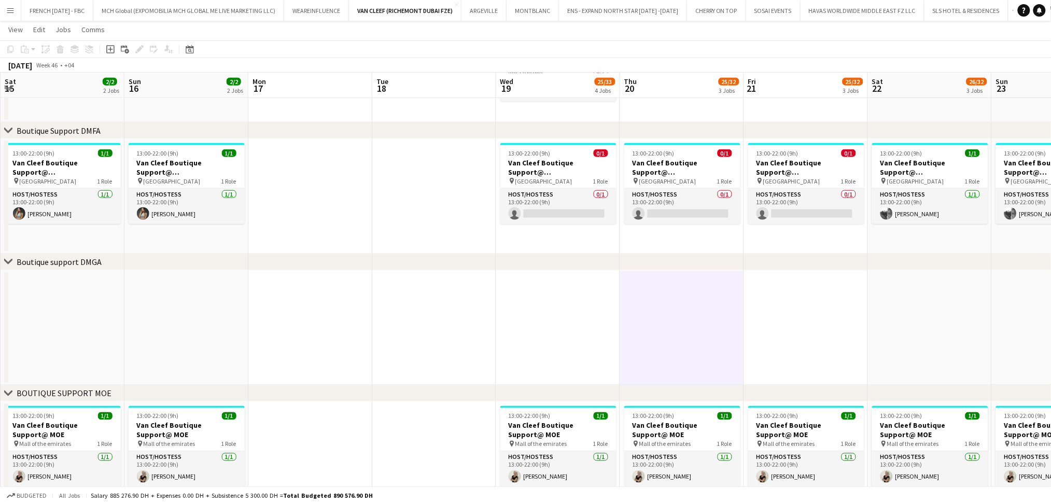
drag, startPoint x: 541, startPoint y: 366, endPoint x: 442, endPoint y: 352, distance: 100.5
click at [1051, 372] on html "Menu Boards Boards Boards All jobs Status Workforce Workforce My Workforce Recr…" at bounding box center [525, 159] width 1051 height 1110
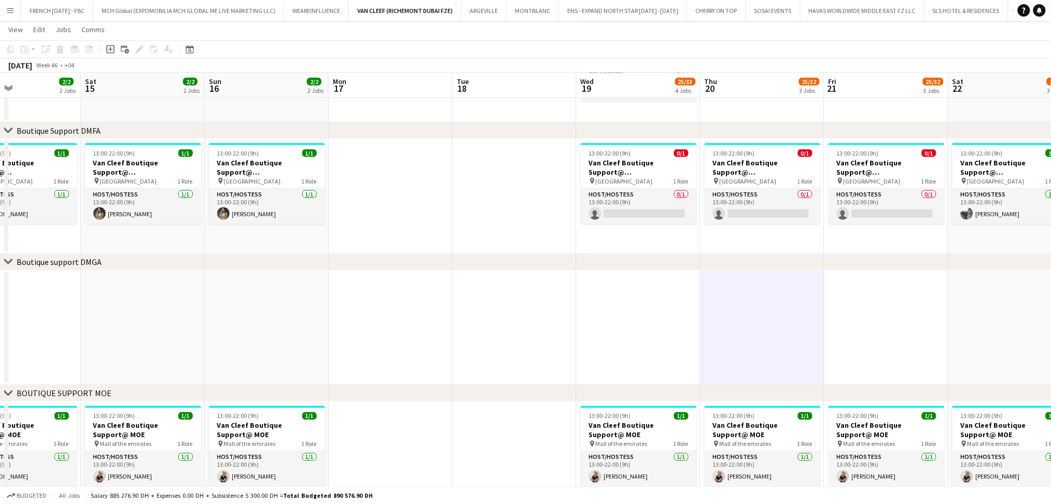
drag, startPoint x: 333, startPoint y: 354, endPoint x: 717, endPoint y: 350, distance: 383.8
click at [717, 350] on app-calendar-viewport "Thu 13 2/2 2 Jobs Fri 14 2/2 2 Jobs Sat 15 2/2 2 Jobs Sun 16 2/2 2 Jobs Mon 17 …" at bounding box center [525, 170] width 1051 height 1052
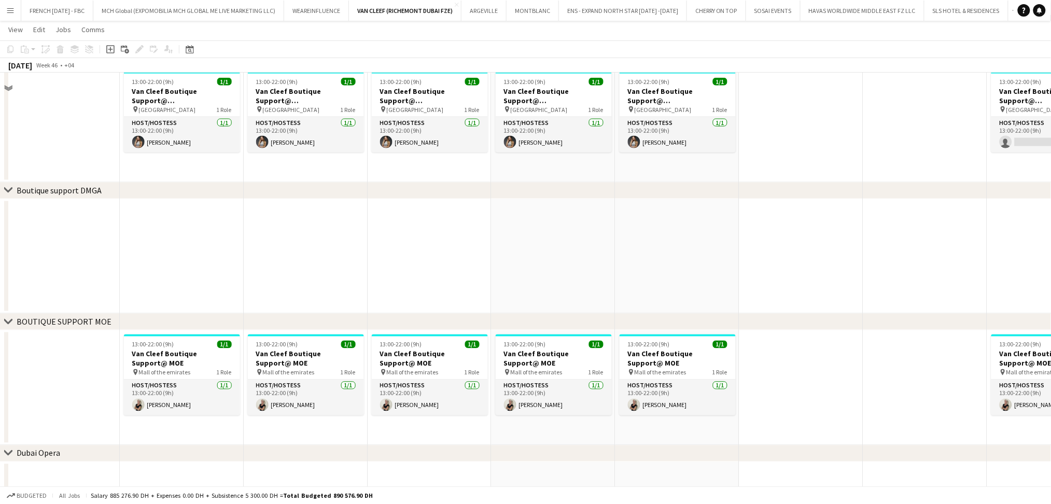
scroll to position [259, 0]
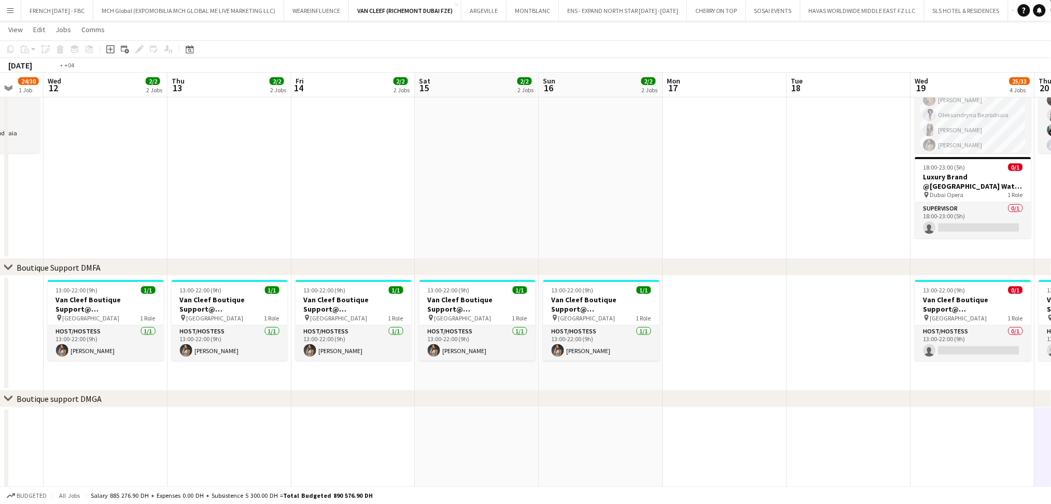
drag, startPoint x: 456, startPoint y: 214, endPoint x: 876, endPoint y: 217, distance: 420.0
click at [876, 217] on app-calendar-viewport "Sun 9 2/2 2 Jobs Mon 10 Tue 11 24/30 1 Job Wed 12 2/2 2 Jobs Thu 13 2/2 2 Jobs …" at bounding box center [525, 307] width 1051 height 1052
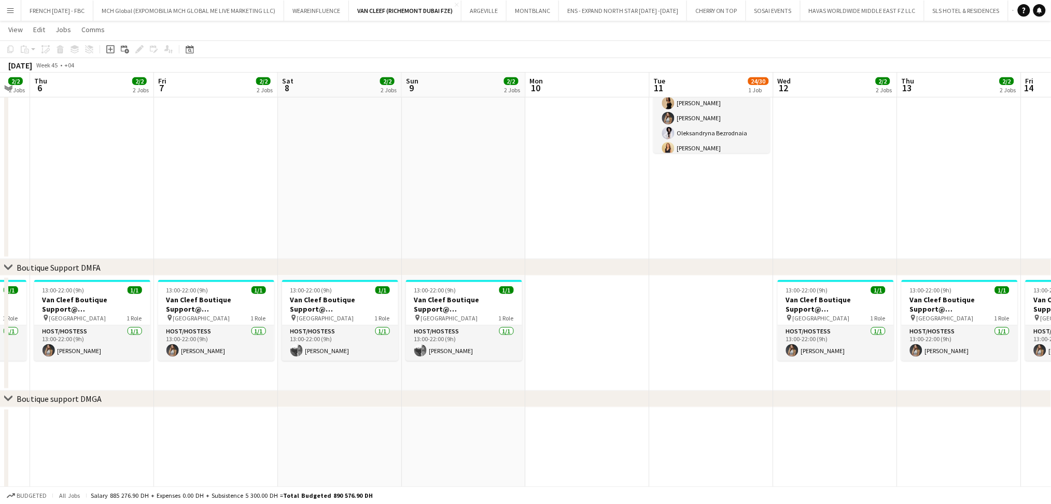
scroll to position [0, 216]
drag, startPoint x: 768, startPoint y: 225, endPoint x: 838, endPoint y: 225, distance: 70.0
click at [838, 225] on app-calendar-viewport "Tue 4 Wed 5 2/2 2 Jobs Thu 6 2/2 2 Jobs Fri 7 2/2 2 Jobs Sat 8 2/2 2 Jobs Sun 9…" at bounding box center [525, 307] width 1051 height 1052
click at [388, 12] on button "VAN CLEEF (RICHEMONT DUBAI FZE) Close" at bounding box center [405, 11] width 113 height 20
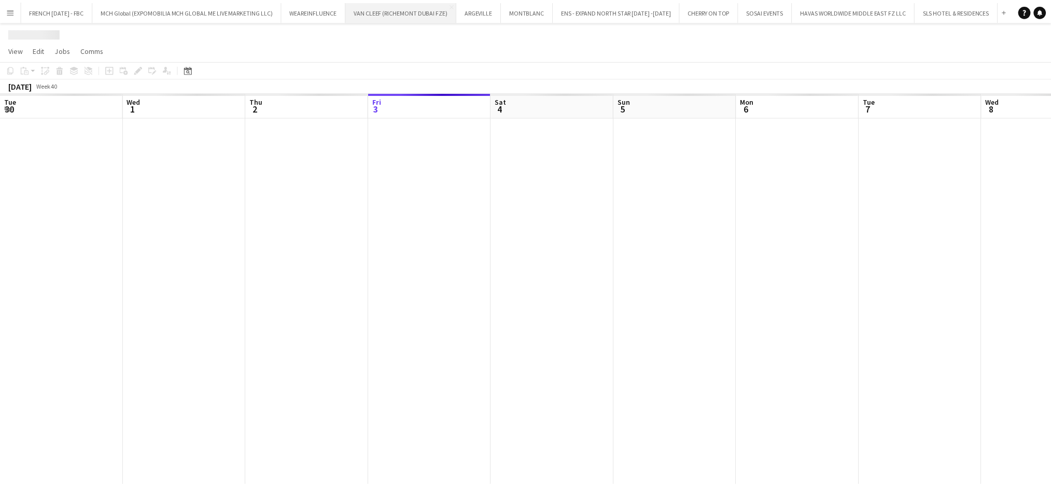
scroll to position [0, 247]
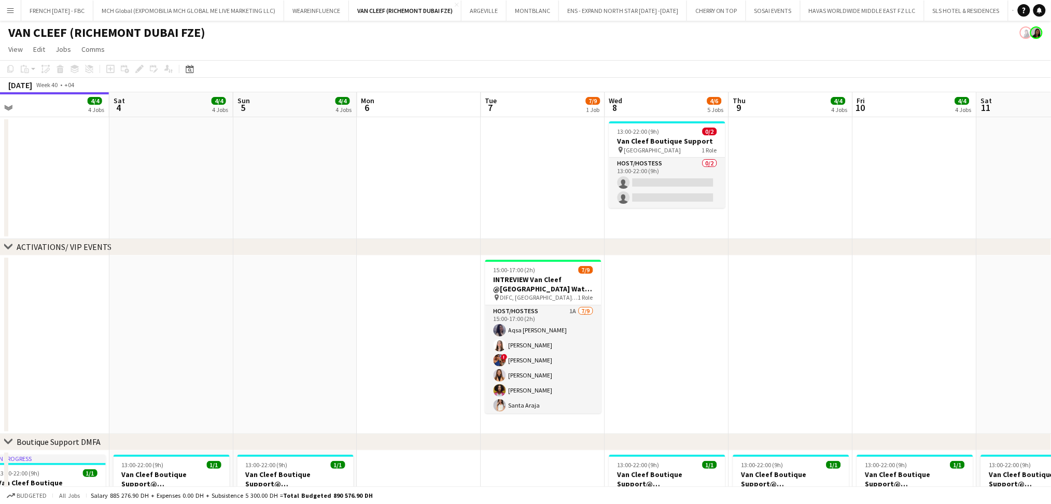
drag, startPoint x: 415, startPoint y: 367, endPoint x: 383, endPoint y: 368, distance: 32.7
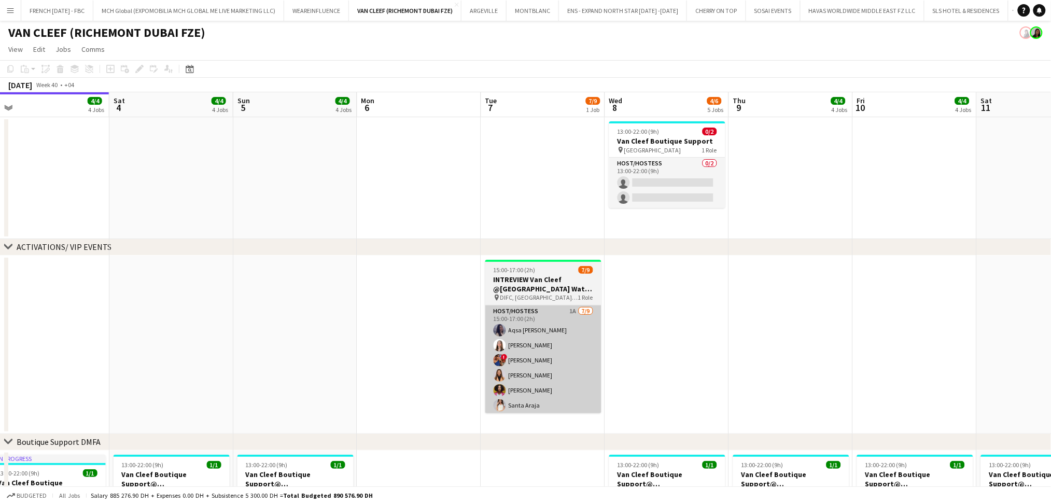
scroll to position [0, 385]
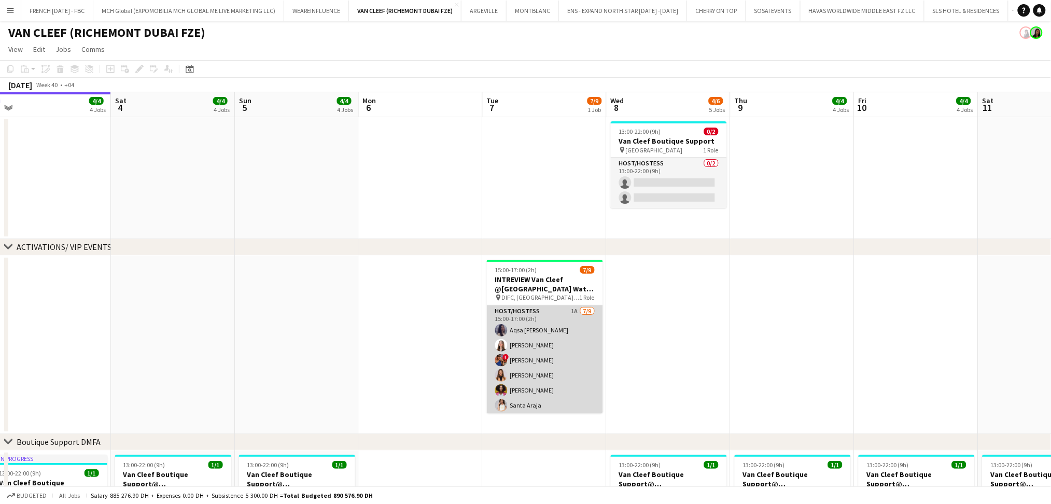
click at [526, 370] on app-card-role "Host/Hostess 1A [DATE] 15:00-17:00 (2h) Aqsa Urooj [PERSON_NAME] Nehawi ! [PERS…" at bounding box center [545, 383] width 116 height 156
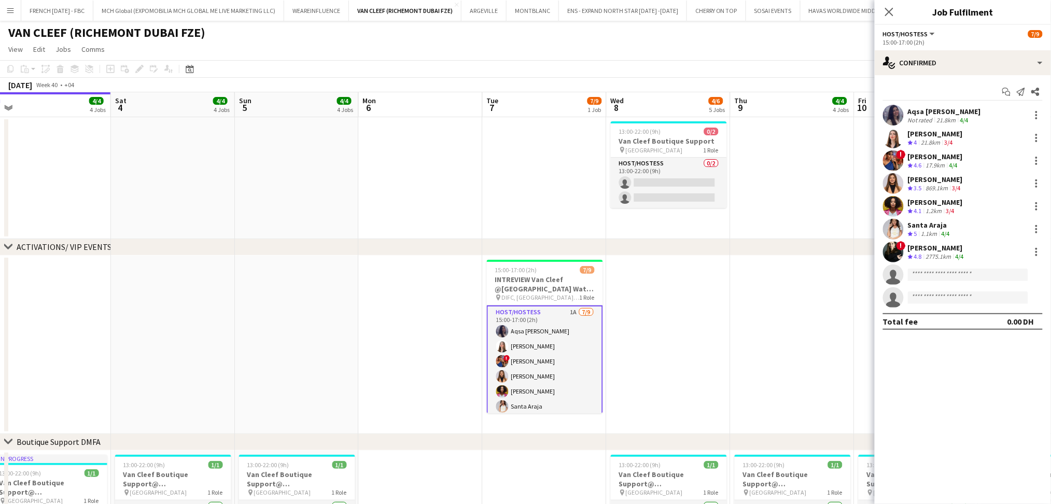
click at [442, 330] on app-date-cell at bounding box center [421, 345] width 124 height 178
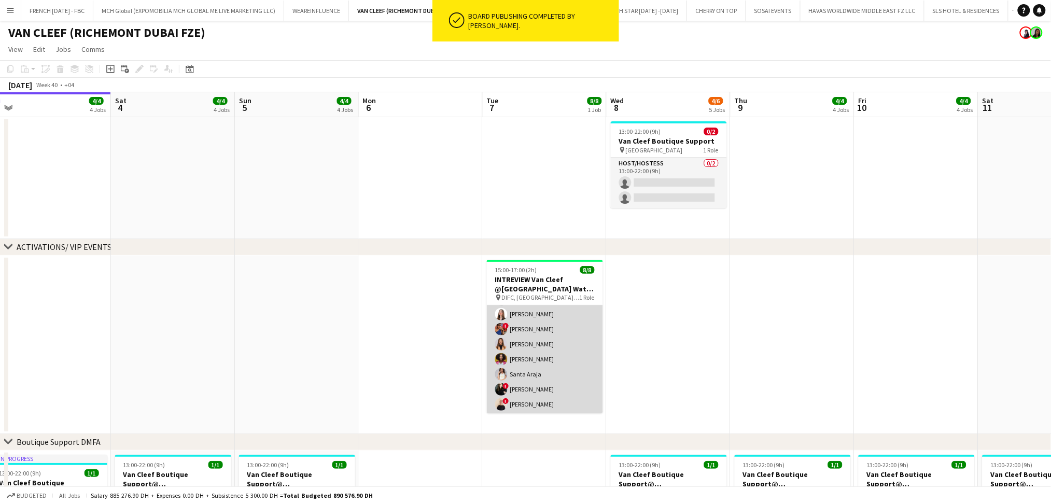
scroll to position [32, 0]
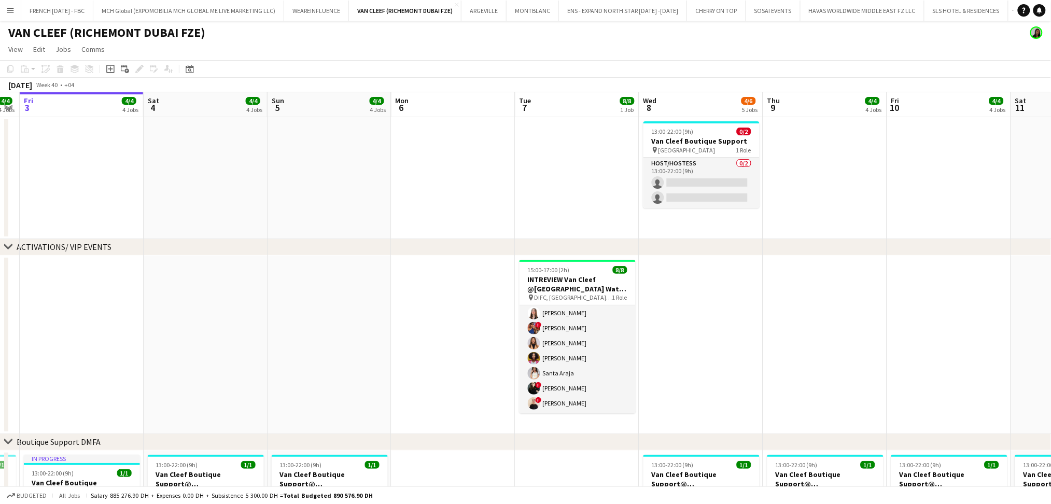
drag, startPoint x: 645, startPoint y: 342, endPoint x: 553, endPoint y: 340, distance: 91.8
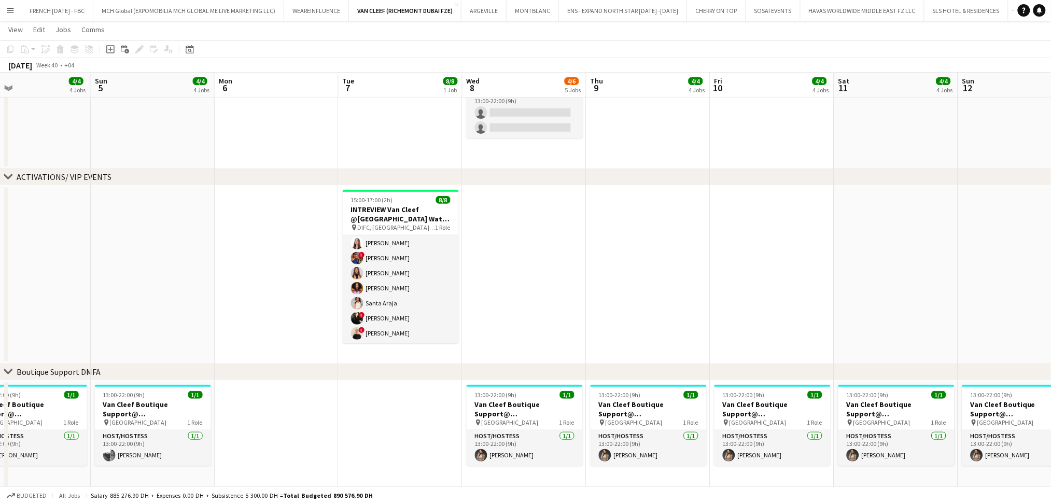
drag, startPoint x: 568, startPoint y: 278, endPoint x: 514, endPoint y: 278, distance: 53.9
click at [514, 278] on app-calendar-viewport "Wed 1 4/4 4 Jobs Thu 2 4/4 4 Jobs Fri 3 4/4 4 Jobs Sat 4 4/4 4 Jobs Sun 5 4/4 4…" at bounding box center [525, 454] width 1051 height 966
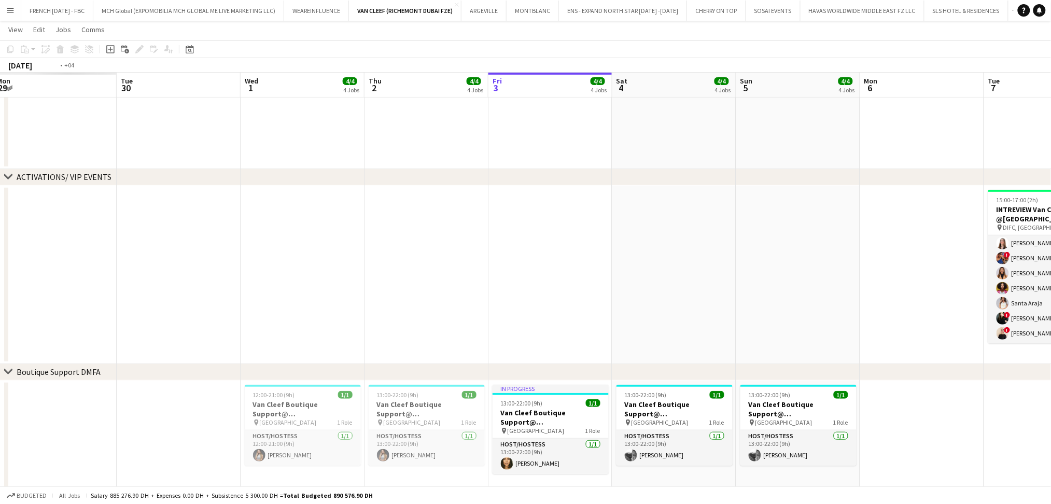
drag, startPoint x: 473, startPoint y: 333, endPoint x: 843, endPoint y: 320, distance: 369.4
click at [862, 325] on app-calendar-viewport "Sun 28 Mon 29 Tue 30 Wed 1 4/4 4 Jobs Thu 2 4/4 4 Jobs Fri 3 4/4 4 Jobs Sat 4 4…" at bounding box center [525, 454] width 1051 height 966
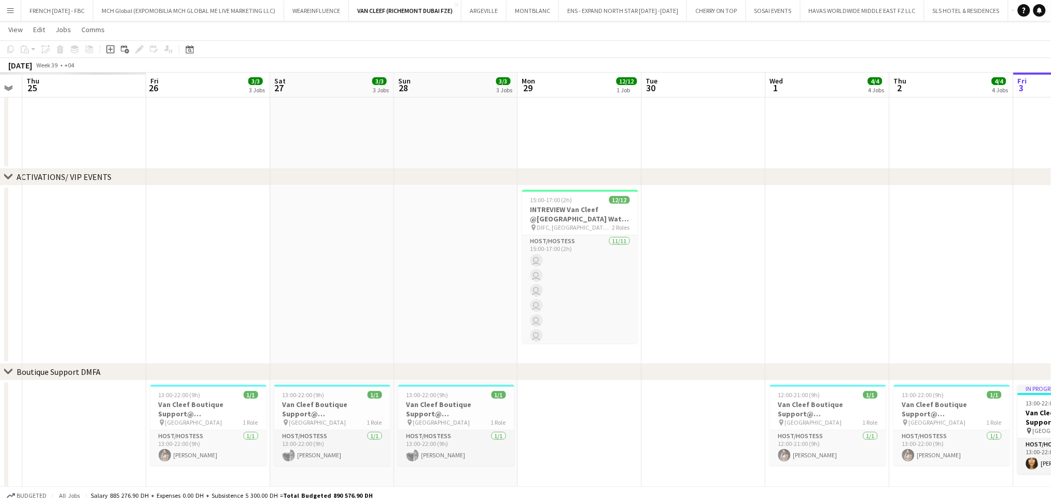
drag, startPoint x: 549, startPoint y: 241, endPoint x: 948, endPoint y: 258, distance: 400.2
click at [948, 258] on app-calendar-viewport "Tue 23 Wed 24 Thu 25 Fri 26 3/3 3 Jobs Sat 27 3/3 3 Jobs Sun 28 3/3 3 Jobs Mon …" at bounding box center [525, 454] width 1051 height 966
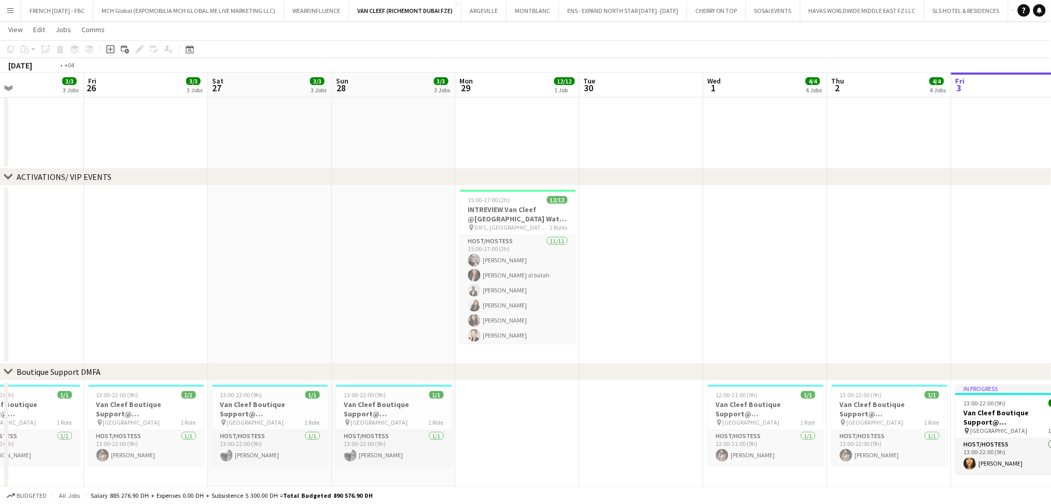
drag, startPoint x: 500, startPoint y: 264, endPoint x: 892, endPoint y: 272, distance: 392.6
click at [892, 272] on app-calendar-viewport "Tue 23 Wed 24 Thu 25 3/3 3 Jobs Fri 26 3/3 3 Jobs Sat 27 3/3 3 Jobs Sun 28 3/3 …" at bounding box center [525, 454] width 1051 height 966
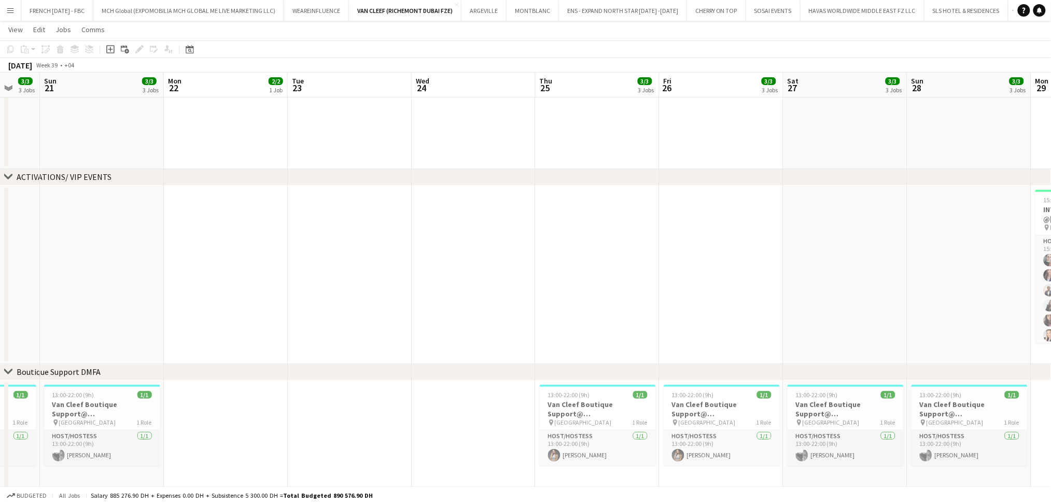
drag, startPoint x: 407, startPoint y: 275, endPoint x: 920, endPoint y: 303, distance: 513.6
click at [966, 308] on app-calendar-viewport "Fri 19 3/3 3 Jobs Sat 20 3/3 3 Jobs Sun 21 3/3 3 Jobs Mon 22 2/2 1 Job Tue 23 W…" at bounding box center [525, 467] width 1051 height 993
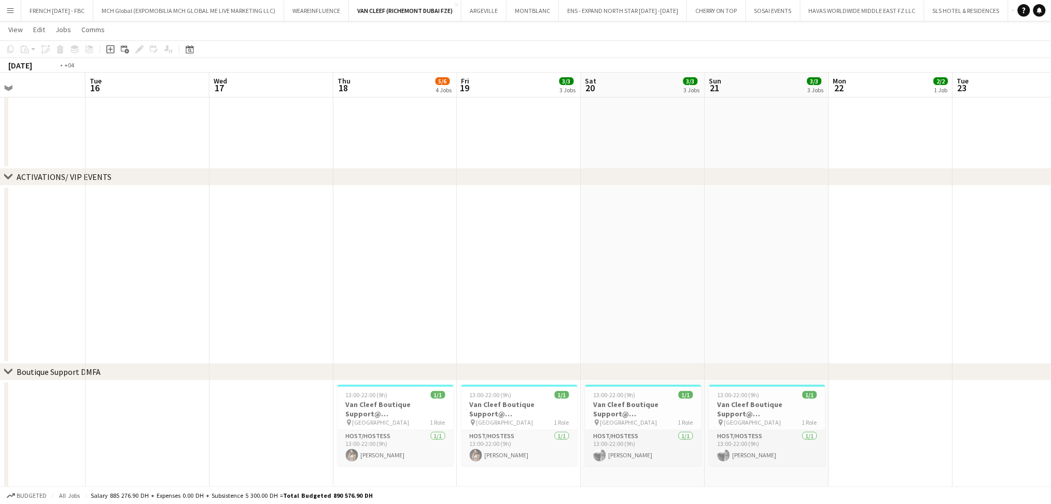
drag, startPoint x: 735, startPoint y: 256, endPoint x: 301, endPoint y: 256, distance: 433.5
click at [743, 257] on app-calendar-viewport "Sat 13 Sun 14 3/3 3 Jobs Mon 15 Tue 16 Wed 17 Thu 18 5/6 4 Jobs Fri 19 3/3 3 Jo…" at bounding box center [525, 494] width 1051 height 1046
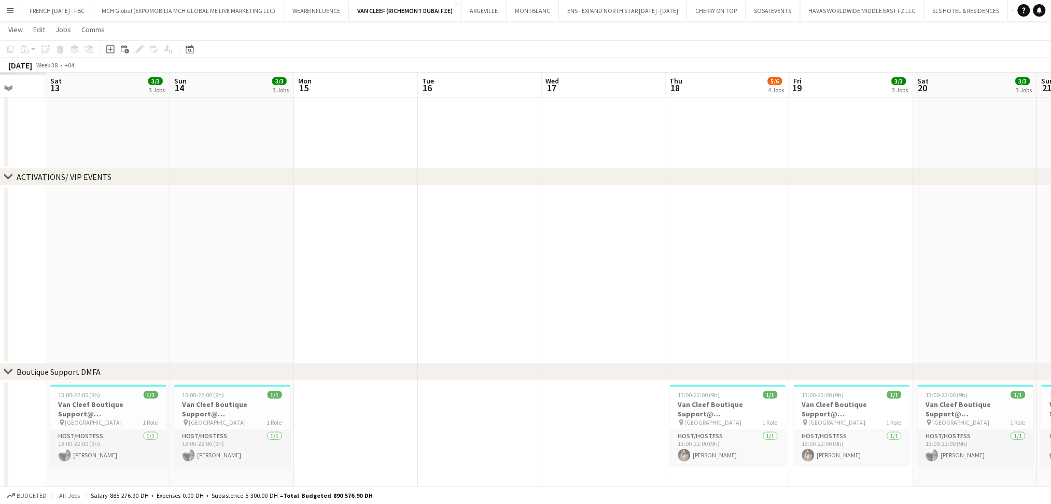
drag, startPoint x: 648, startPoint y: 257, endPoint x: 818, endPoint y: 265, distance: 170.8
click at [821, 265] on app-calendar-viewport "Thu 11 Fri 12 Sat 13 3/3 3 Jobs Sun 14 3/3 3 Jobs Mon 15 Tue 16 Wed 17 Thu 18 5…" at bounding box center [525, 494] width 1051 height 1046
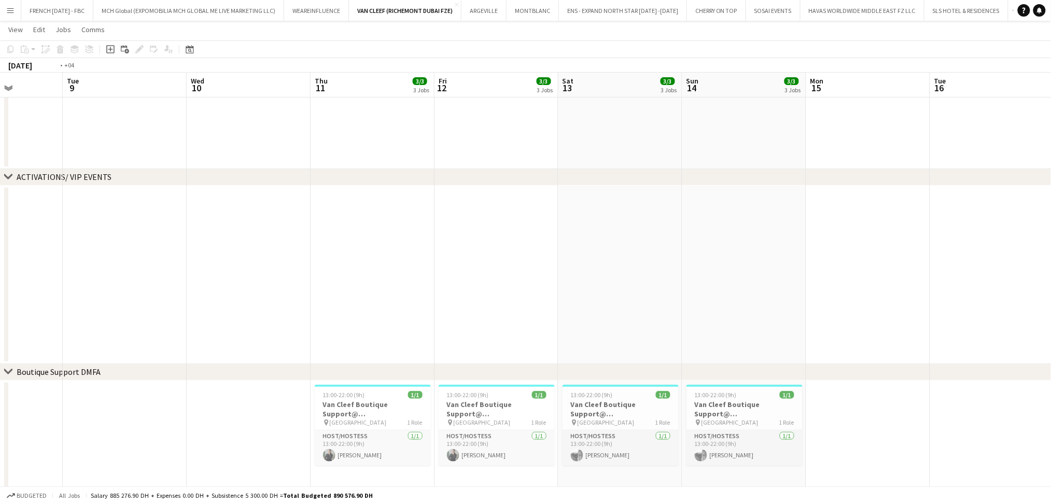
drag, startPoint x: 294, startPoint y: 252, endPoint x: 716, endPoint y: 252, distance: 421.6
click at [807, 254] on app-calendar-viewport "Sun 7 3/3 3 Jobs Mon 8 Tue 9 Wed 10 Thu 11 3/3 3 Jobs Fri 12 3/3 3 Jobs Sat 13 …" at bounding box center [525, 494] width 1051 height 1046
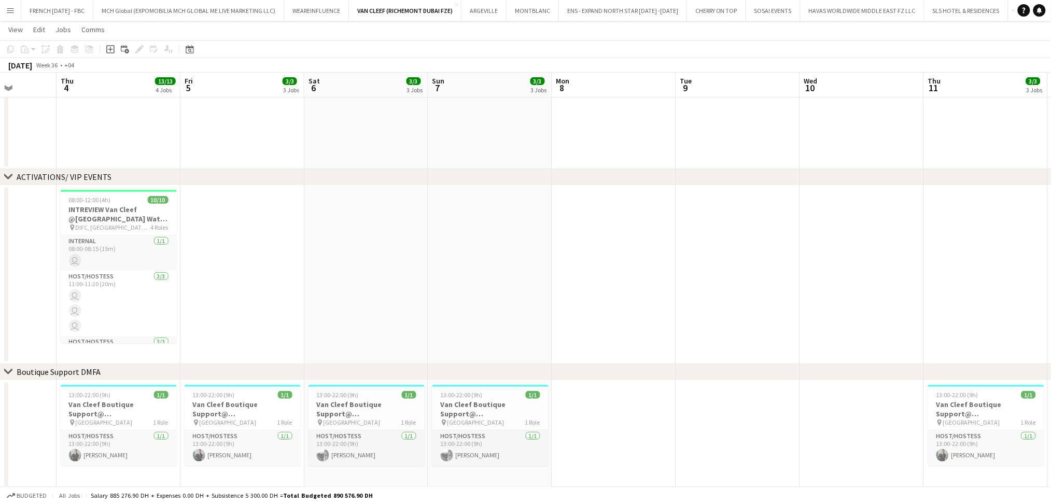
drag, startPoint x: 631, startPoint y: 237, endPoint x: 711, endPoint y: 241, distance: 80.4
click at [832, 241] on app-calendar-viewport "Mon 1 Tue 2 Wed 3 Thu 4 13/13 4 Jobs Fri 5 3/3 3 Jobs Sat 6 3/3 3 Jobs Sun 7 3/…" at bounding box center [525, 494] width 1051 height 1046
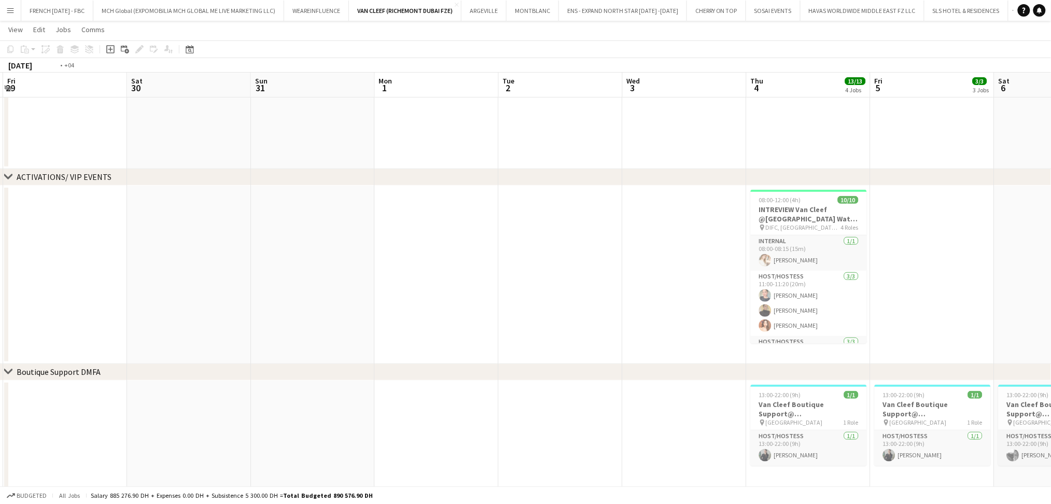
scroll to position [0, 297]
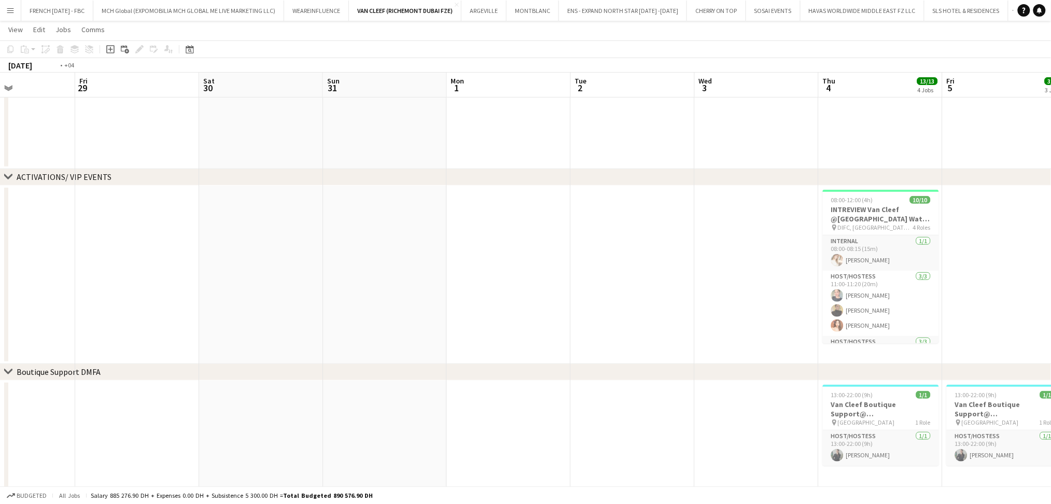
drag, startPoint x: 794, startPoint y: 239, endPoint x: 63, endPoint y: 173, distance: 734.1
click at [34, 171] on div "chevron-right ACTIVATIONS/ VIP EVENTS chevron-right Boutique Support DMFA chevr…" at bounding box center [525, 494] width 1051 height 1046
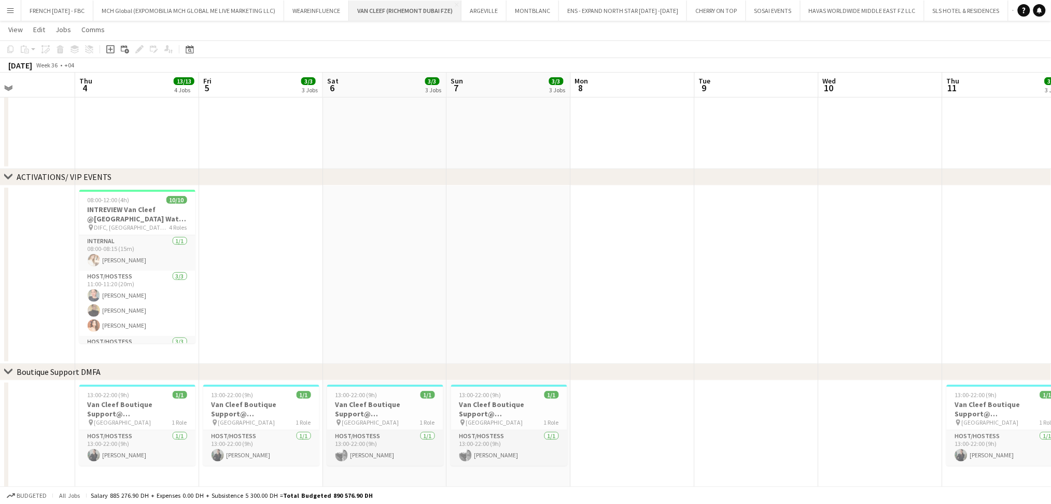
click at [392, 10] on button "VAN CLEEF (RICHEMONT DUBAI FZE) Close" at bounding box center [405, 11] width 113 height 20
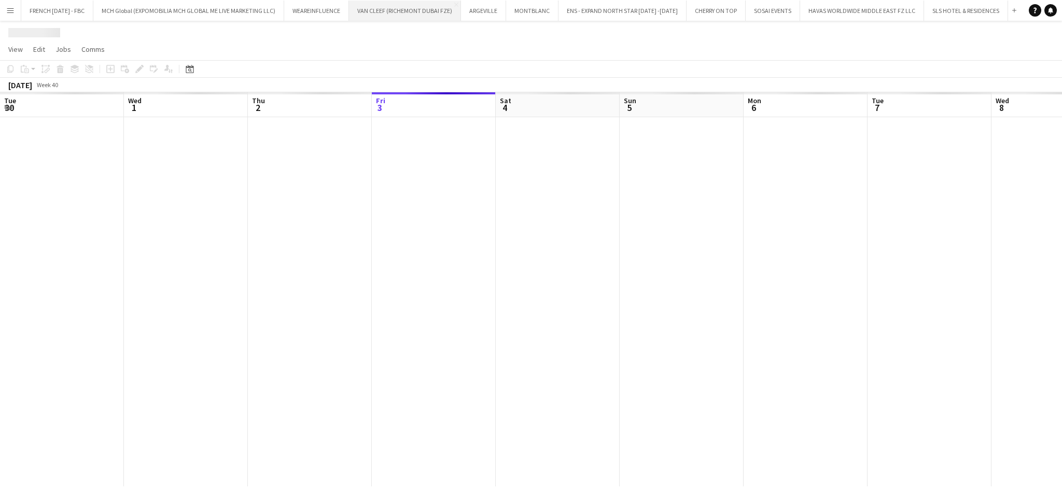
scroll to position [0, 247]
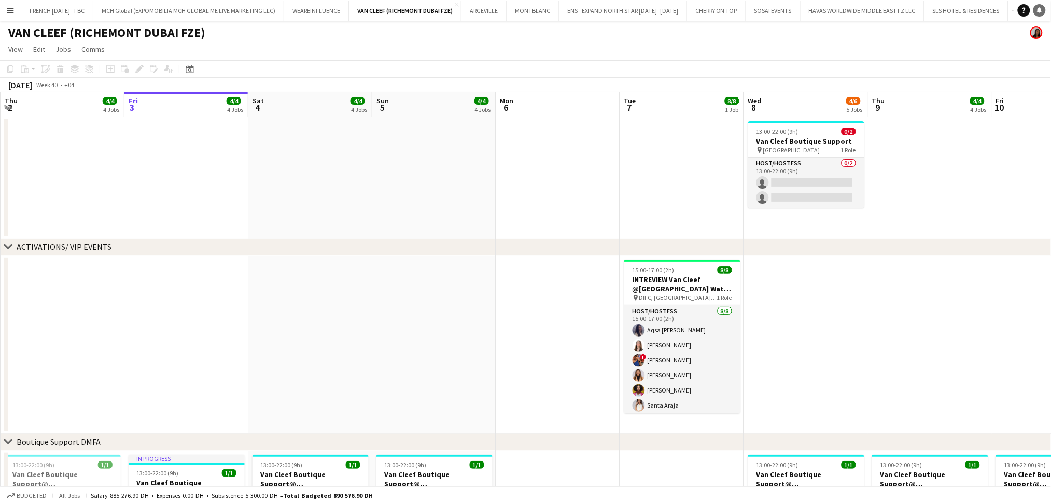
click at [1039, 9] on icon at bounding box center [1039, 9] width 5 height 5
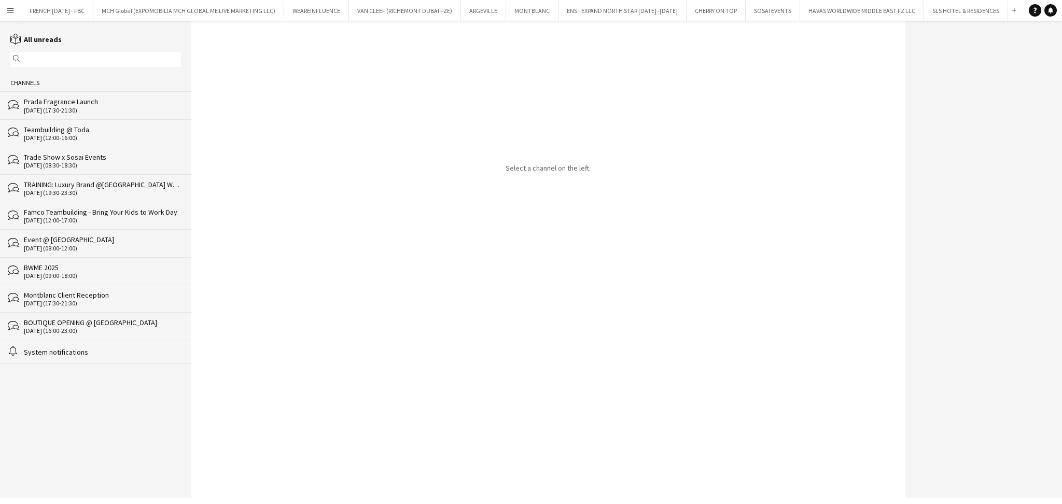
click at [95, 109] on div "[DATE] (17:30-21:30)" at bounding box center [102, 110] width 157 height 7
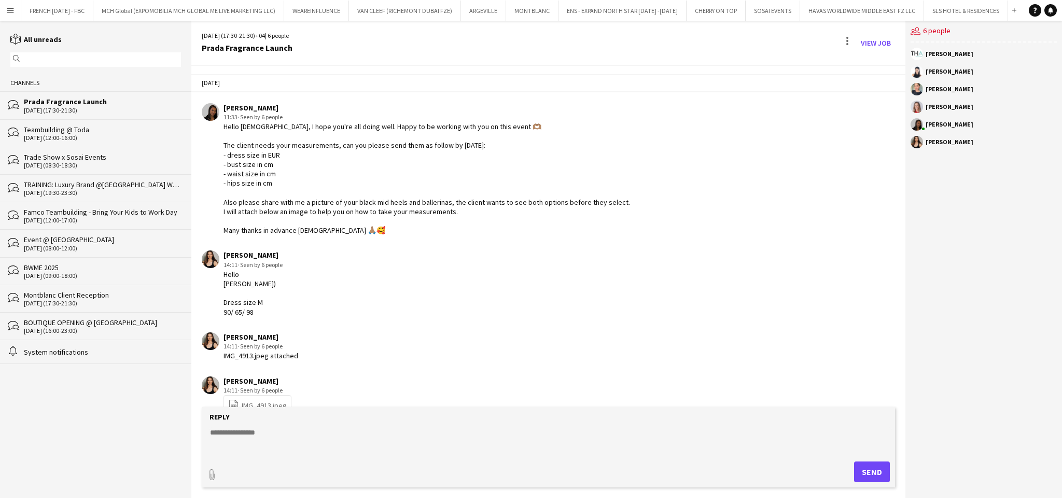
scroll to position [1682, 0]
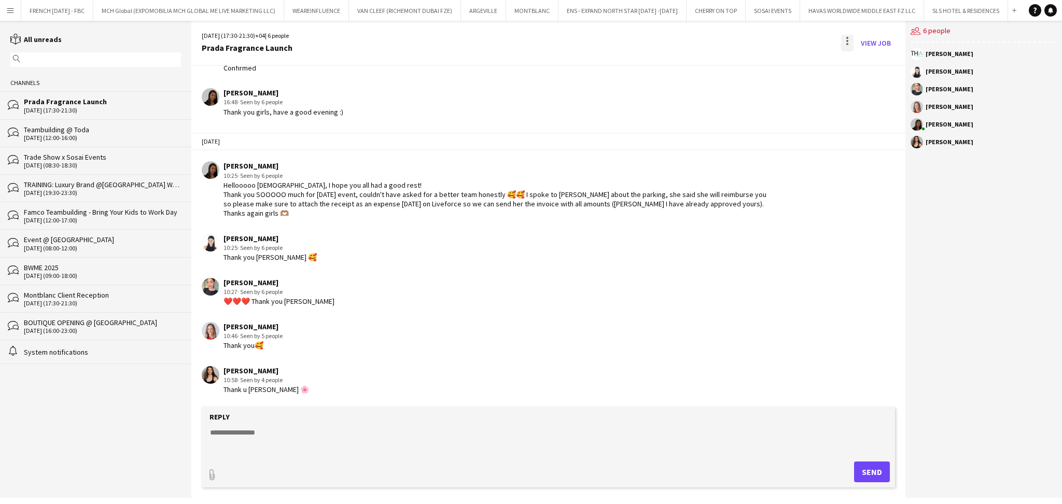
click at [847, 42] on div at bounding box center [847, 41] width 2 height 2
click at [459, 193] on div at bounding box center [531, 252] width 1062 height 504
click at [849, 45] on div at bounding box center [847, 43] width 12 height 17
click at [872, 61] on span "Delete" at bounding box center [870, 63] width 24 height 9
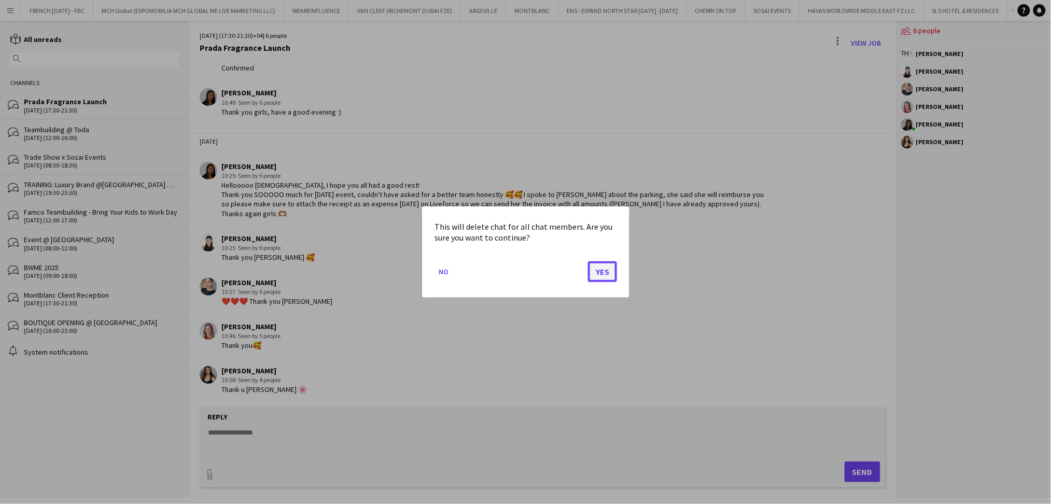
click at [592, 270] on button "Yes" at bounding box center [602, 271] width 29 height 21
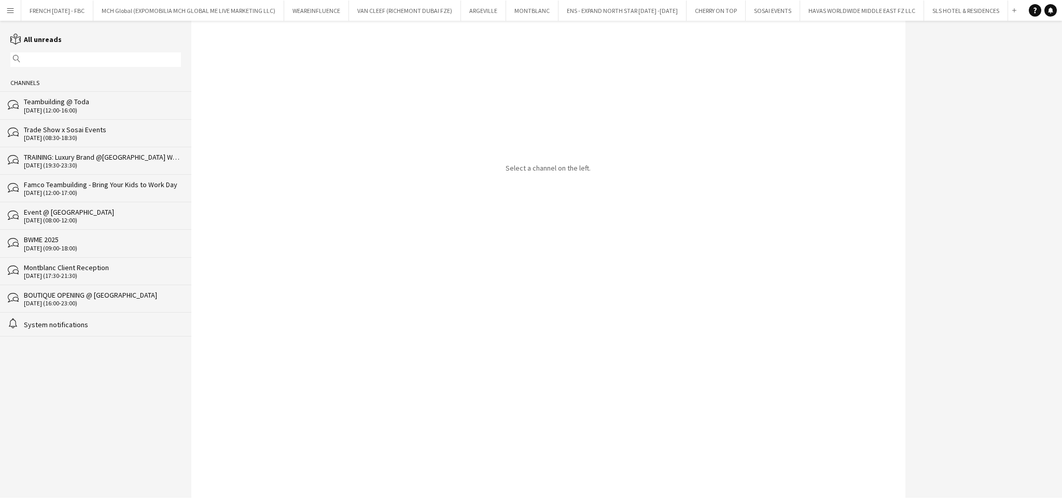
click at [80, 109] on div "[DATE] (12:00-16:00)" at bounding box center [102, 110] width 157 height 7
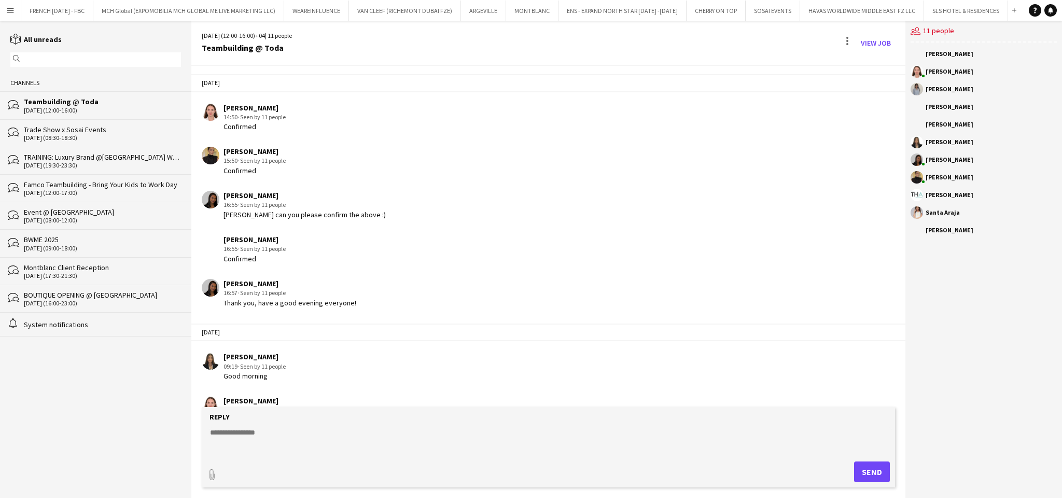
scroll to position [1106, 0]
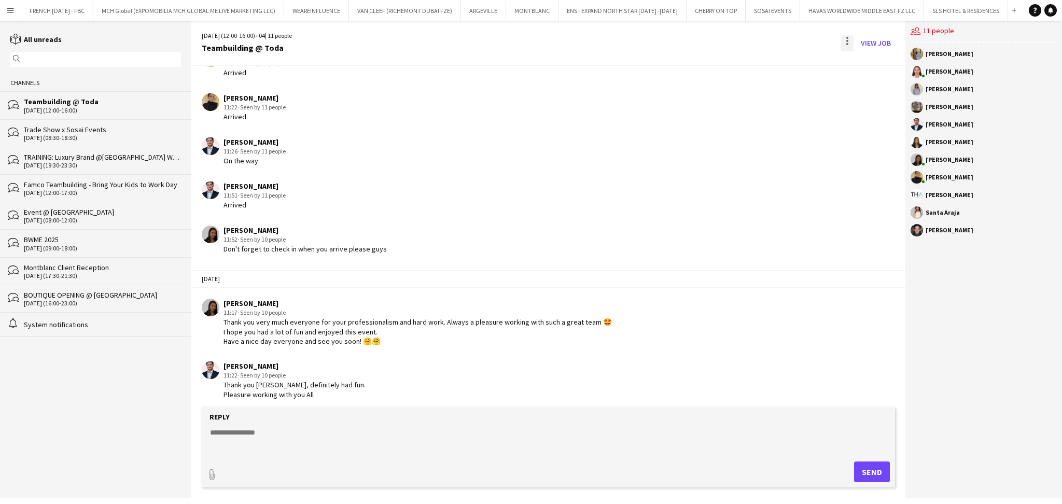
click at [845, 45] on div at bounding box center [847, 43] width 12 height 17
click at [851, 71] on button "Delete [GEOGRAPHIC_DATA]" at bounding box center [871, 63] width 58 height 25
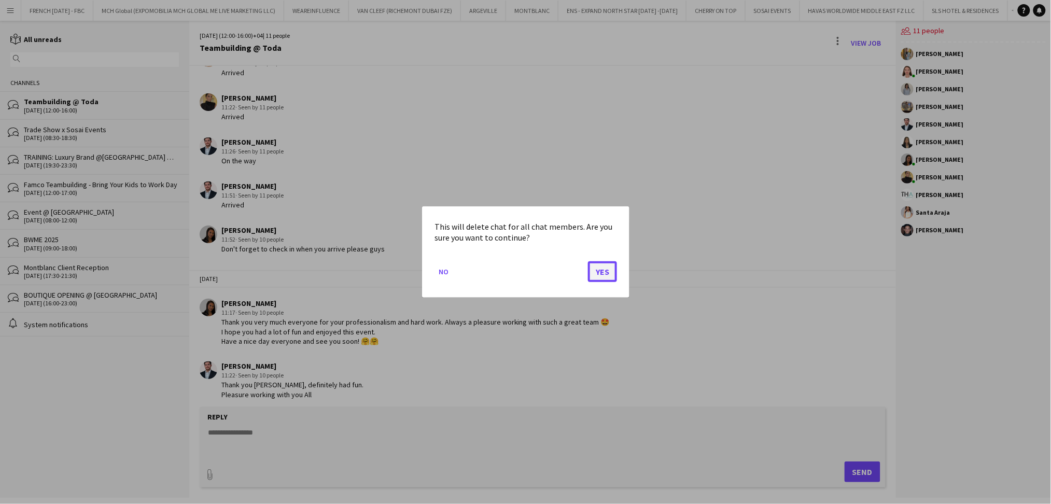
click at [607, 273] on button "Yes" at bounding box center [602, 271] width 29 height 21
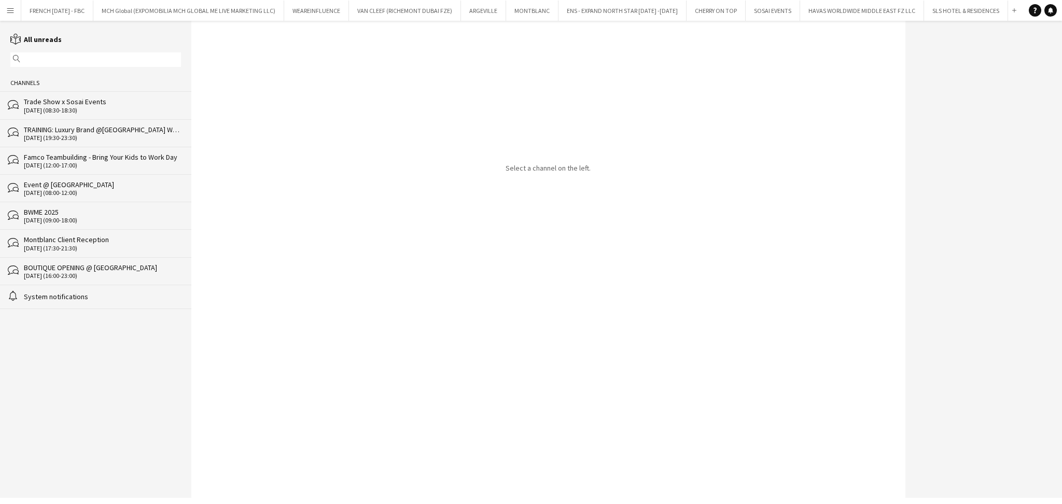
click at [97, 213] on div "BWME 2025" at bounding box center [102, 211] width 157 height 9
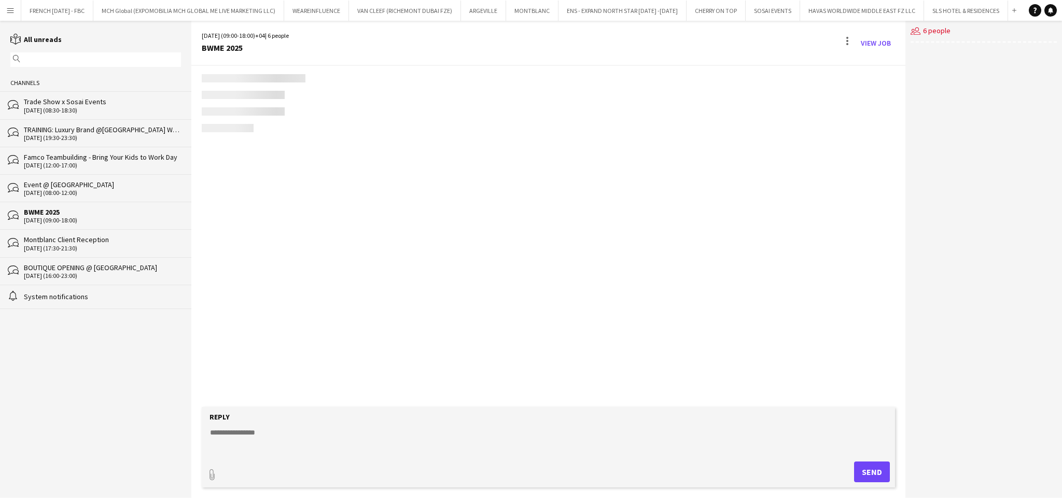
scroll to position [62, 0]
click at [96, 190] on div "[DATE] (08:00-12:00)" at bounding box center [102, 192] width 157 height 7
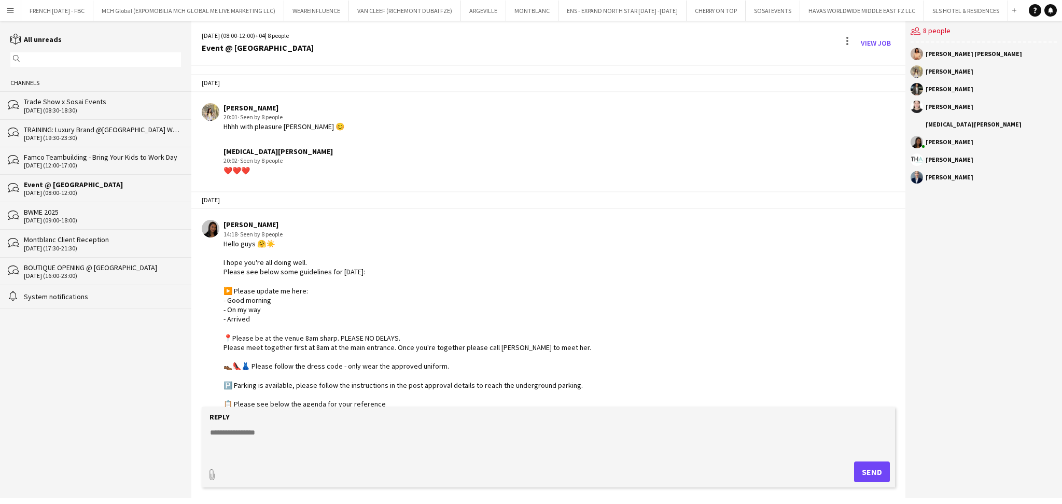
scroll to position [1361, 0]
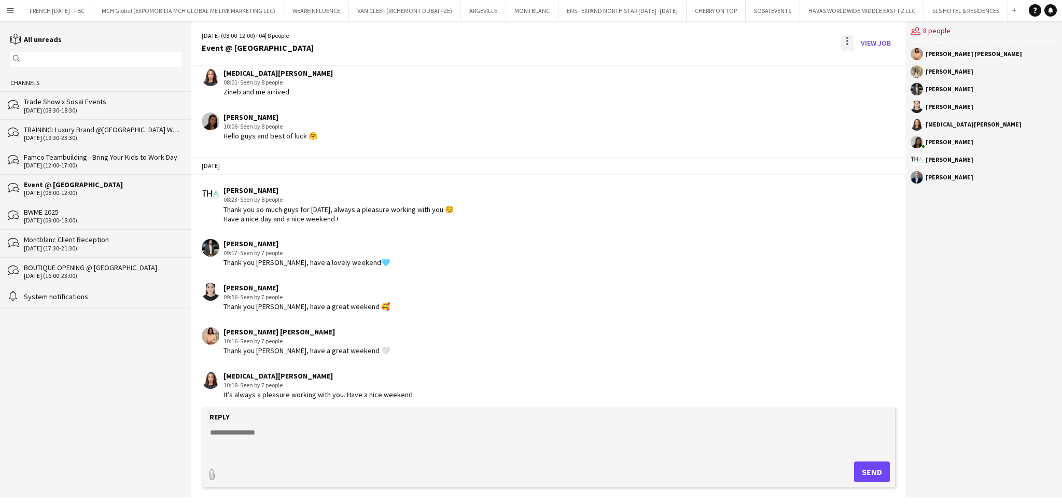
click at [849, 40] on div at bounding box center [847, 43] width 12 height 17
click at [850, 67] on app-icon "Delete" at bounding box center [854, 63] width 8 height 9
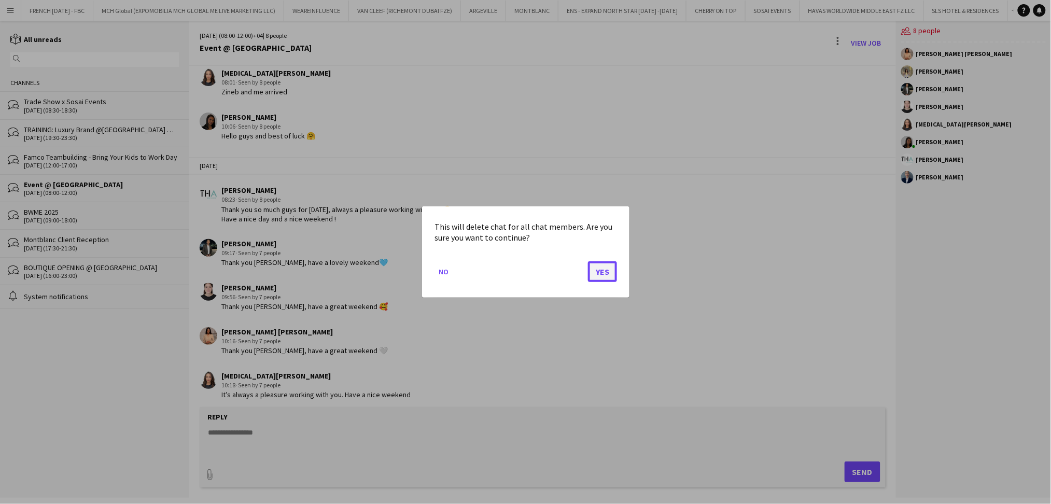
click at [611, 271] on button "Yes" at bounding box center [602, 271] width 29 height 21
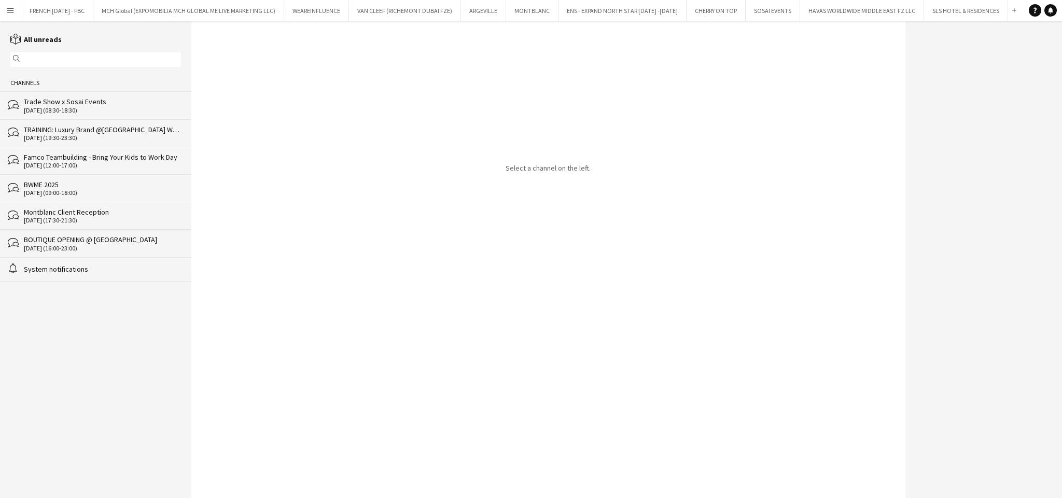
click at [61, 246] on div "[DATE] (16:00-23:00)" at bounding box center [102, 248] width 157 height 7
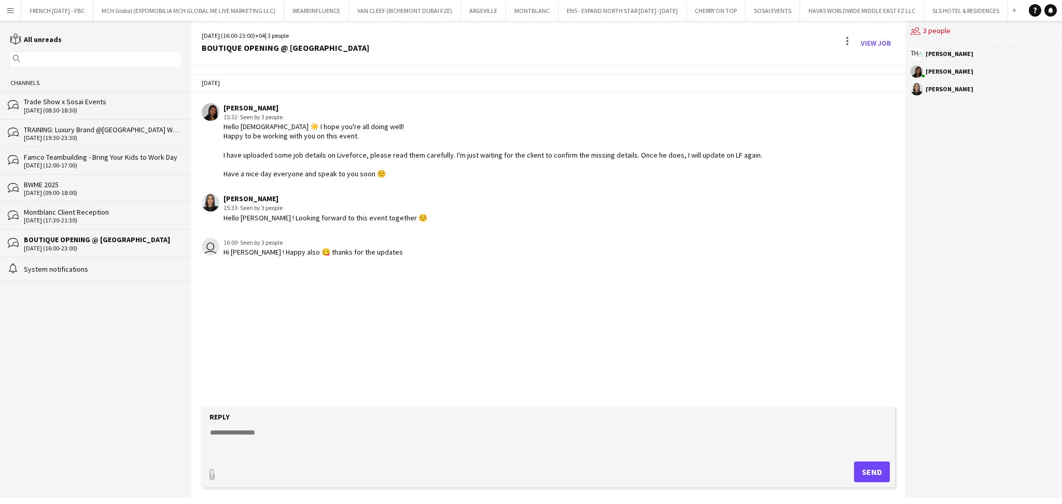
click at [81, 162] on div "[DATE] (12:00-17:00)" at bounding box center [102, 165] width 157 height 7
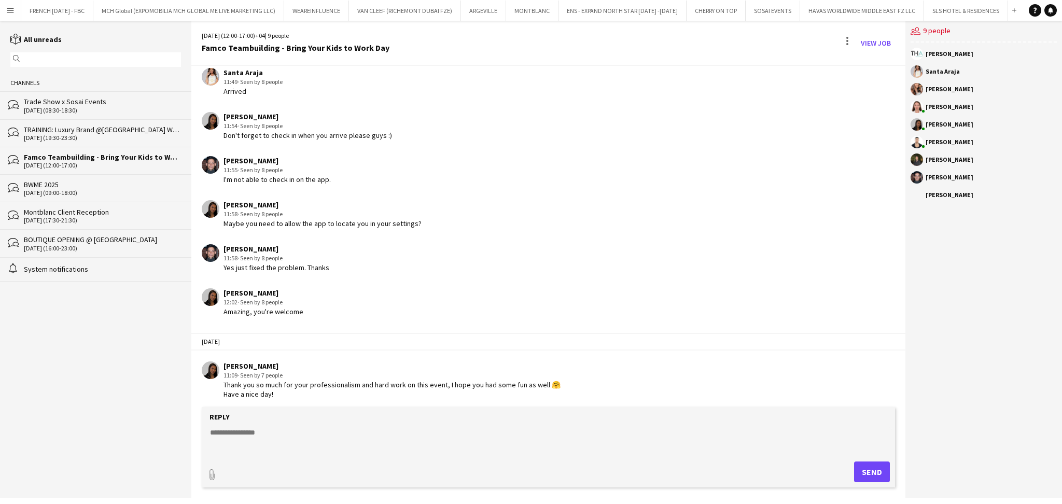
scroll to position [1322, 0]
click at [846, 43] on div at bounding box center [847, 43] width 12 height 17
click at [858, 63] on span "Delete" at bounding box center [870, 63] width 24 height 9
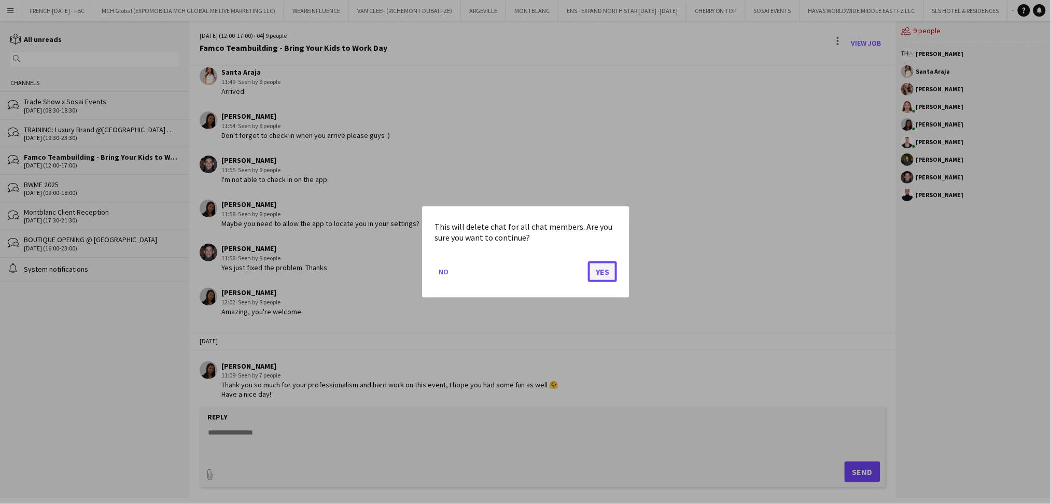
click at [603, 272] on button "Yes" at bounding box center [602, 271] width 29 height 21
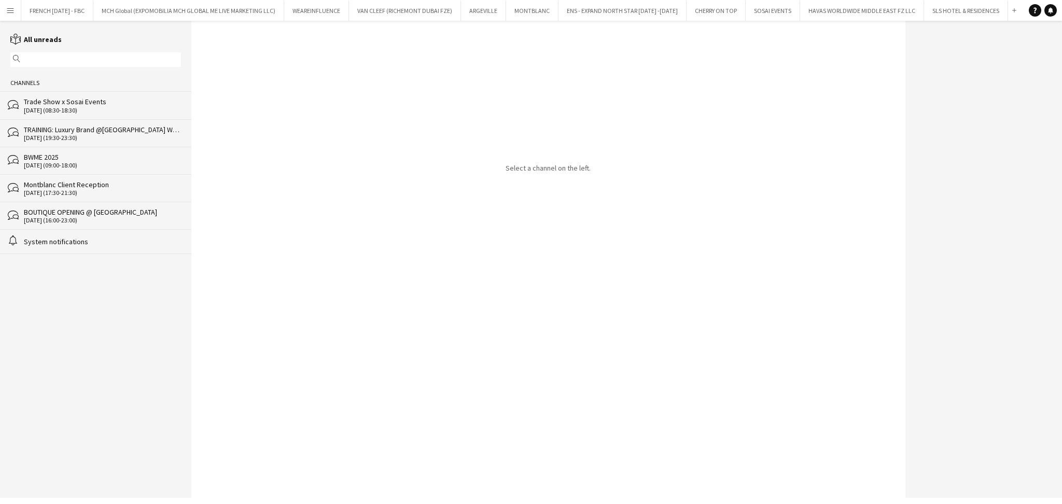
click at [87, 135] on div "[DATE] (19:30-23:30)" at bounding box center [102, 137] width 157 height 7
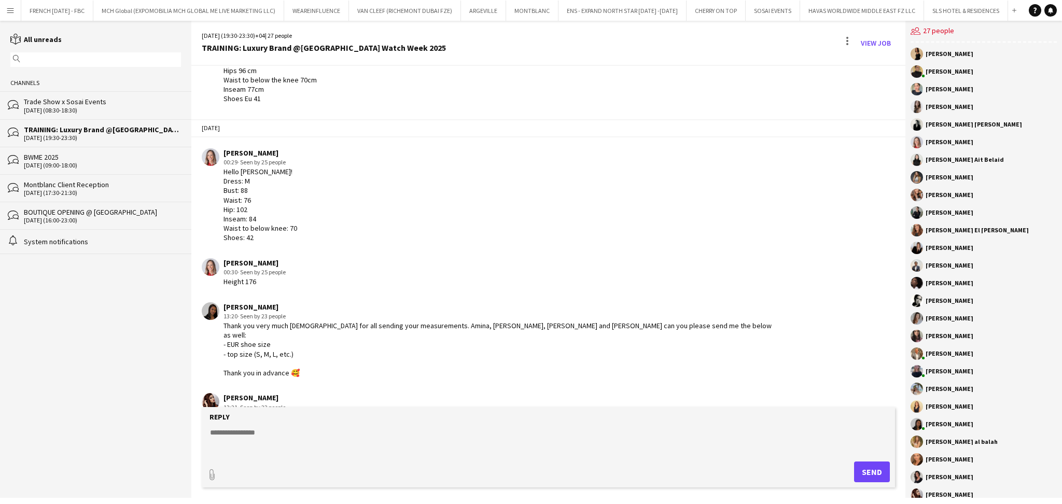
scroll to position [1952, 0]
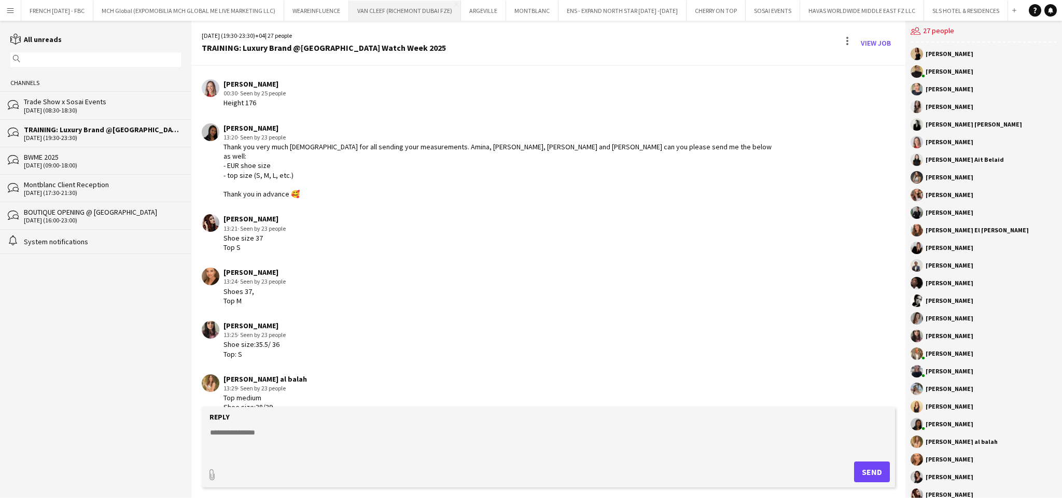
click at [426, 13] on button "VAN CLEEF (RICHEMONT DUBAI FZE) Close" at bounding box center [405, 11] width 112 height 20
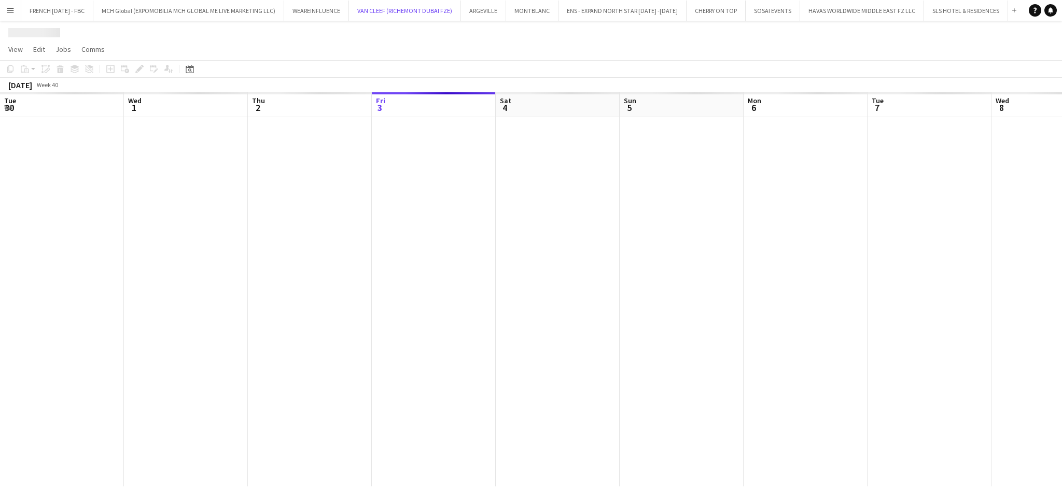
scroll to position [0, 247]
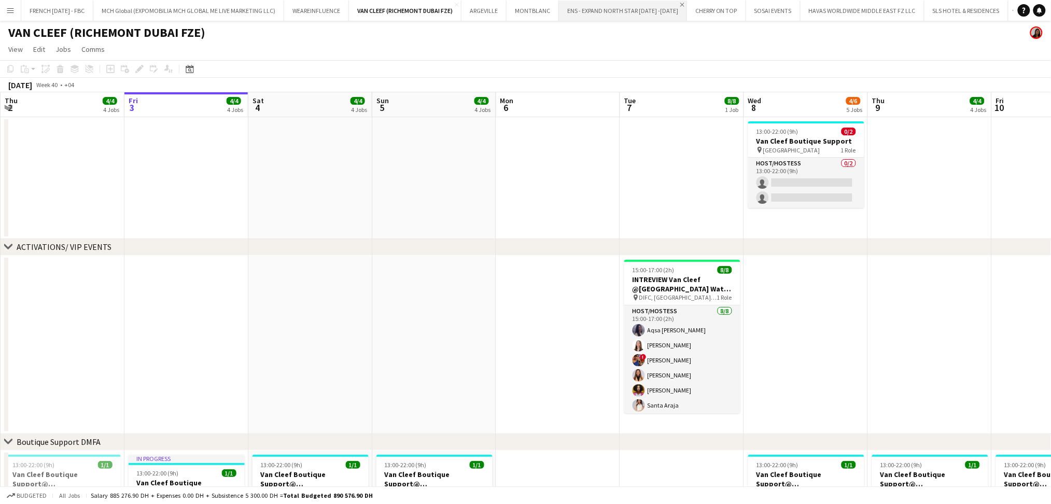
click at [680, 4] on app-icon "Close" at bounding box center [682, 5] width 4 height 4
click at [616, 3] on app-icon "Close" at bounding box center [613, 5] width 4 height 4
click at [828, 8] on app-icon "Add" at bounding box center [828, 10] width 4 height 4
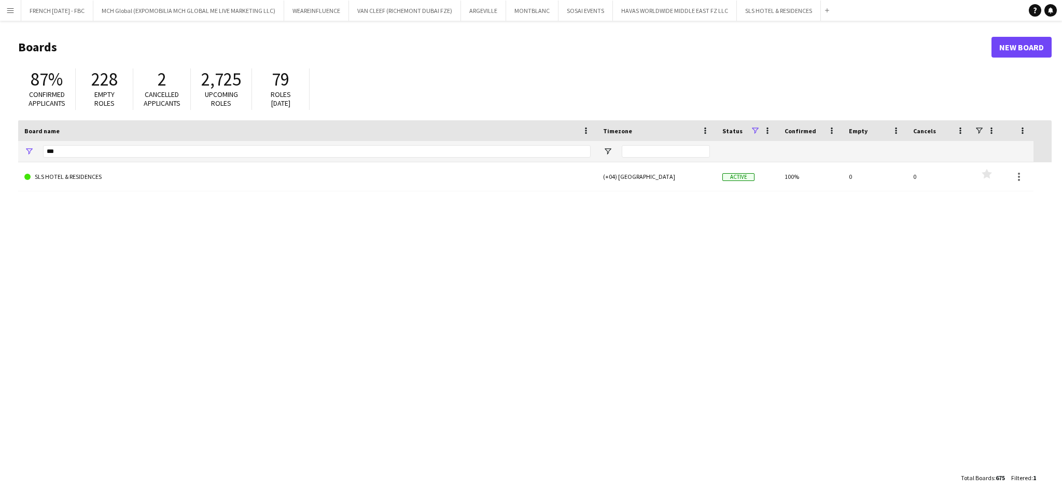
click at [171, 143] on div "***" at bounding box center [317, 151] width 548 height 21
click at [172, 146] on input "***" at bounding box center [317, 151] width 548 height 12
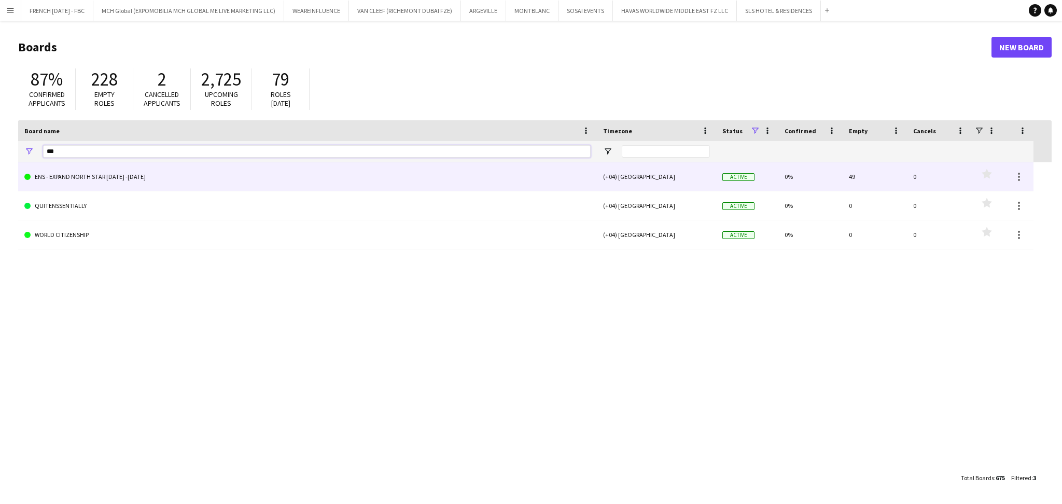
type input "***"
click at [130, 183] on link "ENS - EXPAND NORTH STAR [DATE] -[DATE]" at bounding box center [307, 176] width 566 height 29
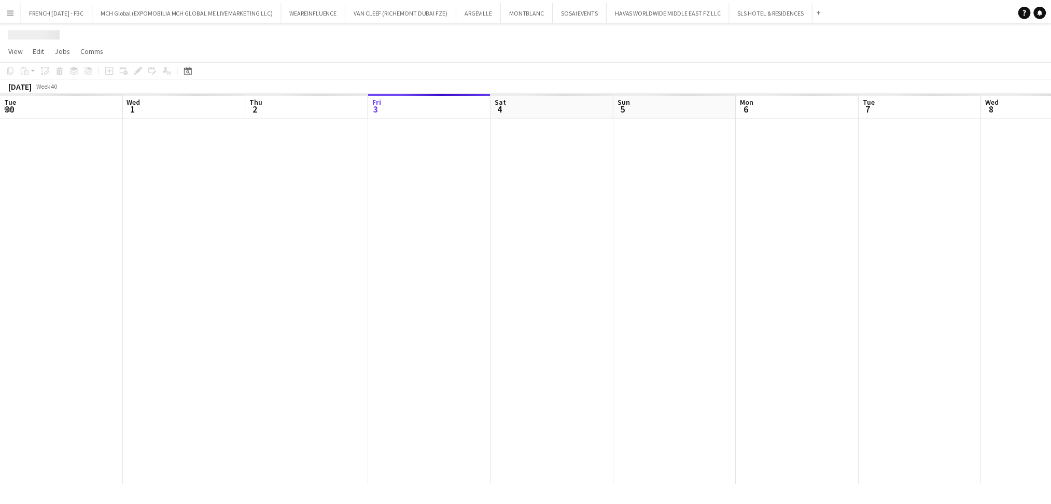
scroll to position [0, 247]
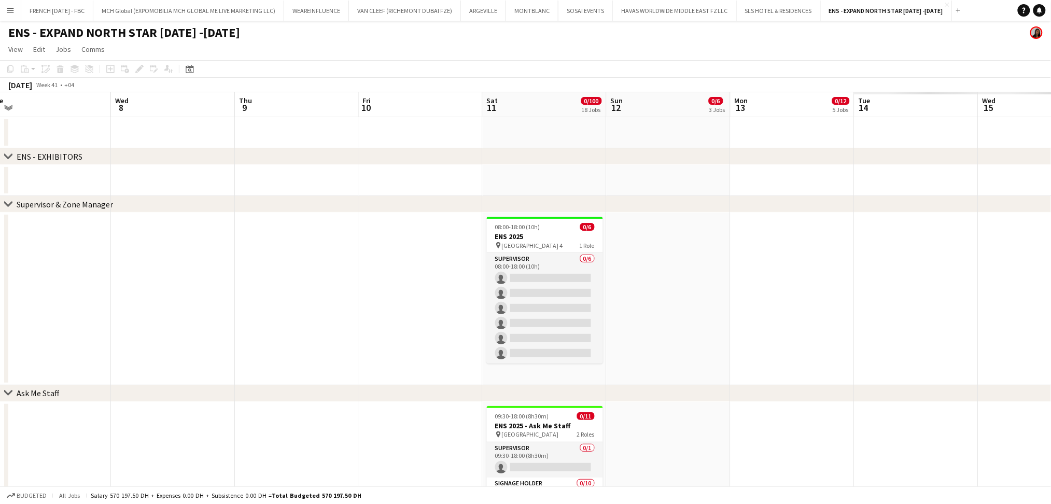
drag, startPoint x: 707, startPoint y: 317, endPoint x: 584, endPoint y: 301, distance: 124.0
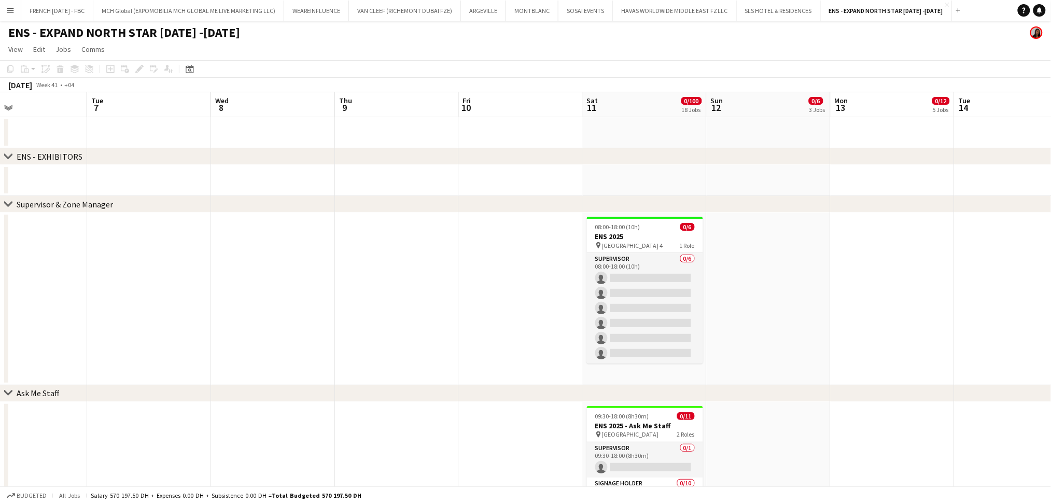
drag, startPoint x: 702, startPoint y: 329, endPoint x: 653, endPoint y: 331, distance: 48.3
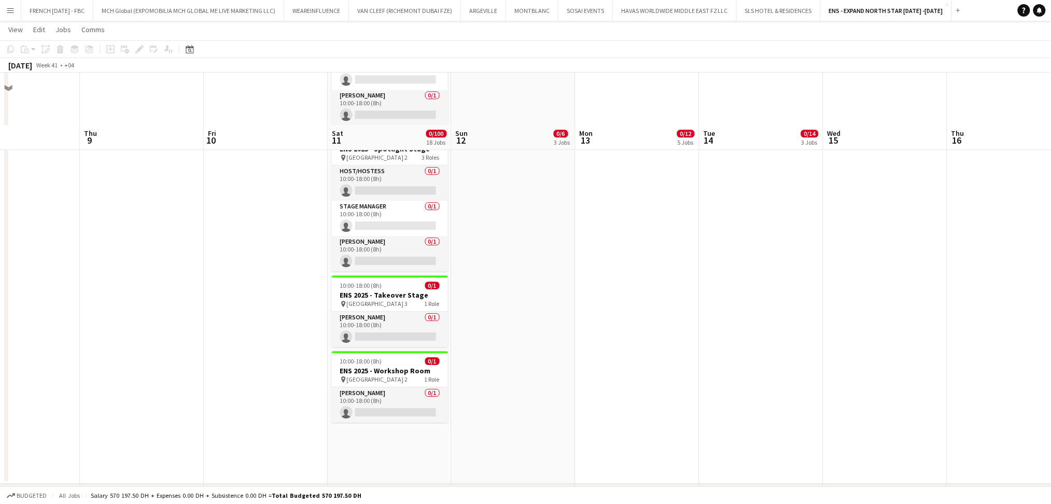
scroll to position [2351, 0]
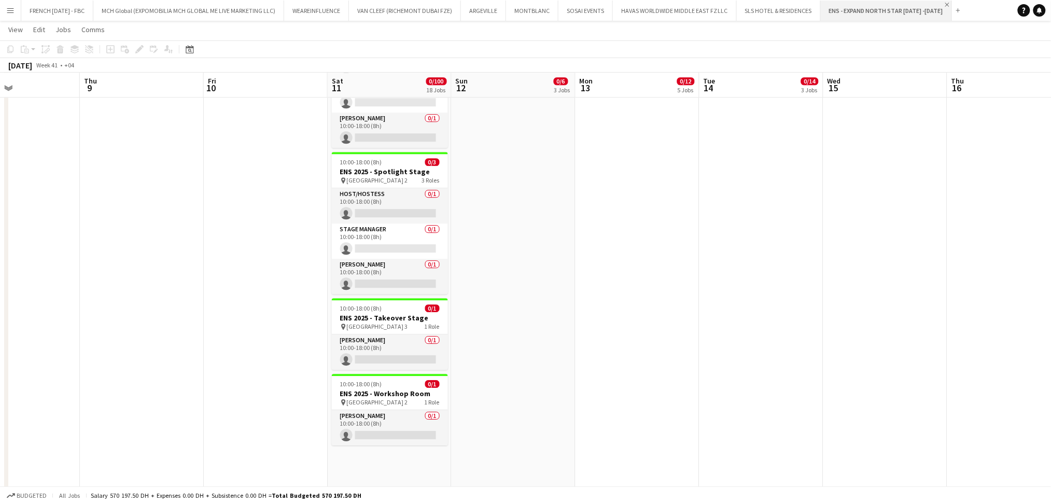
click at [945, 4] on app-icon "Close" at bounding box center [947, 5] width 4 height 4
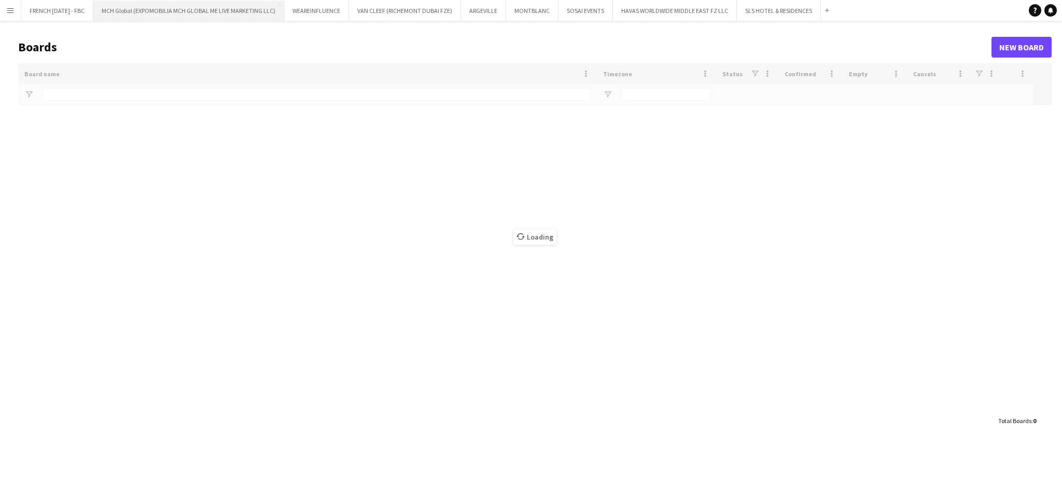
click at [200, 7] on button "MCH Global (EXPOMOBILIA MCH GLOBAL ME LIVE MARKETING LLC) Close" at bounding box center [188, 11] width 191 height 20
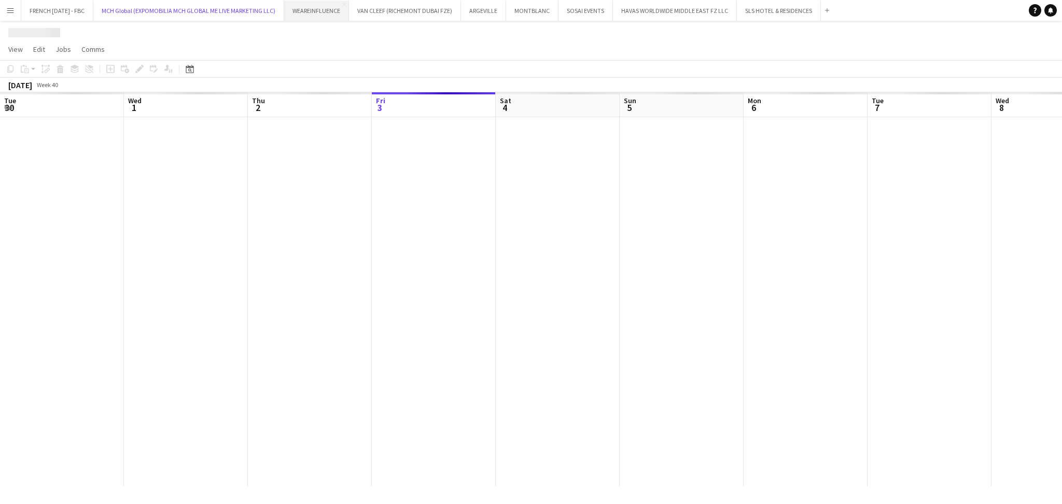
scroll to position [0, 247]
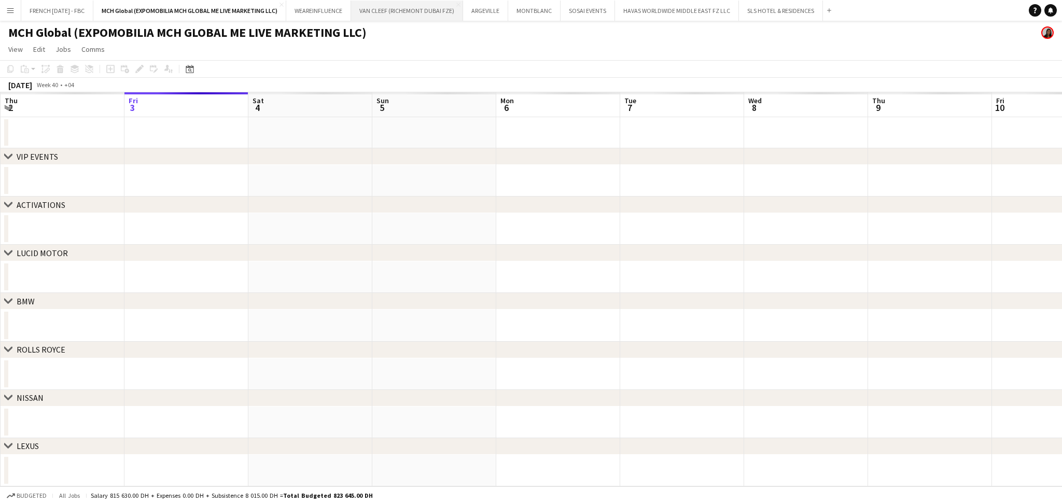
click at [401, 11] on button "VAN CLEEF (RICHEMONT DUBAI FZE) Close" at bounding box center [407, 11] width 112 height 20
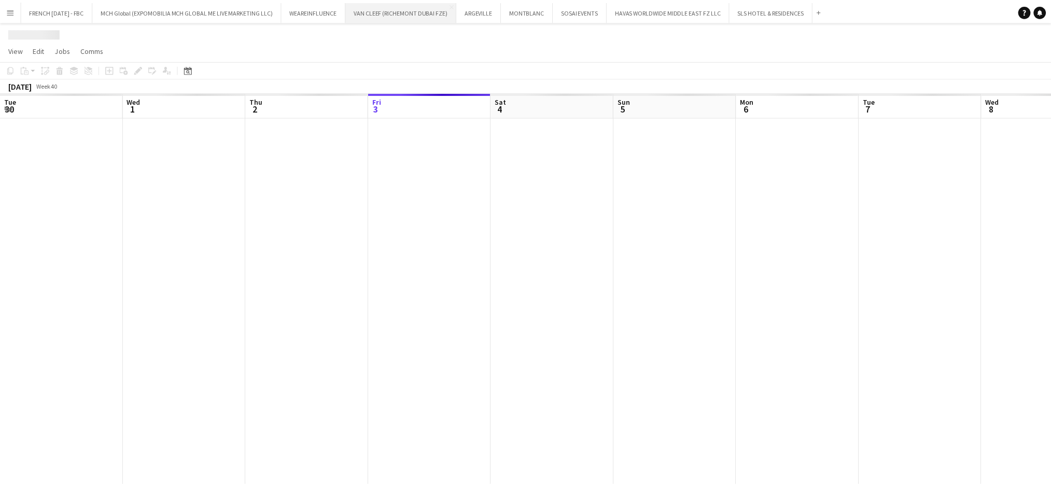
scroll to position [0, 247]
